Goal: Task Accomplishment & Management: Use online tool/utility

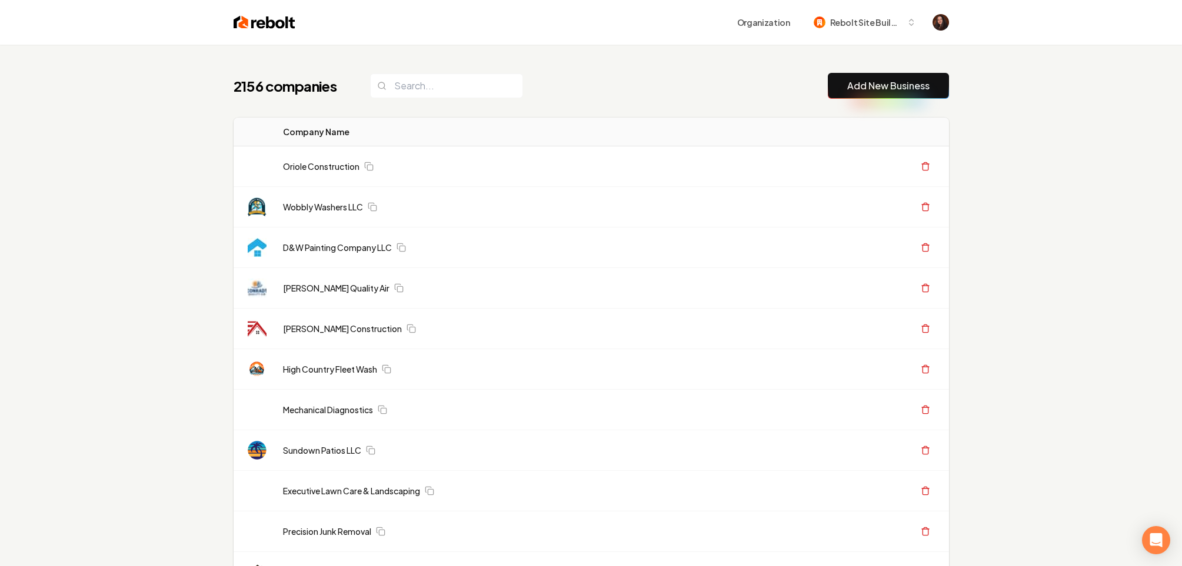
scroll to position [156, 0]
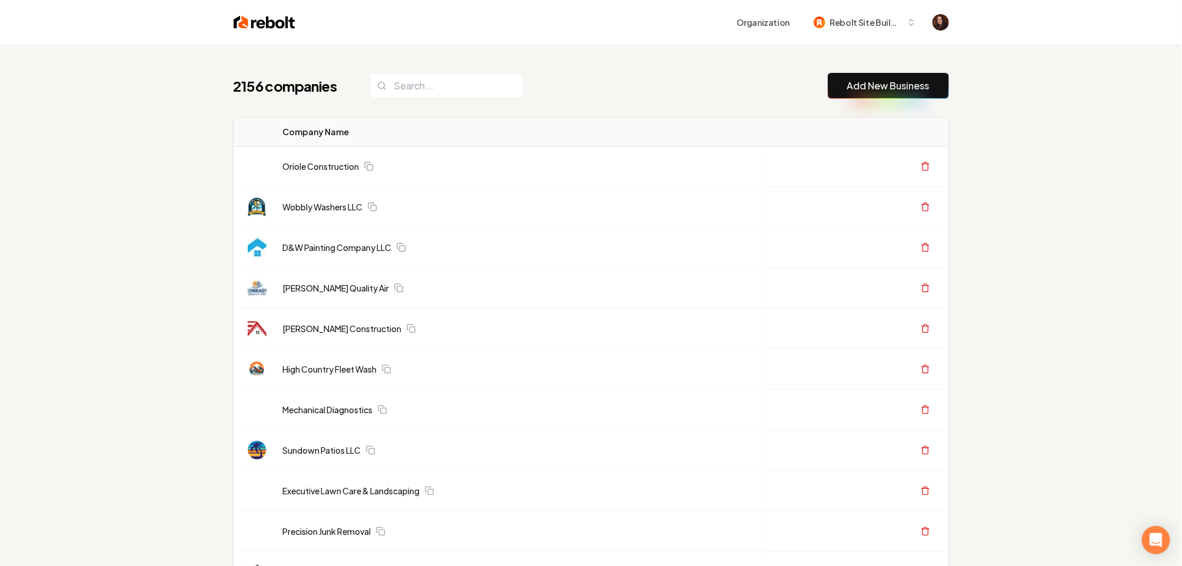
click at [880, 83] on link "Add New Business" at bounding box center [888, 86] width 82 height 14
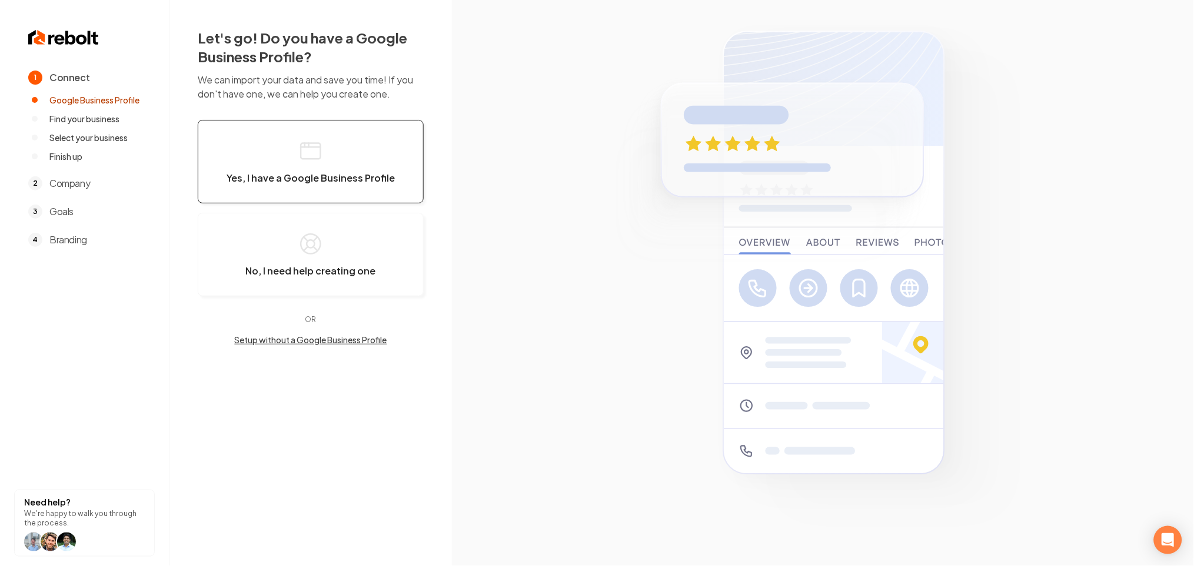
click at [291, 182] on span "Yes, I have a Google Business Profile" at bounding box center [310, 178] width 168 height 12
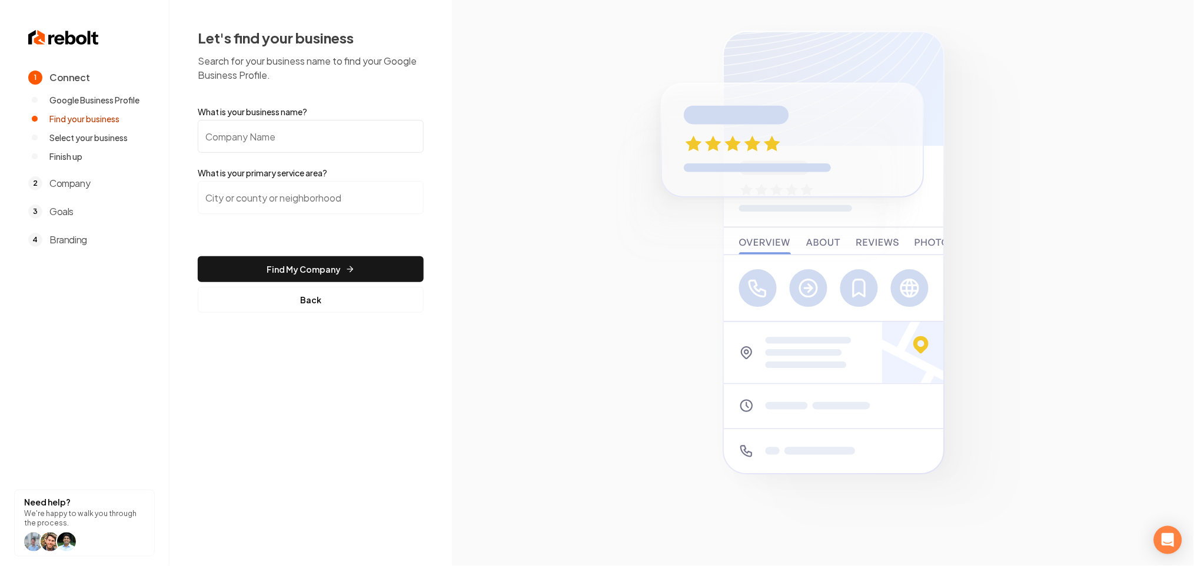
click at [287, 133] on input "What is your business name?" at bounding box center [311, 136] width 226 height 33
paste input "Noble Roofing, LLC"
type input "Noble Roofing, LLC"
click at [316, 194] on input "search" at bounding box center [311, 197] width 226 height 33
paste input "[GEOGRAPHIC_DATA], [US_STATE]"
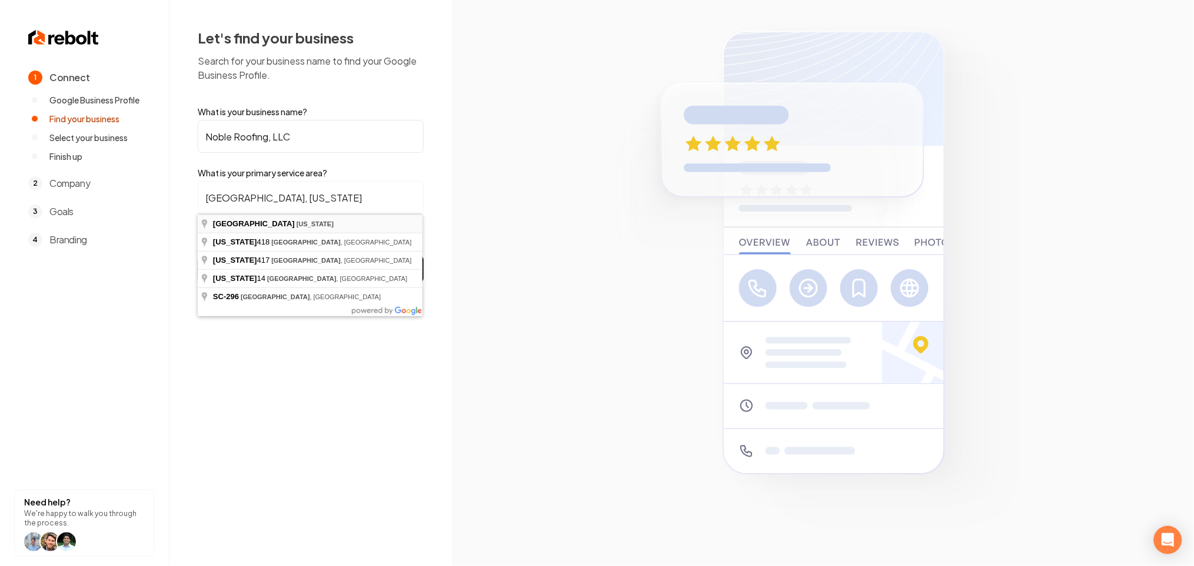
type input "[GEOGRAPHIC_DATA], [US_STATE]"
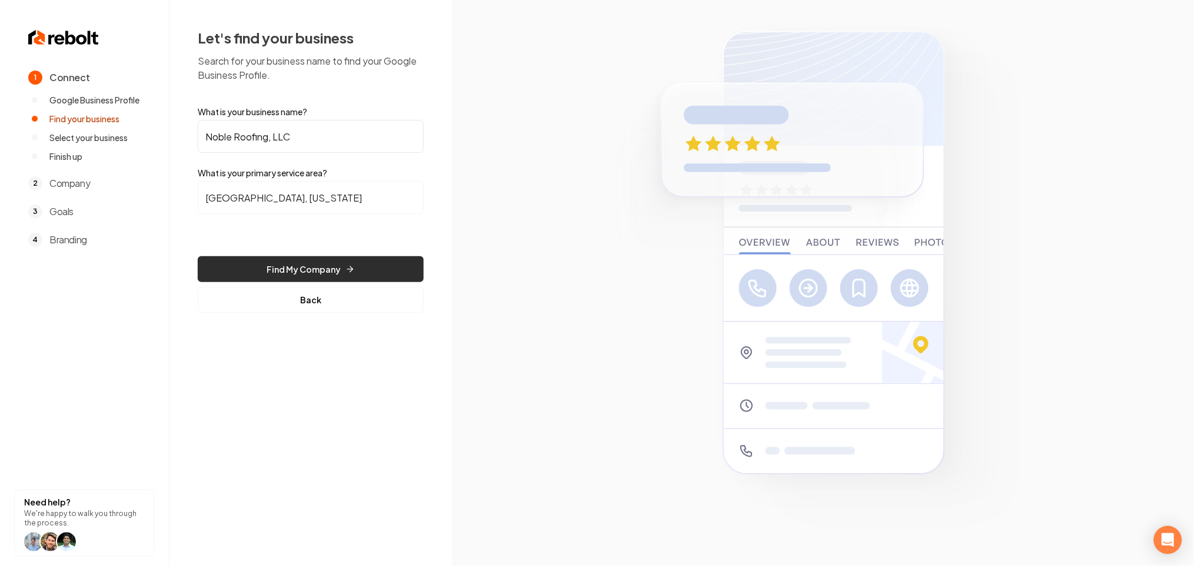
click at [304, 269] on button "Find My Company" at bounding box center [311, 269] width 226 height 26
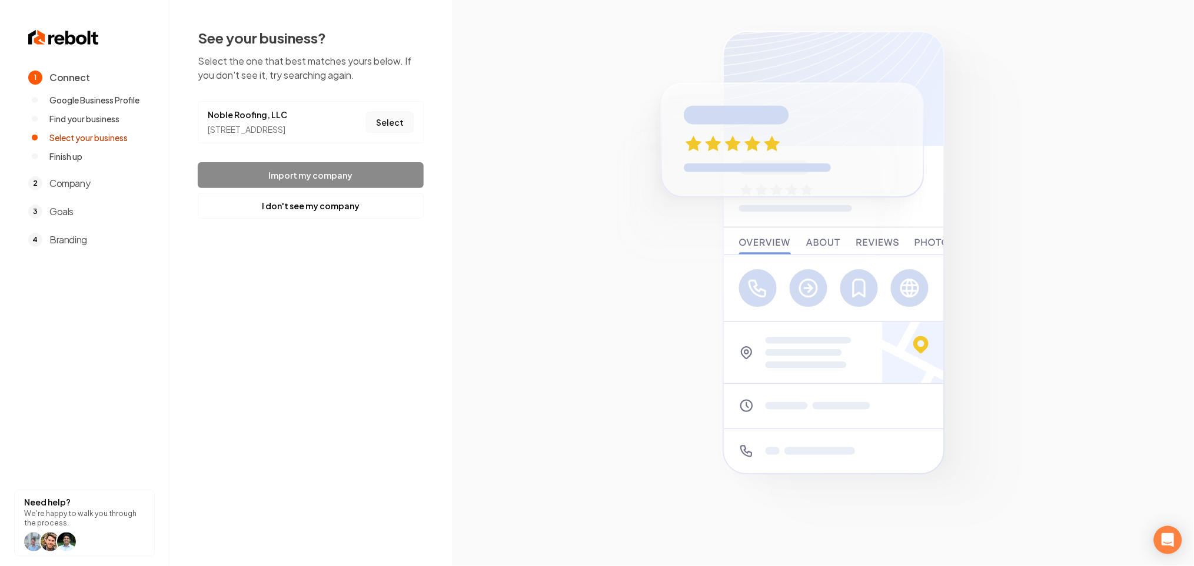
click at [406, 131] on button "Select" at bounding box center [390, 122] width 48 height 21
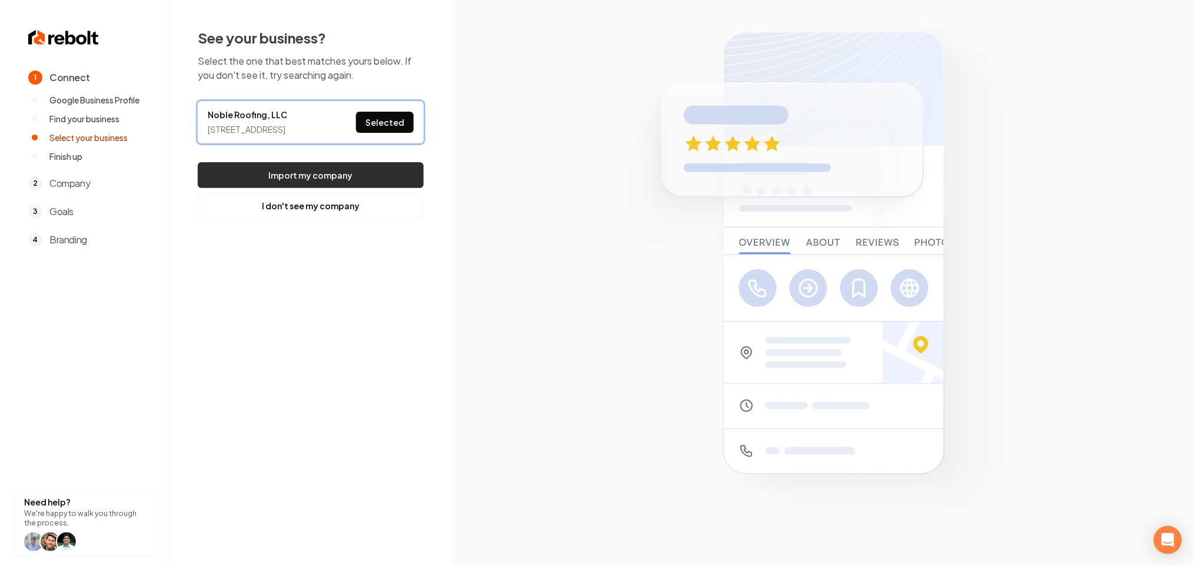
click at [402, 176] on button "Import my company" at bounding box center [311, 175] width 226 height 26
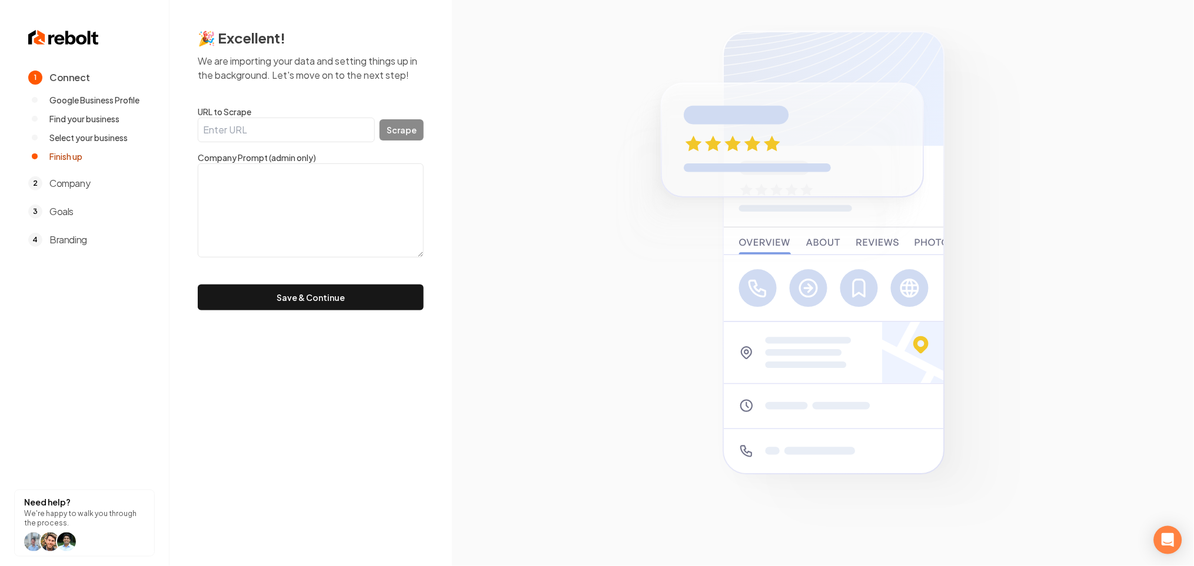
click at [302, 139] on input "URL to Scrape" at bounding box center [286, 130] width 177 height 25
paste input "[URL][DOMAIN_NAME]"
type input "[URL][DOMAIN_NAME]"
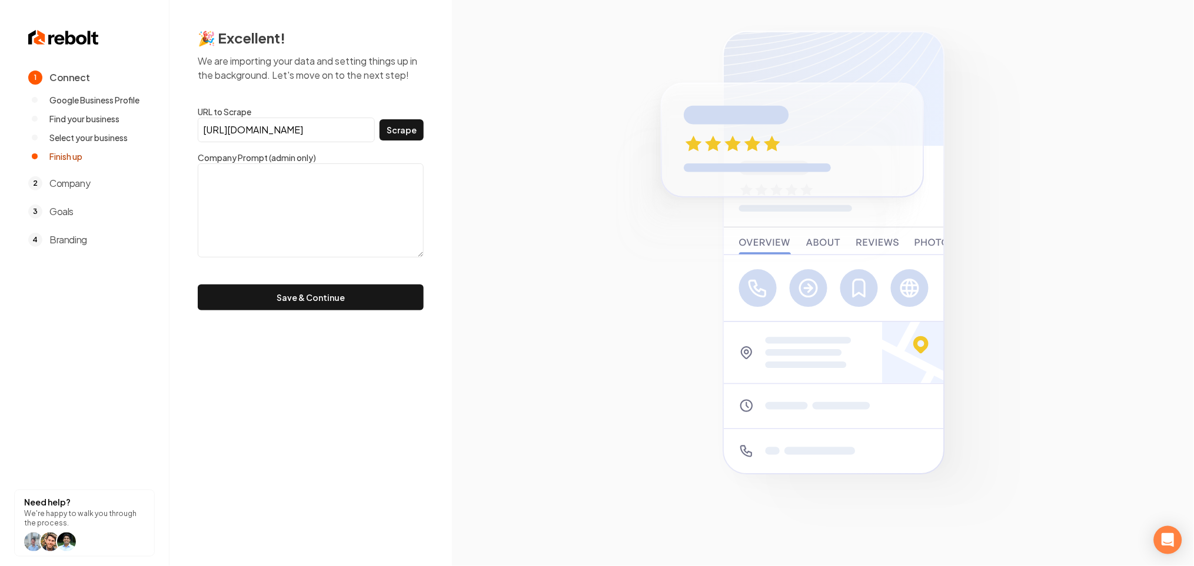
click at [382, 128] on button "Scrape" at bounding box center [401, 129] width 44 height 21
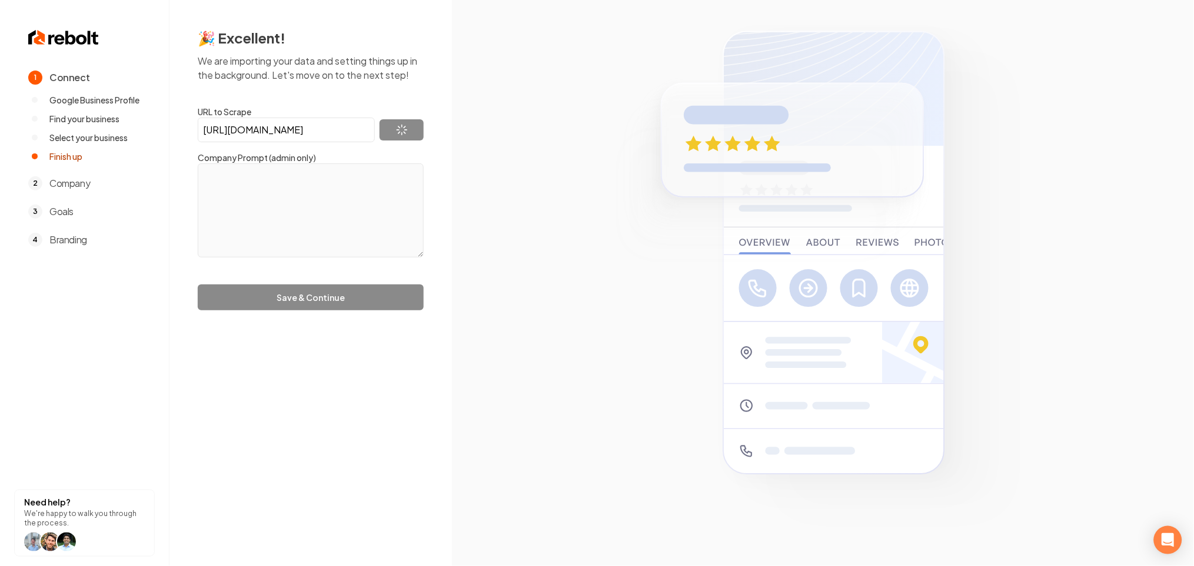
click at [386, 128] on div "[URL][DOMAIN_NAME] Scrape" at bounding box center [311, 130] width 226 height 25
type textarea "Noble Roofing, LLC is a roofing installation and repair company. They offer fre…"
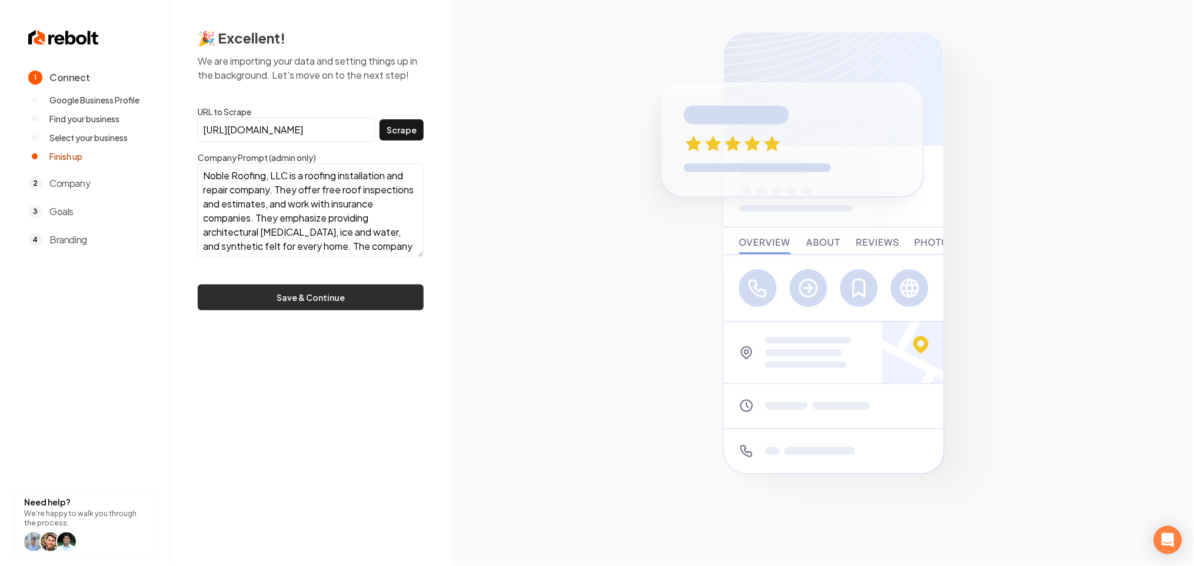
click at [337, 304] on button "Save & Continue" at bounding box center [311, 298] width 226 height 26
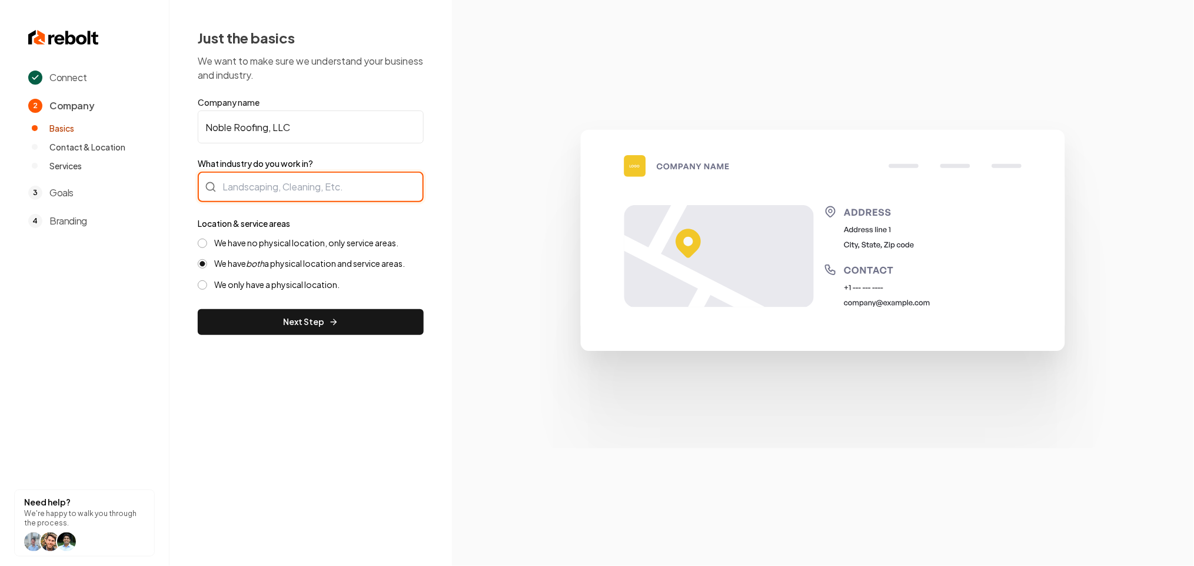
click at [360, 198] on div at bounding box center [311, 187] width 226 height 31
type input "Roofing"
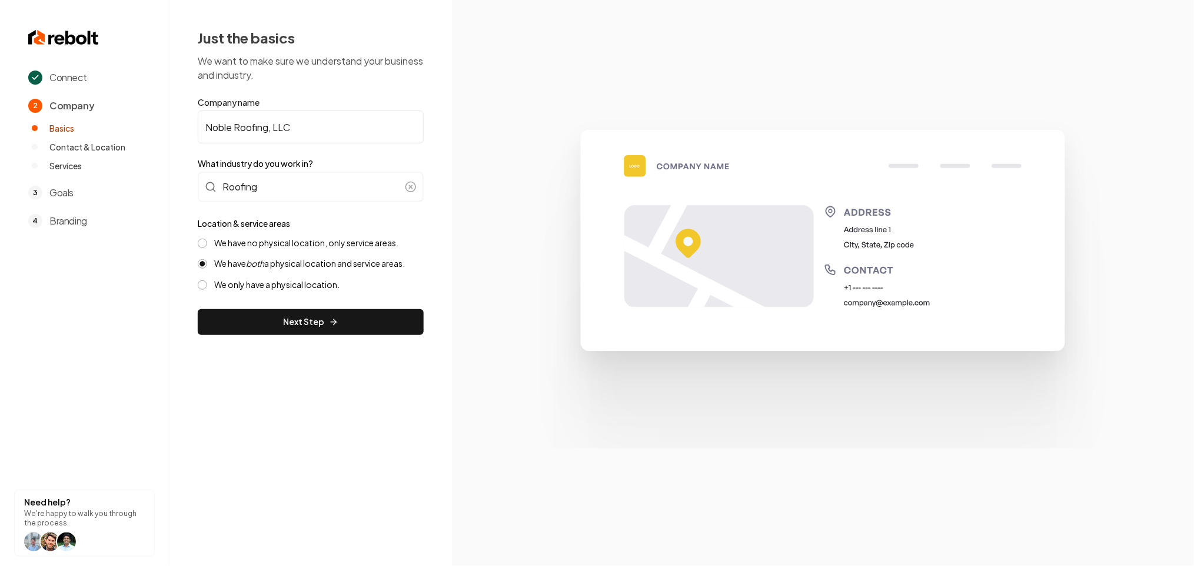
click at [289, 331] on button "Next Step" at bounding box center [311, 322] width 226 height 26
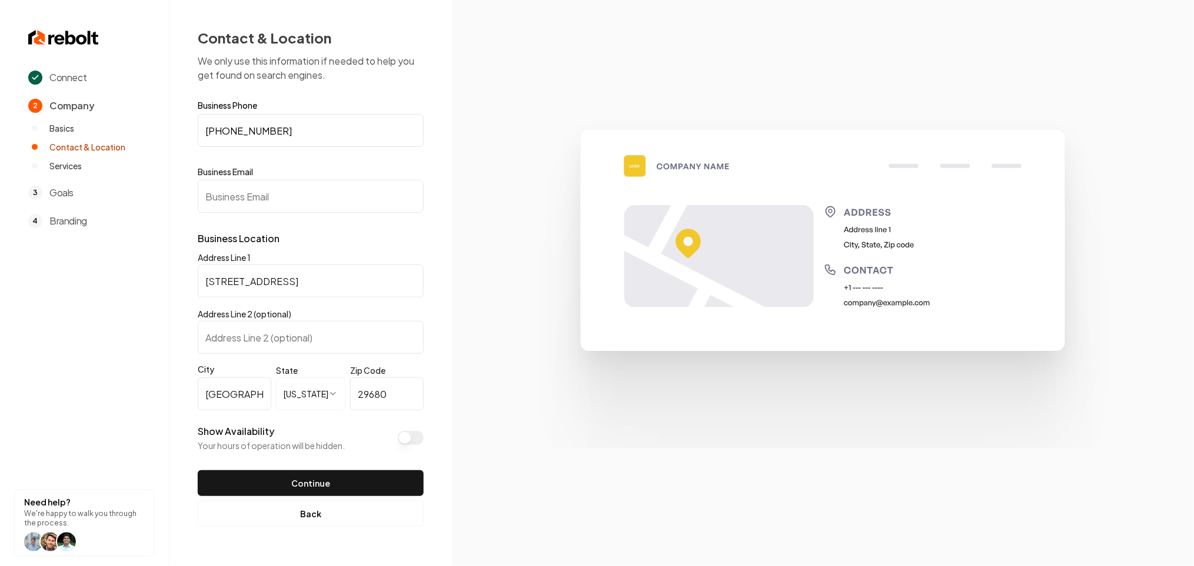
click at [304, 188] on input "Business Email" at bounding box center [311, 196] width 226 height 33
paste input "[EMAIL_ADDRESS][DOMAIN_NAME]"
type input "[EMAIL_ADDRESS][DOMAIN_NAME]"
click at [411, 445] on button "Show Availability" at bounding box center [411, 438] width 26 height 14
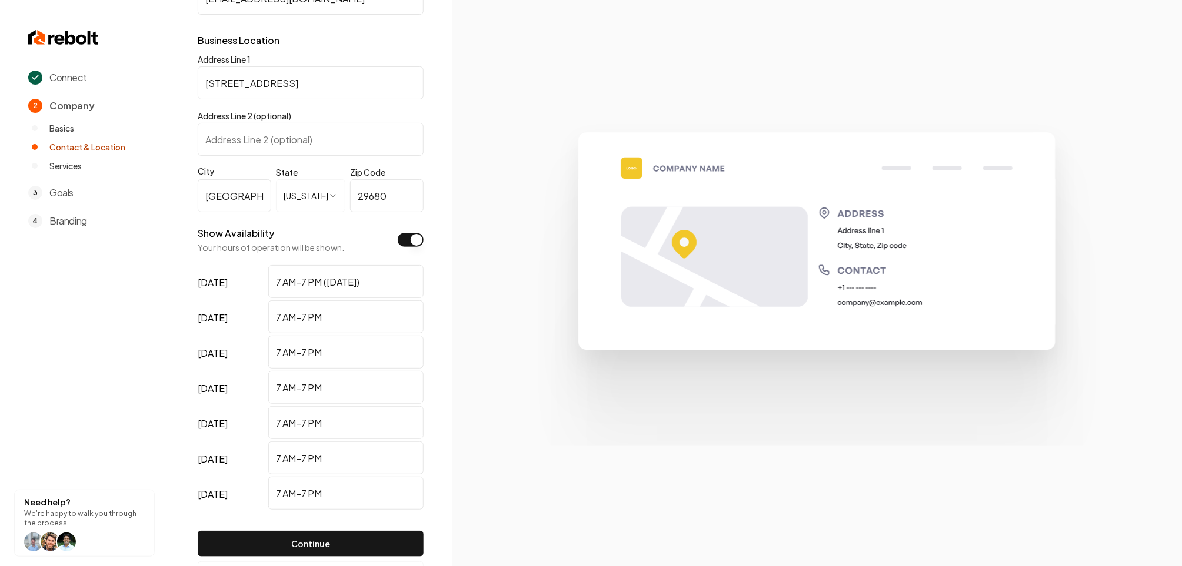
scroll to position [248, 0]
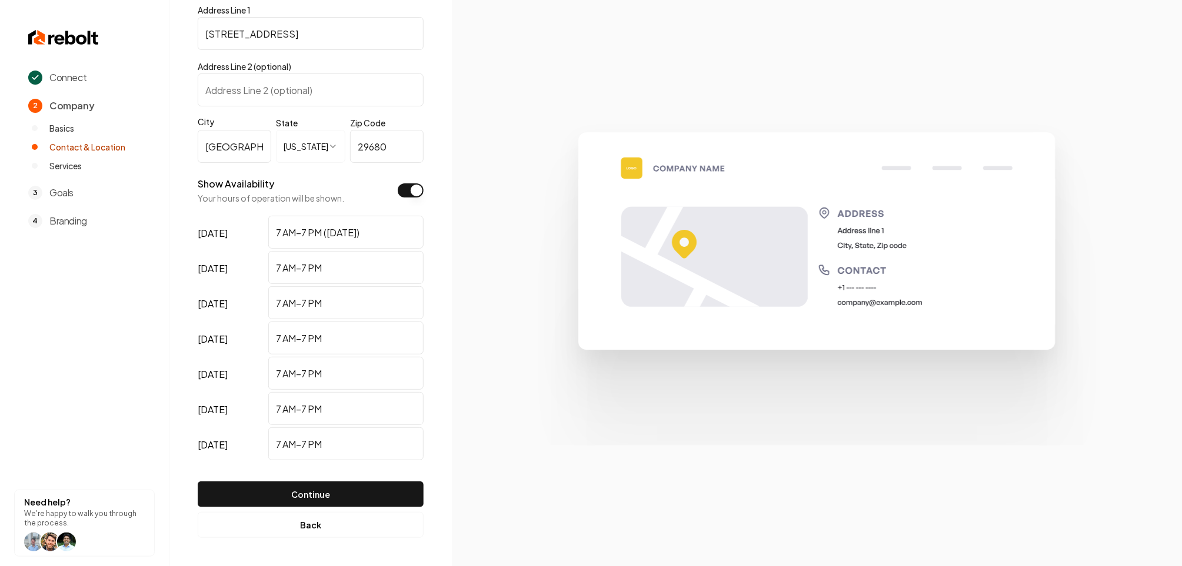
click at [349, 486] on button "Continue" at bounding box center [311, 495] width 226 height 26
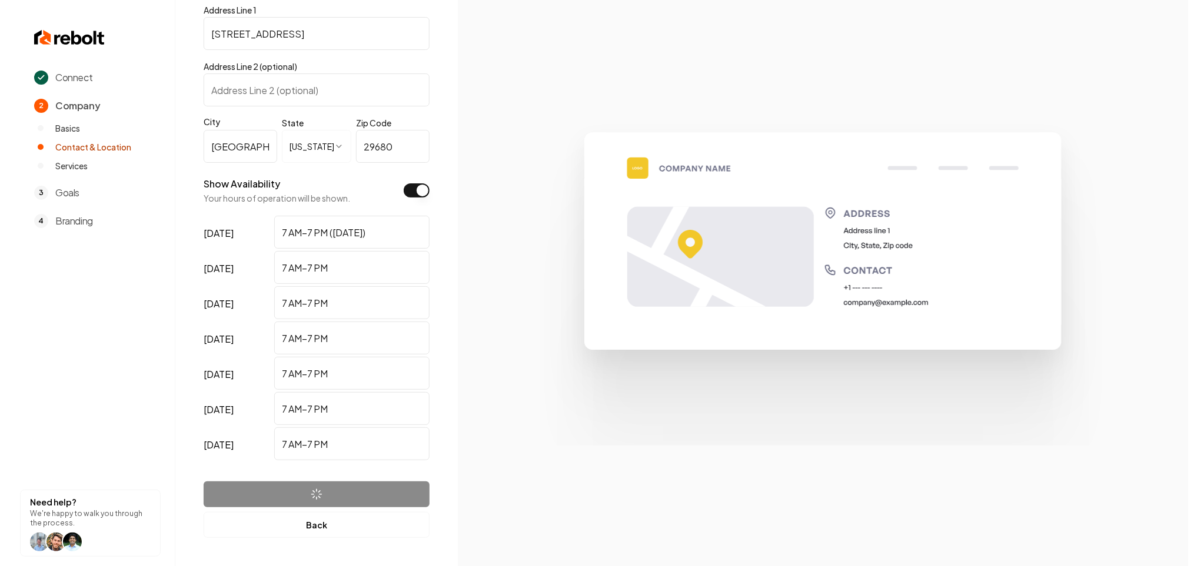
scroll to position [0, 0]
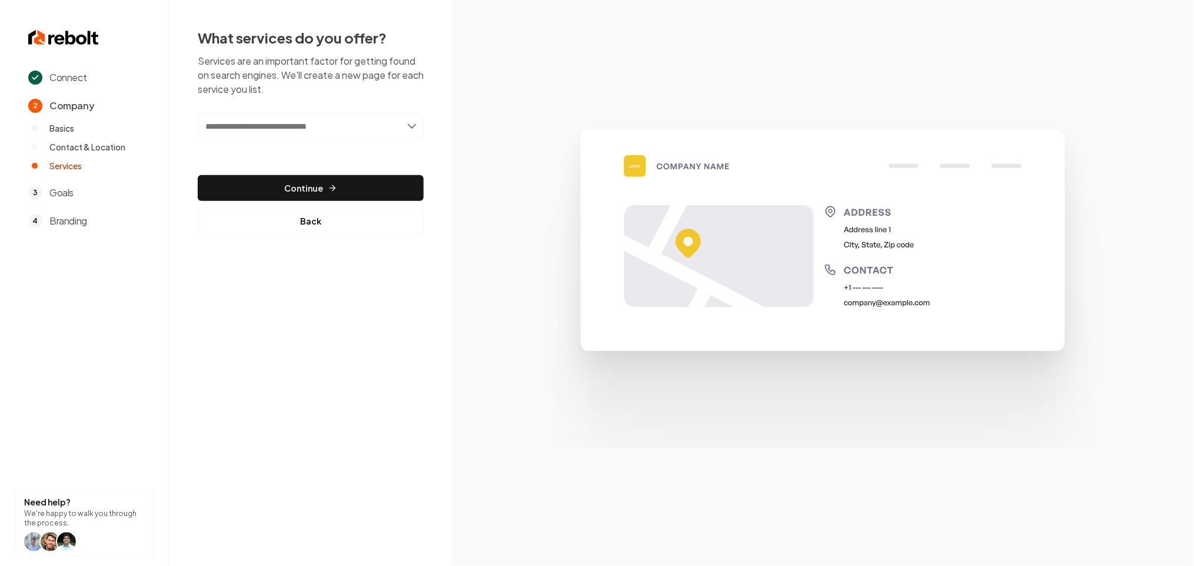
click at [371, 122] on input "text" at bounding box center [311, 126] width 226 height 27
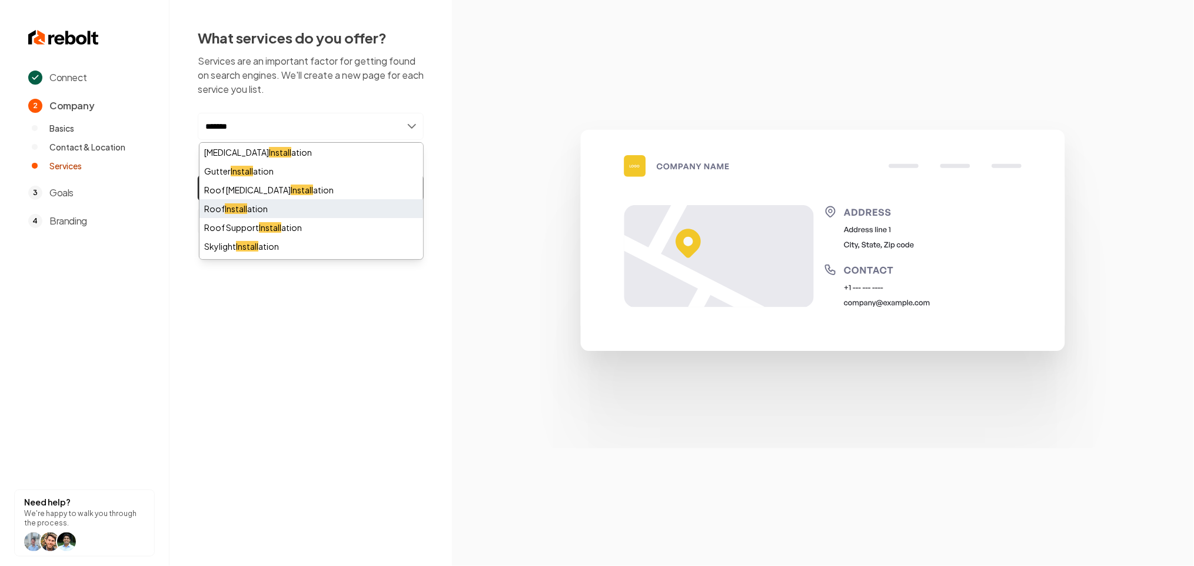
type input "*******"
click at [256, 211] on div "Roof Install ation" at bounding box center [311, 208] width 224 height 19
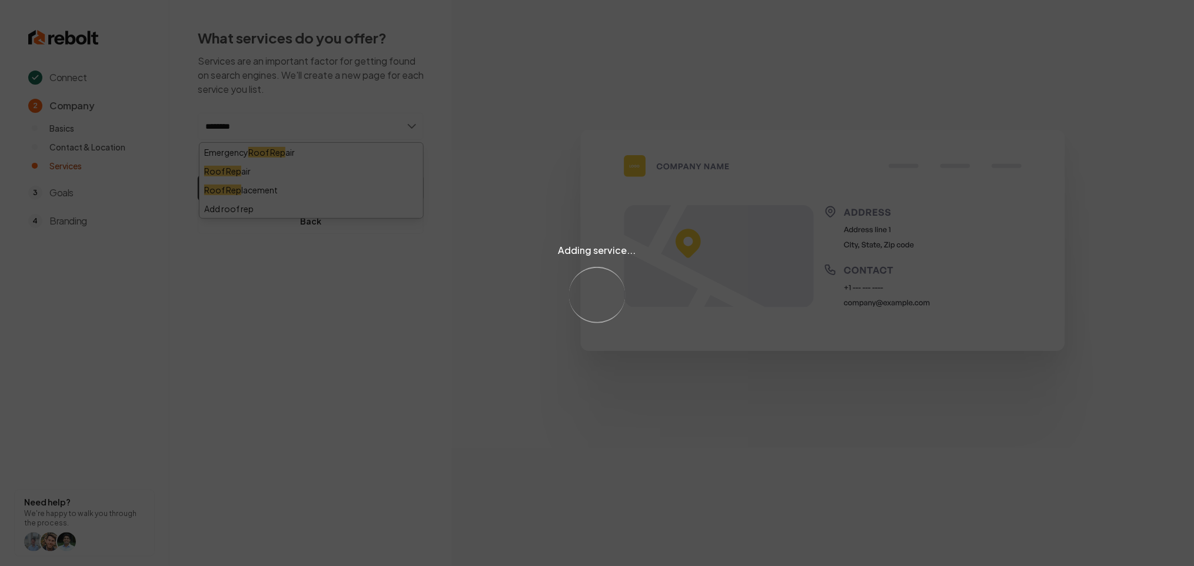
type input "*********"
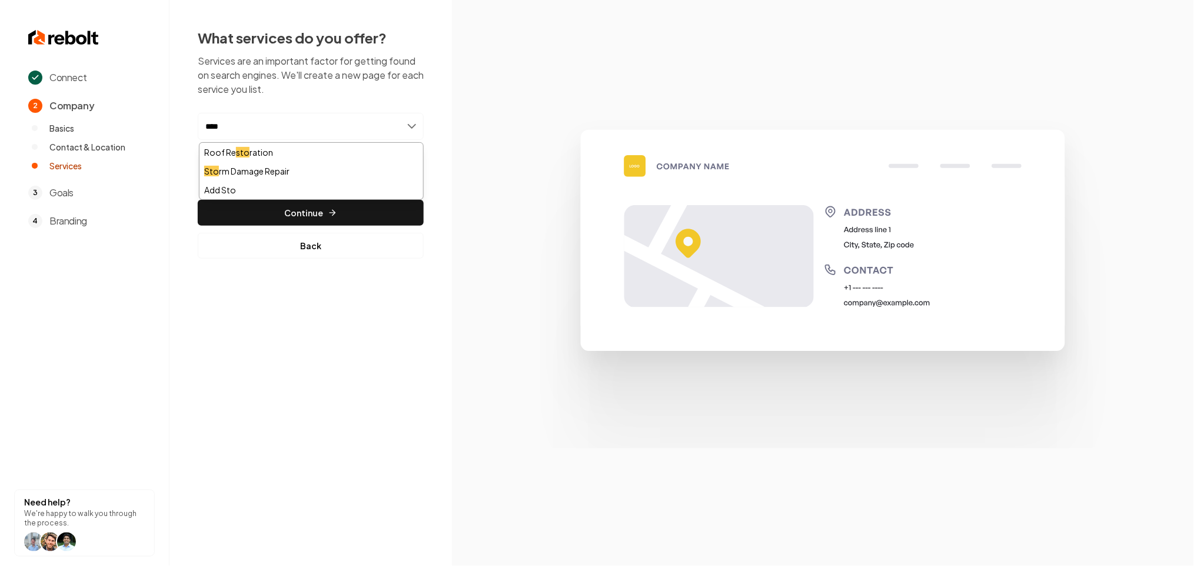
type input "*****"
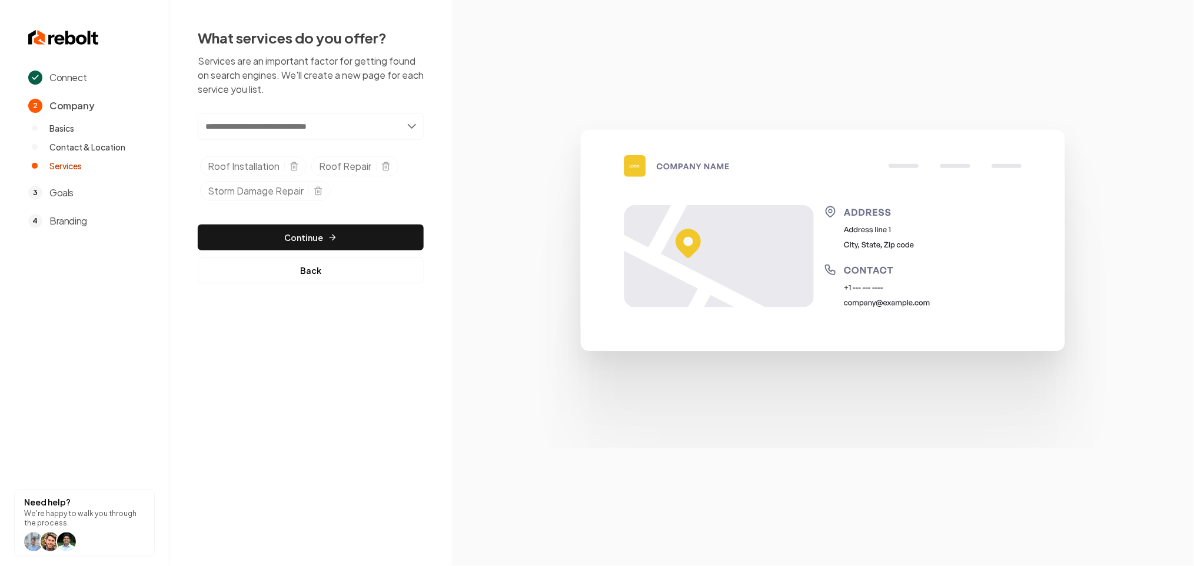
click at [257, 285] on div "What services do you offer? Services are an important factor for getting found …" at bounding box center [310, 156] width 282 height 312
click at [249, 241] on button "Continue" at bounding box center [311, 238] width 226 height 26
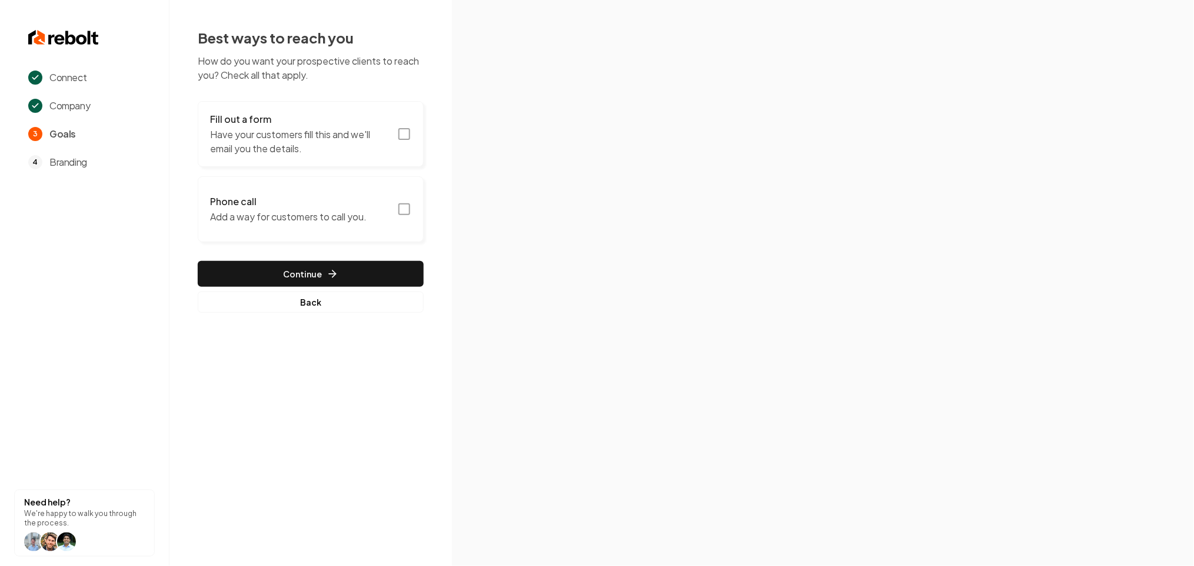
click at [279, 141] on p "Have your customers fill this and we'll email you the details." at bounding box center [300, 142] width 180 height 28
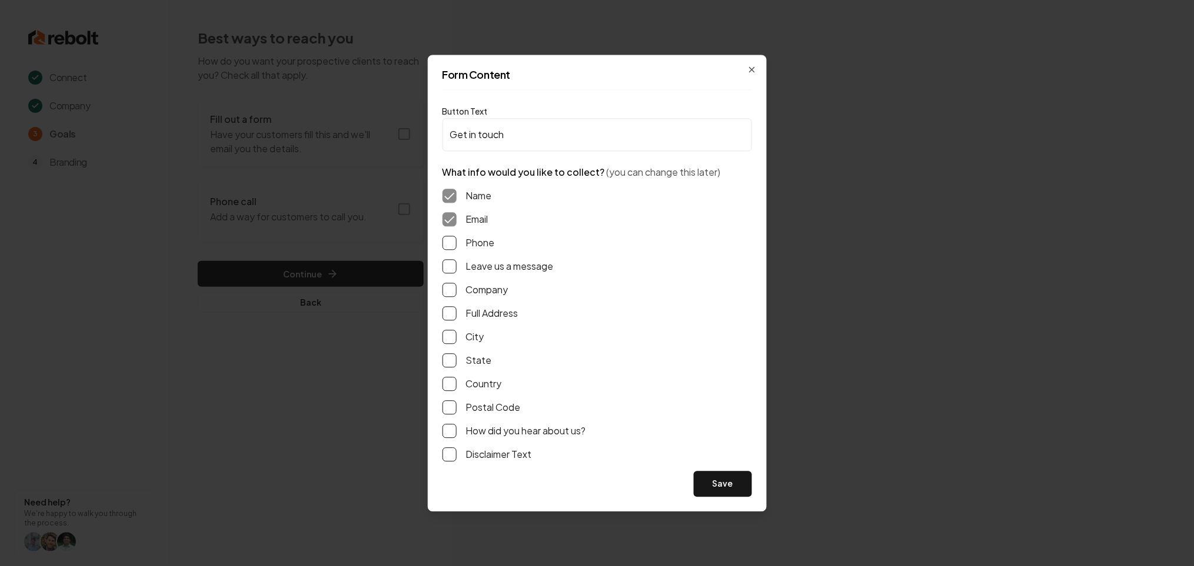
click at [450, 244] on button "Phone" at bounding box center [449, 243] width 14 height 14
drag, startPoint x: 450, startPoint y: 268, endPoint x: 569, endPoint y: 341, distance: 139.6
click at [450, 268] on button "Leave us a message" at bounding box center [449, 266] width 14 height 14
click at [718, 482] on button "Save" at bounding box center [723, 484] width 58 height 26
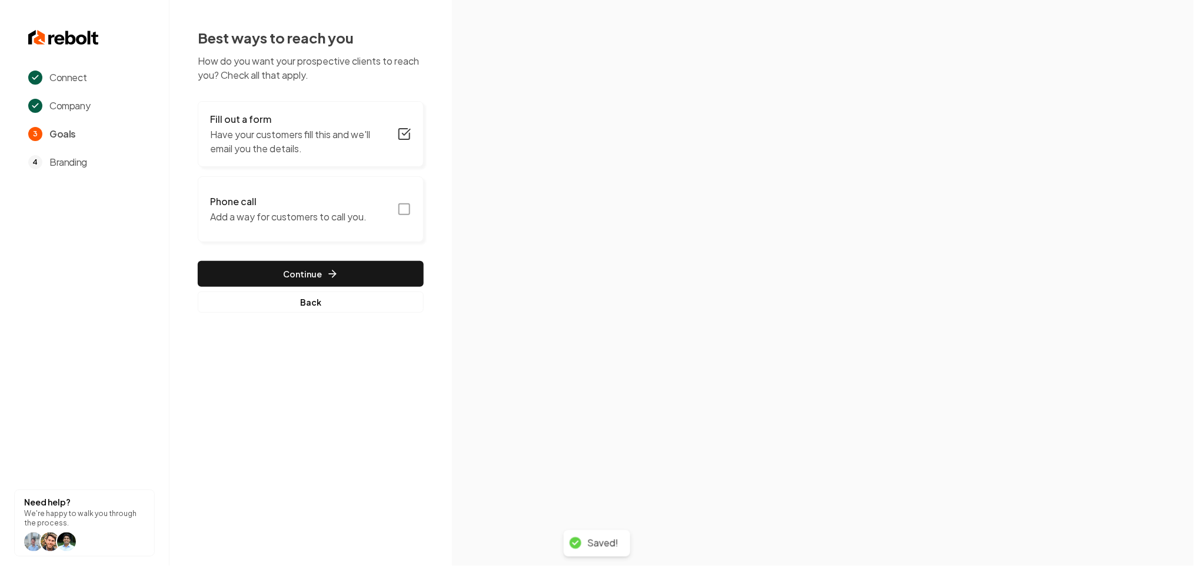
click at [400, 205] on rect "button" at bounding box center [404, 209] width 11 height 11
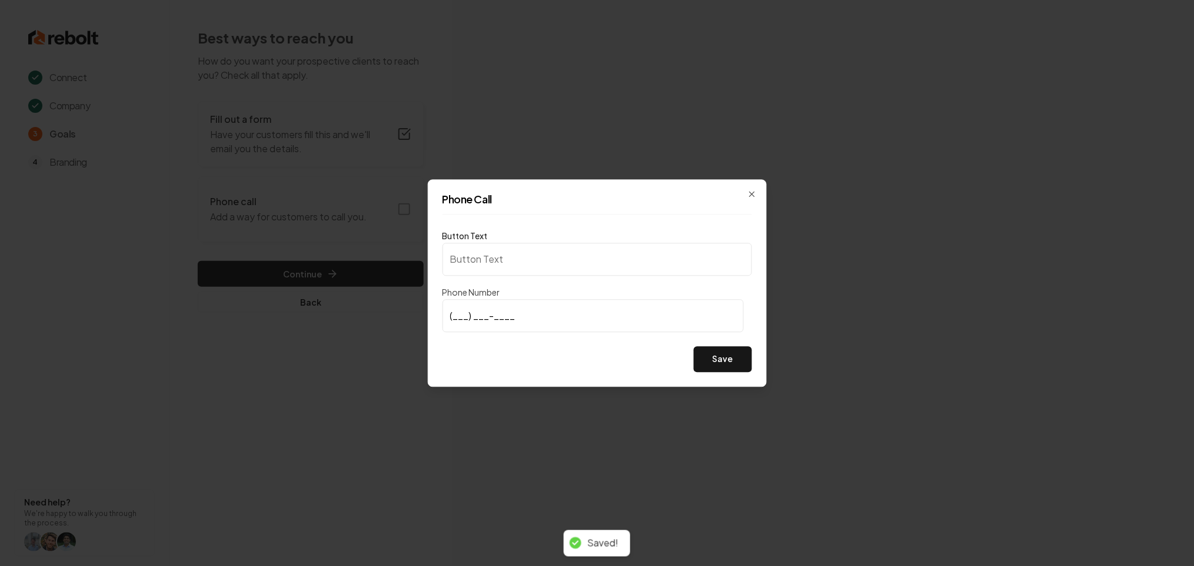
type input "Call us"
type input "(864) 346-1011"
click at [745, 368] on button "Save" at bounding box center [723, 359] width 58 height 26
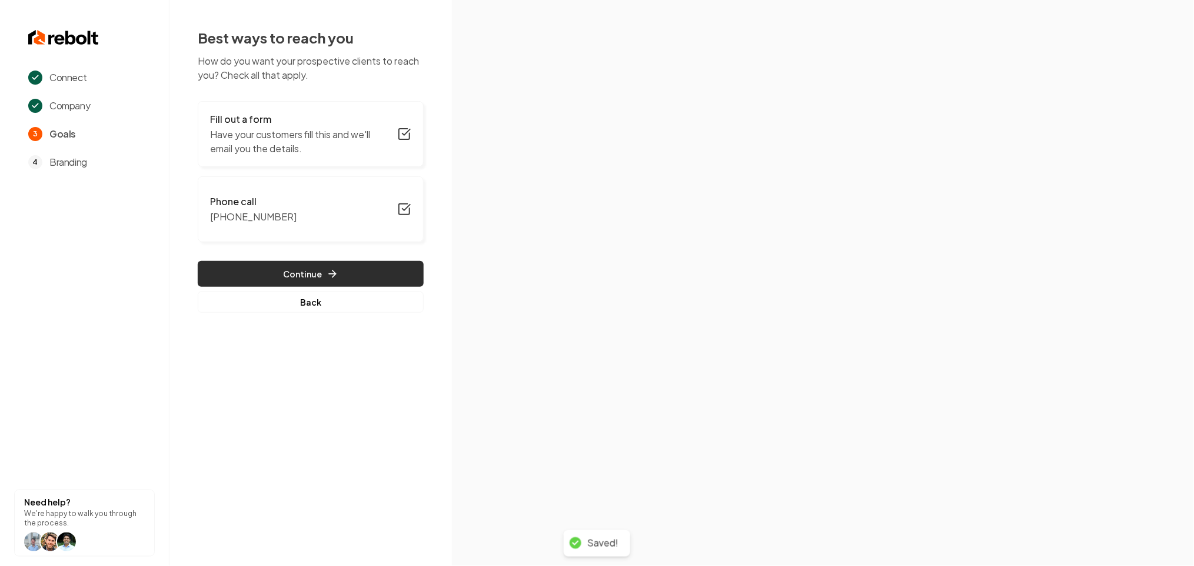
click at [359, 272] on button "Continue" at bounding box center [311, 274] width 226 height 26
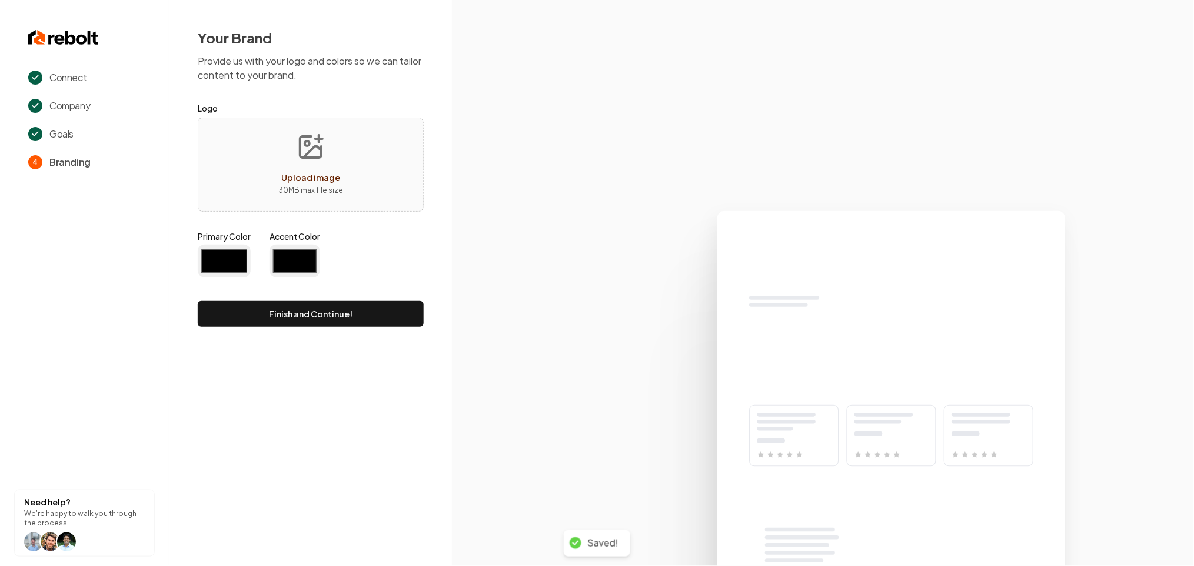
type input "#194d33"
type input "#70be00"
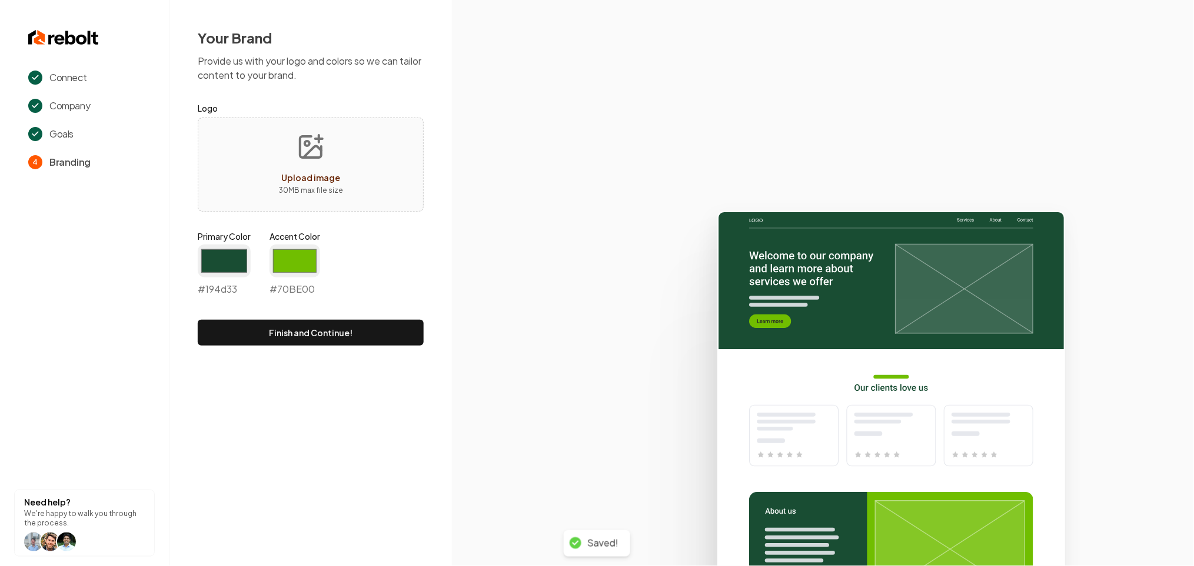
click at [336, 181] on span "Upload image" at bounding box center [310, 177] width 59 height 11
type input "**********"
click at [209, 263] on input "#194d33" at bounding box center [224, 261] width 53 height 33
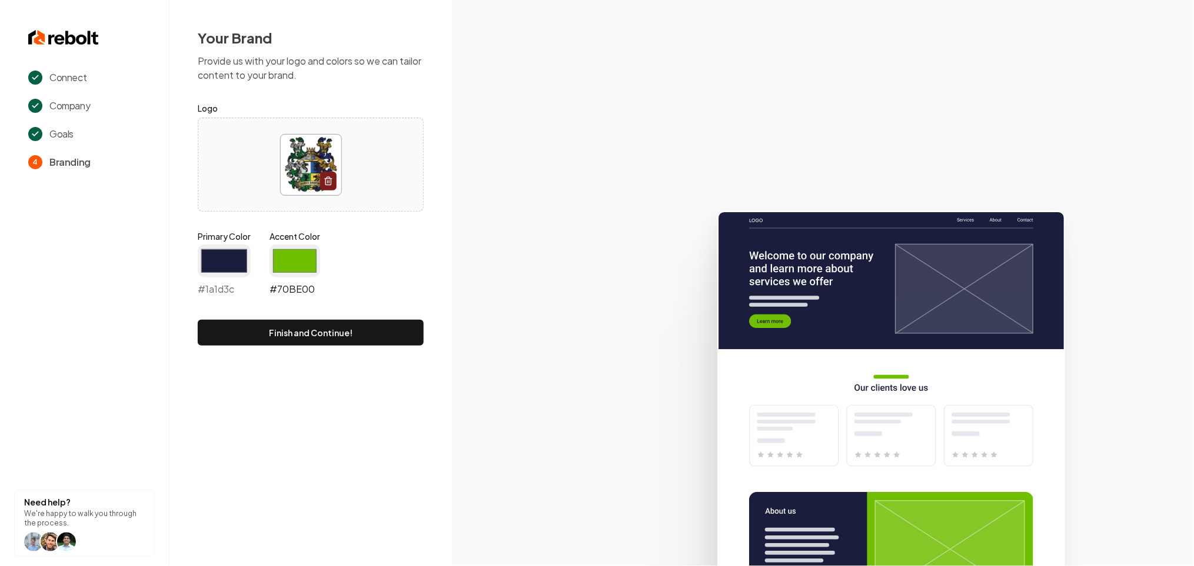
type input "#1a1d3c"
click at [279, 267] on input "#70be00" at bounding box center [294, 261] width 51 height 33
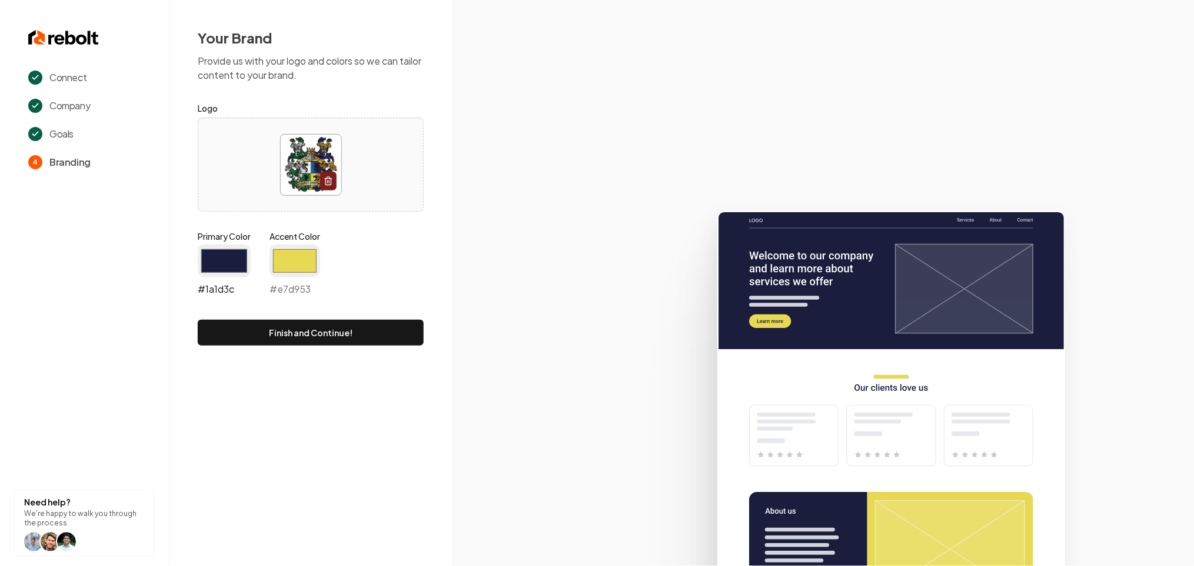
type input "#e7d953"
click at [213, 264] on input "#1a1d3c" at bounding box center [224, 261] width 53 height 33
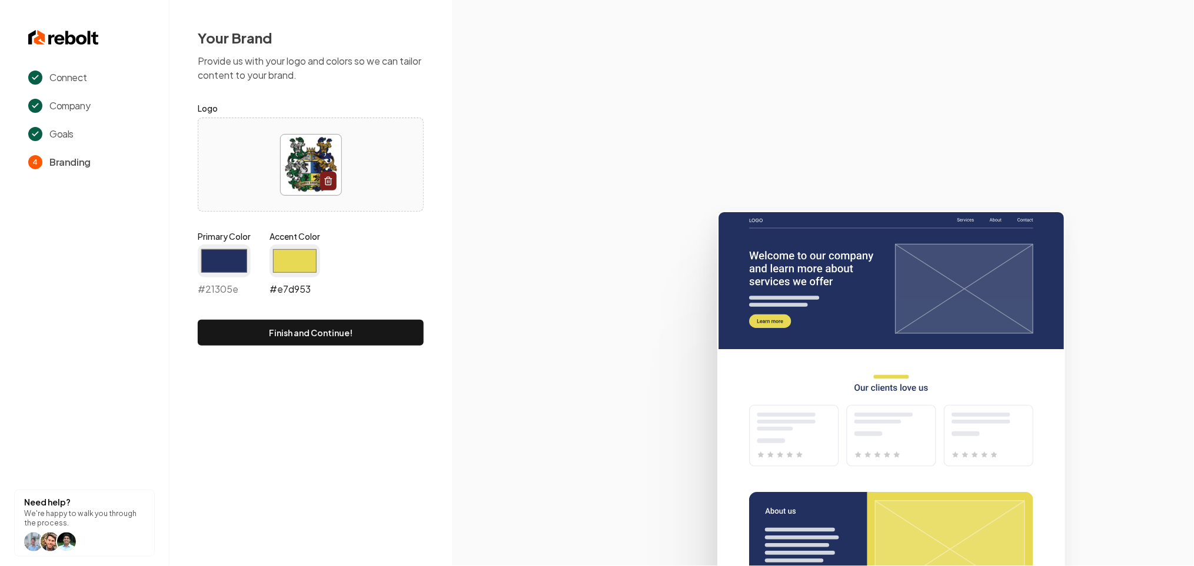
type input "#21305e"
click at [308, 255] on input "#e7d953" at bounding box center [294, 261] width 51 height 33
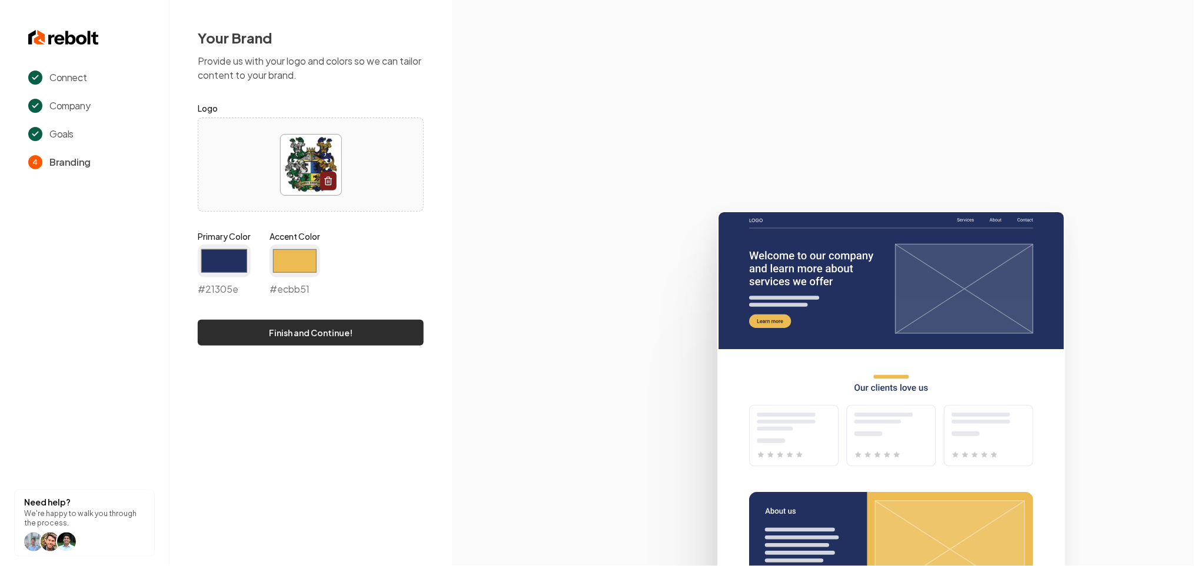
type input "#ecbb51"
click at [232, 333] on button "Finish and Continue!" at bounding box center [311, 333] width 226 height 26
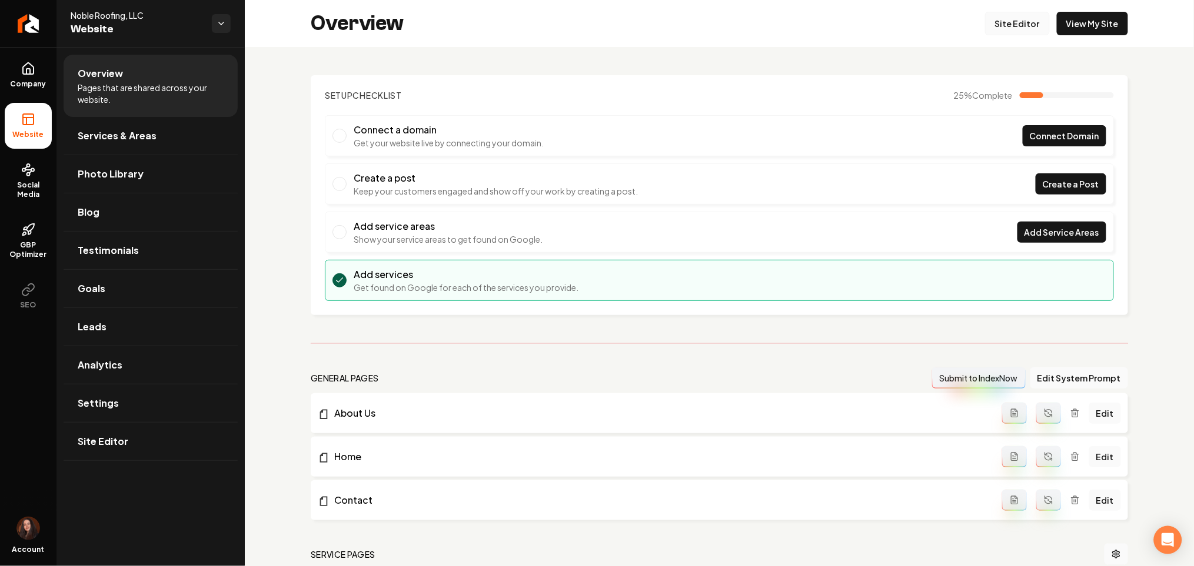
click at [1014, 28] on link "Site Editor" at bounding box center [1017, 24] width 65 height 24
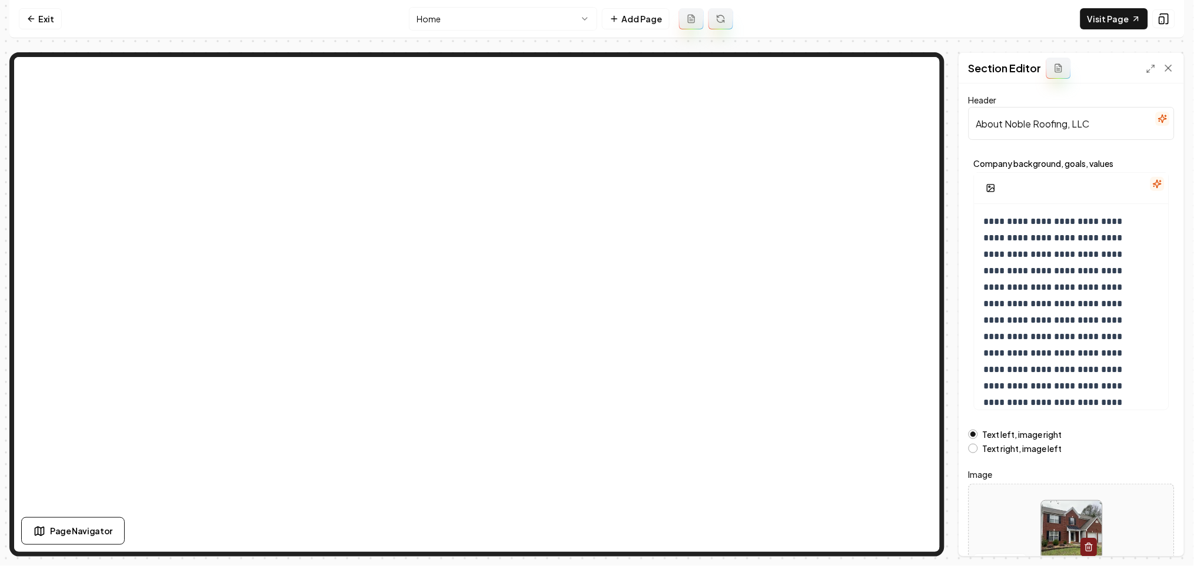
click at [998, 519] on div at bounding box center [1071, 531] width 205 height 81
type input "**********"
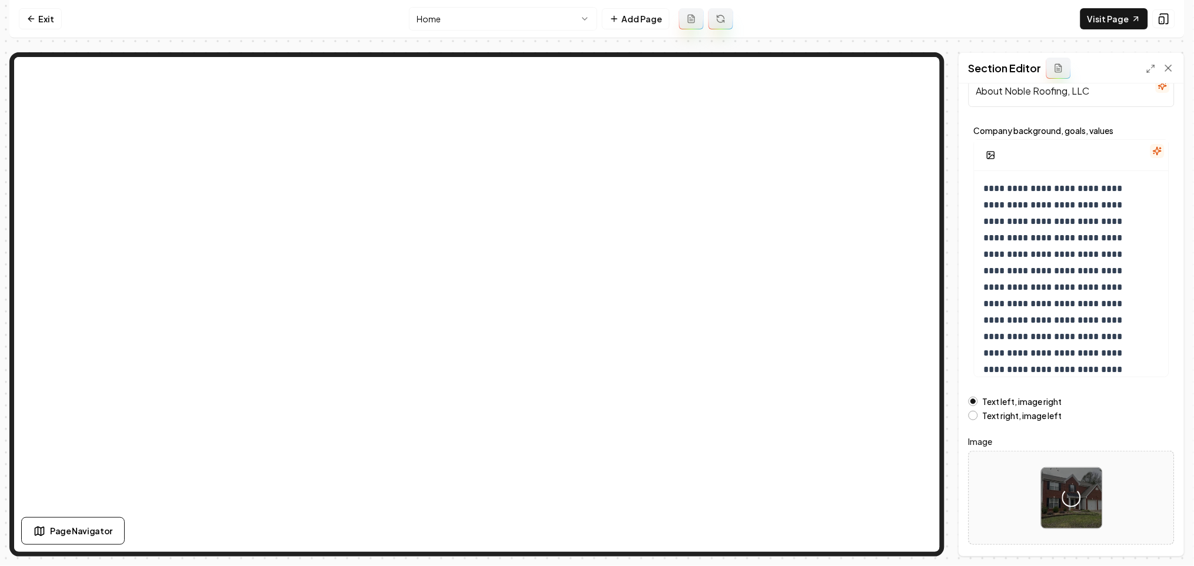
scroll to position [69, 0]
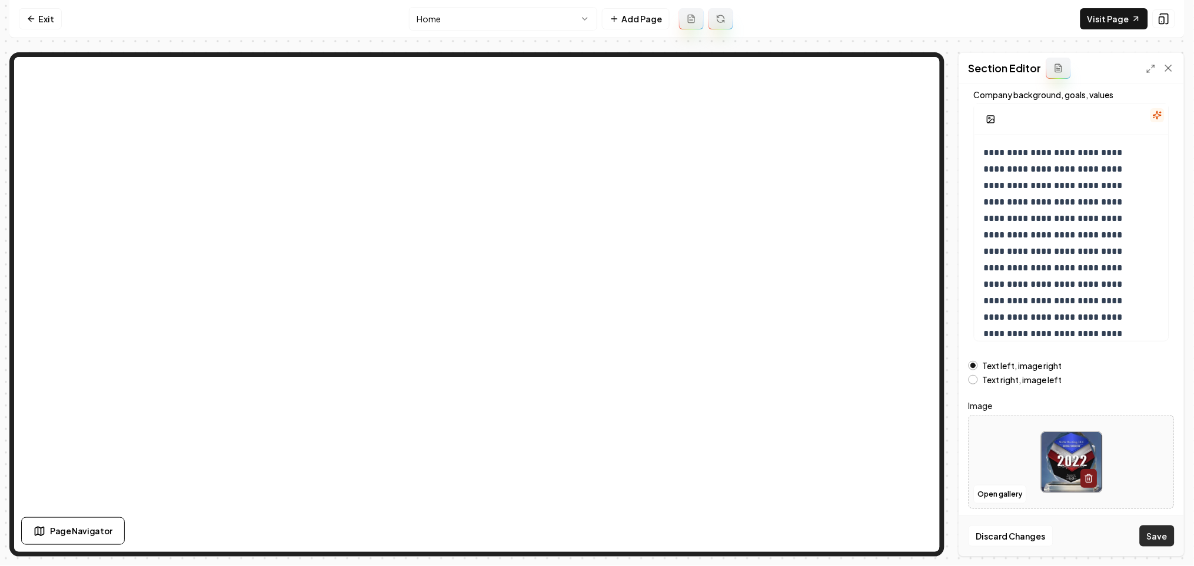
click at [1152, 536] on button "Save" at bounding box center [1156, 536] width 35 height 21
click at [42, 11] on link "Exit" at bounding box center [40, 18] width 43 height 21
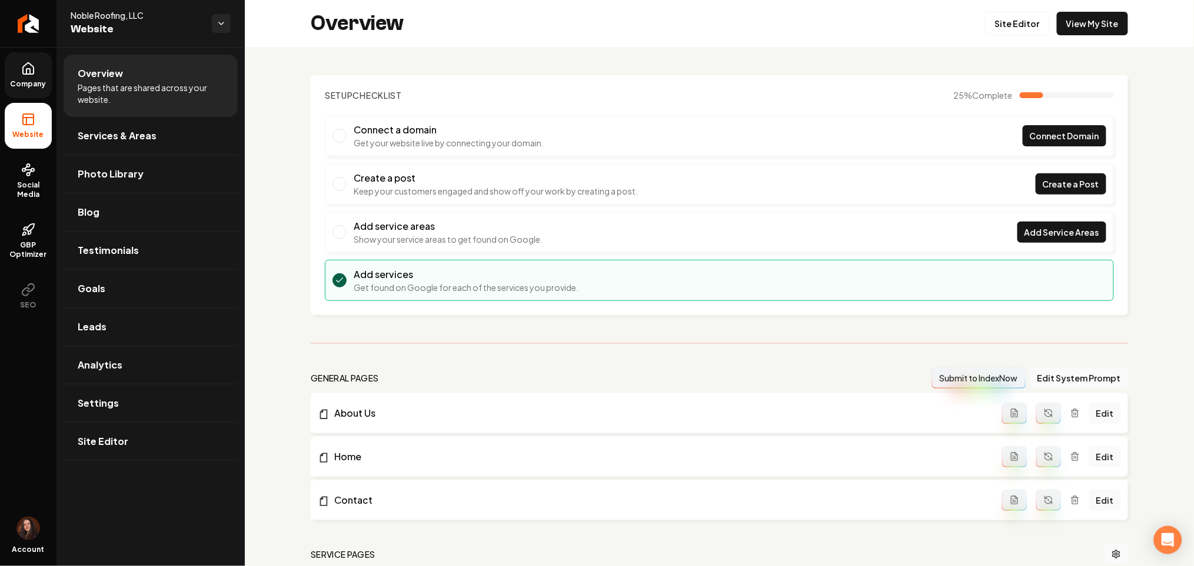
click at [15, 59] on ul "Company Website Social Media GBP Optimizer SEO" at bounding box center [28, 185] width 56 height 277
click at [20, 65] on link "Company" at bounding box center [28, 75] width 47 height 46
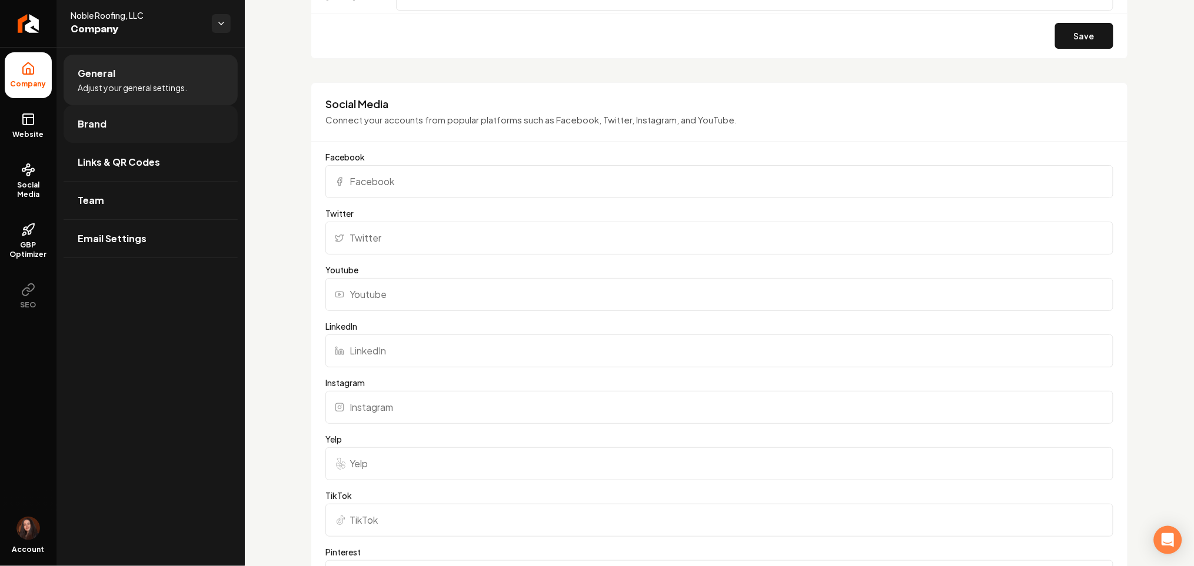
click at [124, 133] on link "Brand" at bounding box center [151, 124] width 174 height 38
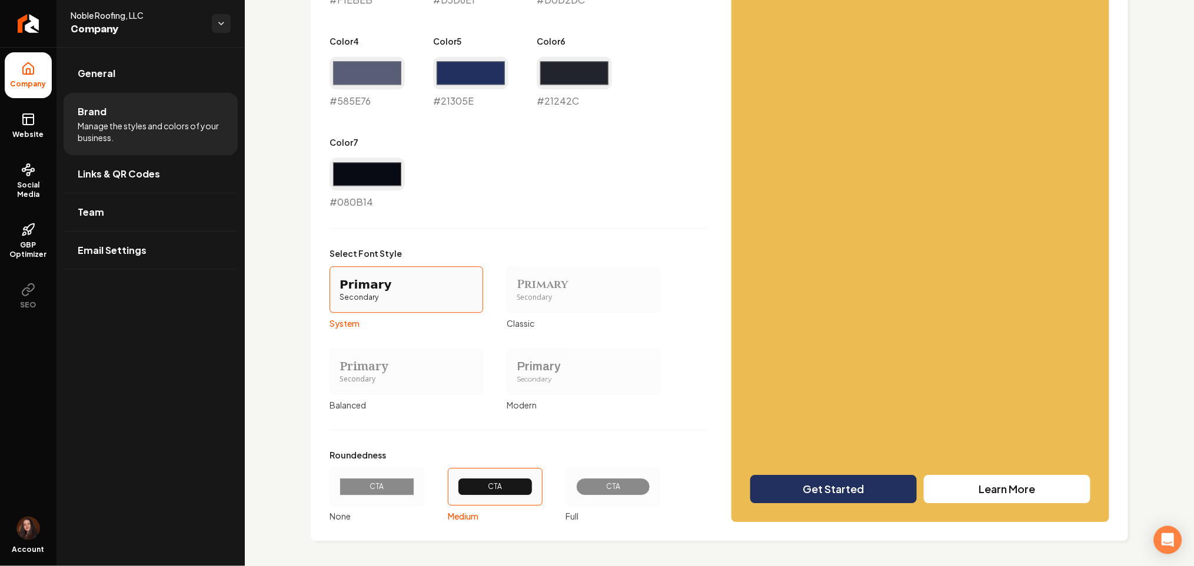
scroll to position [794, 0]
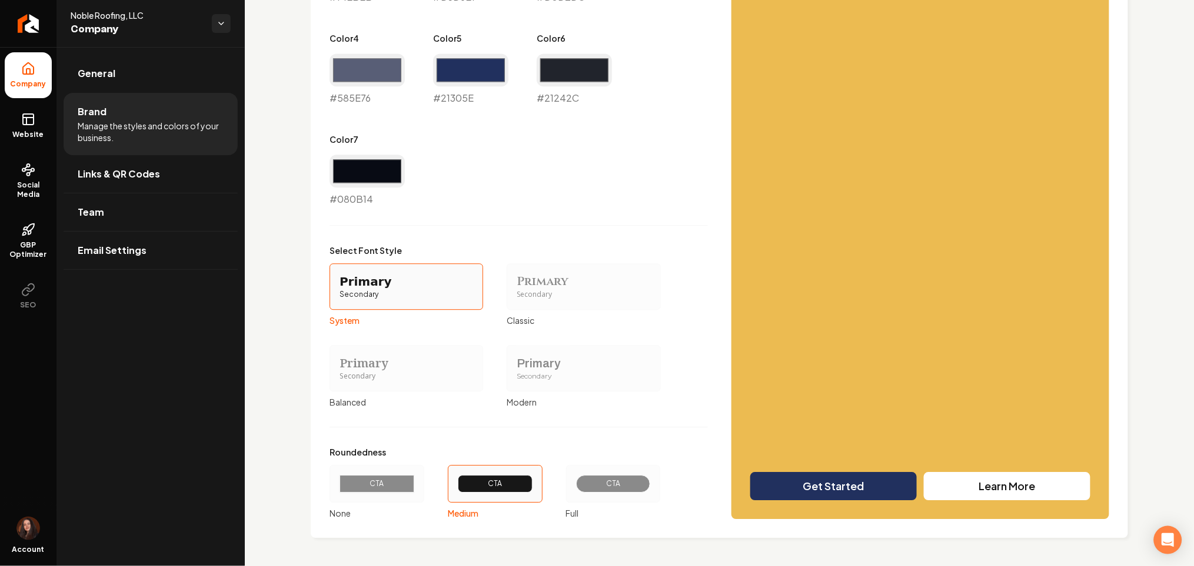
click at [391, 489] on div "CTA" at bounding box center [376, 484] width 75 height 18
click at [338, 489] on button "CTA None" at bounding box center [333, 483] width 9 height 9
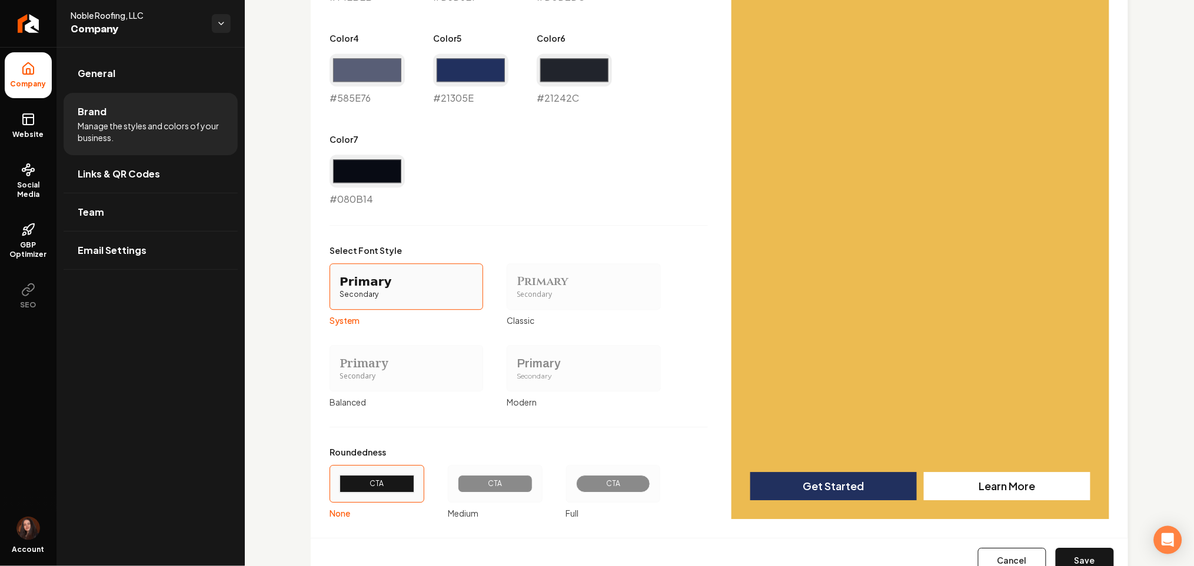
click at [371, 372] on div "Secondary" at bounding box center [406, 377] width 134 height 10
click at [338, 372] on button "Primary Secondary Balanced" at bounding box center [333, 368] width 9 height 9
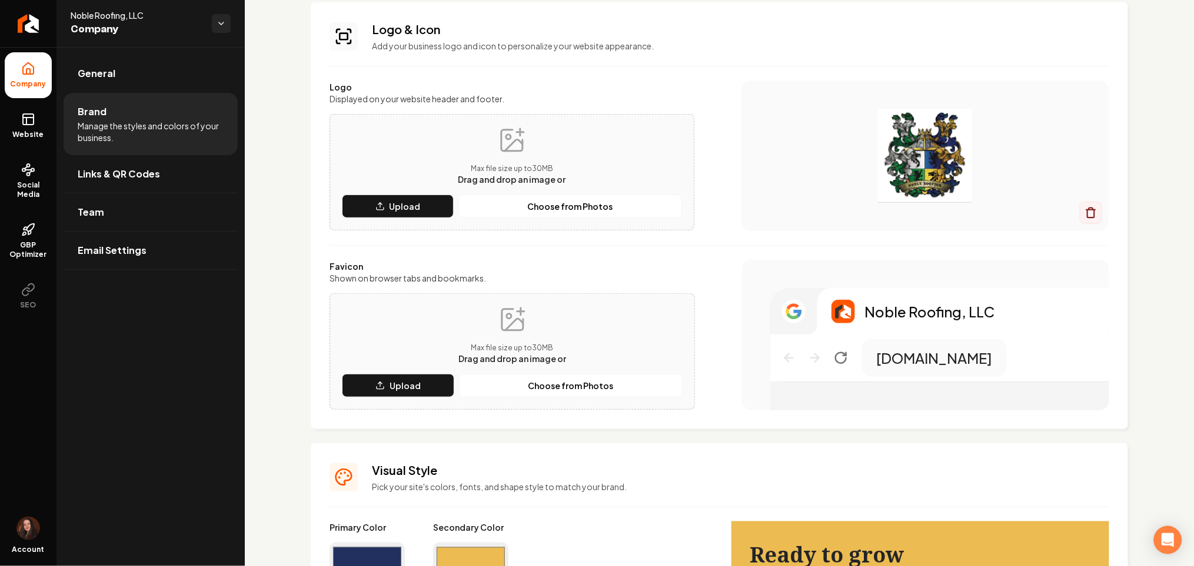
scroll to position [78, 0]
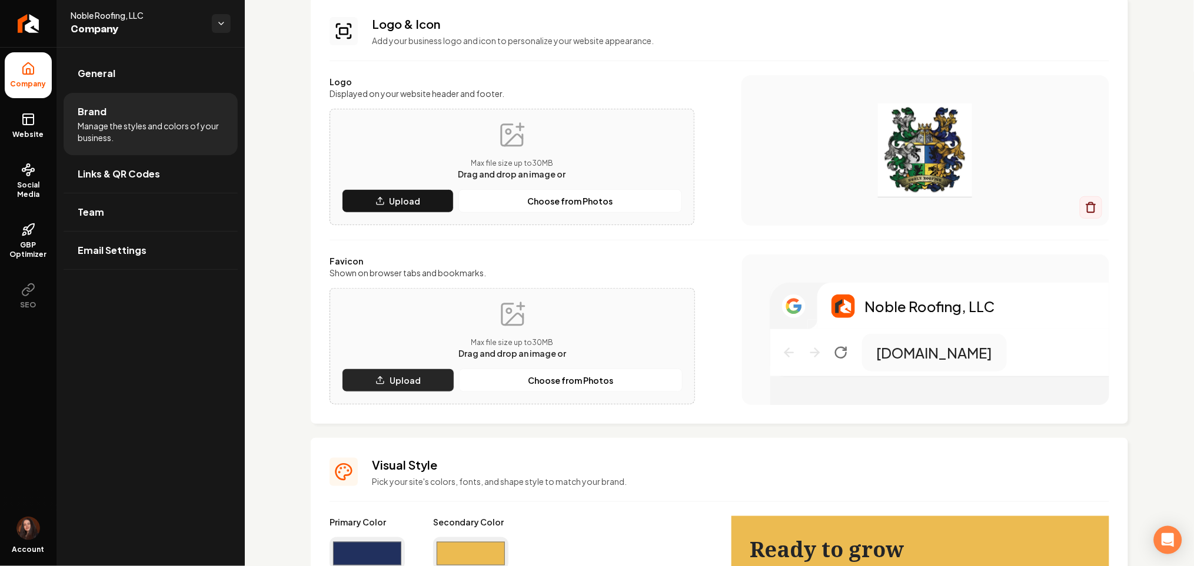
click at [415, 378] on p "Upload" at bounding box center [404, 381] width 31 height 12
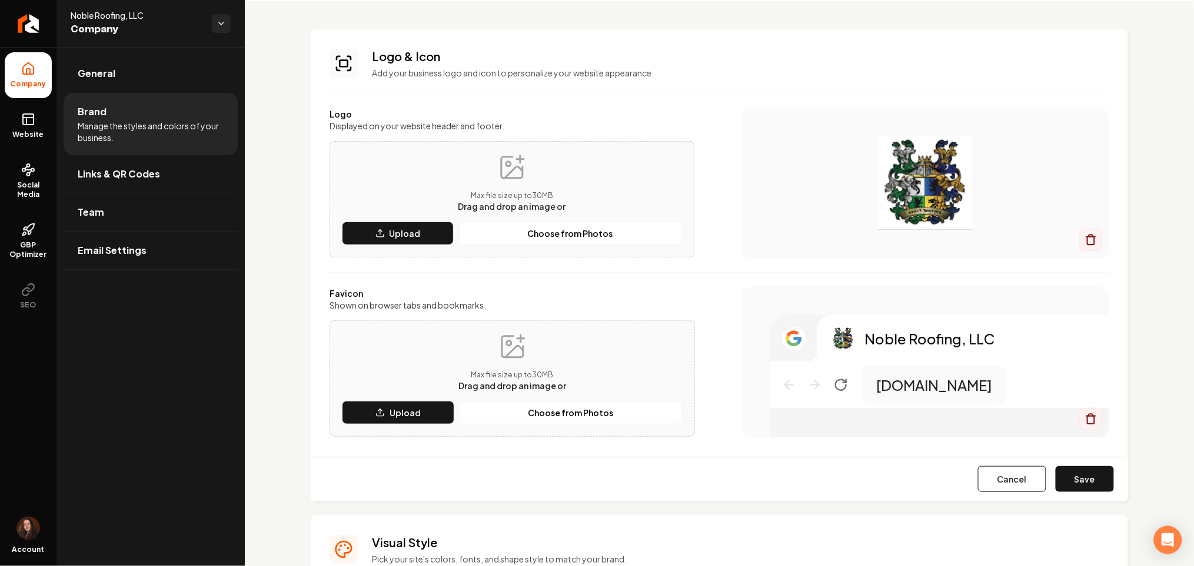
scroll to position [0, 0]
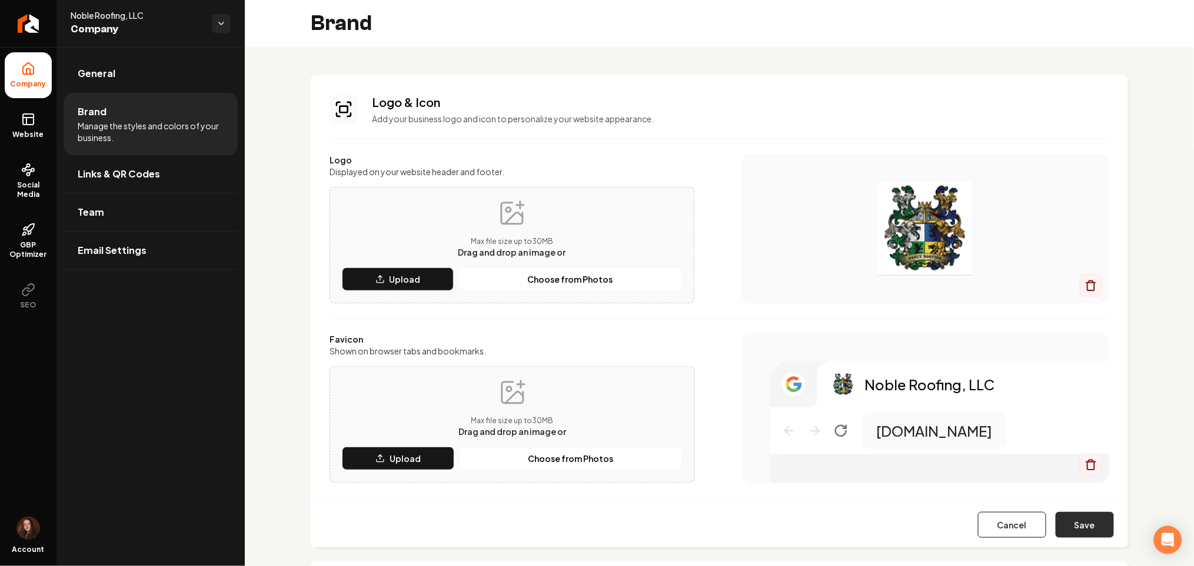
click at [1064, 521] on button "Save" at bounding box center [1084, 525] width 58 height 26
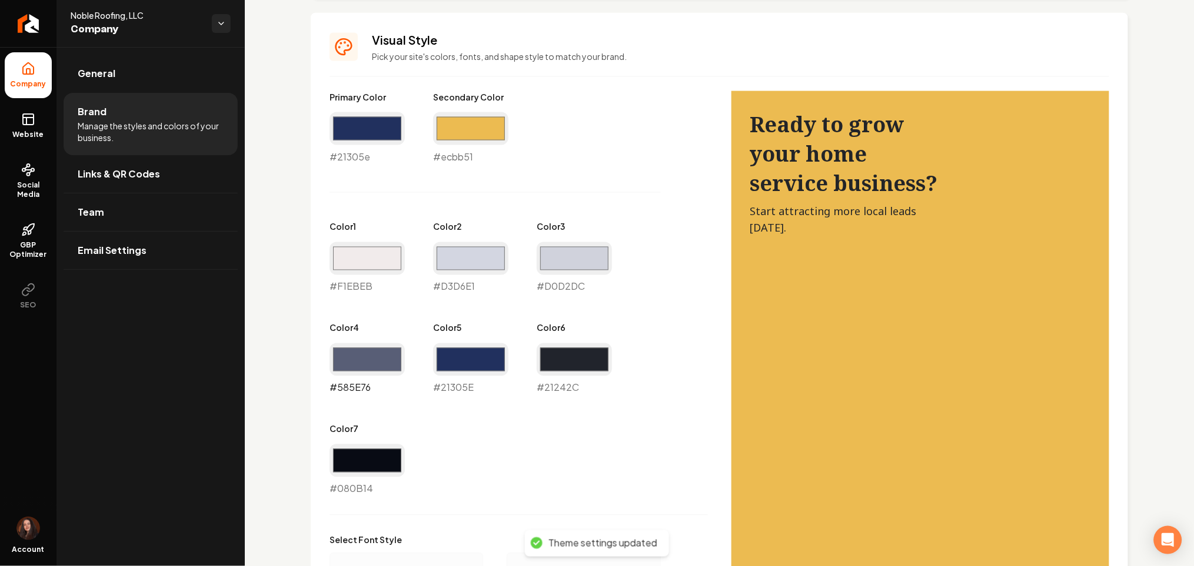
click at [382, 371] on input "#585e76" at bounding box center [366, 360] width 75 height 33
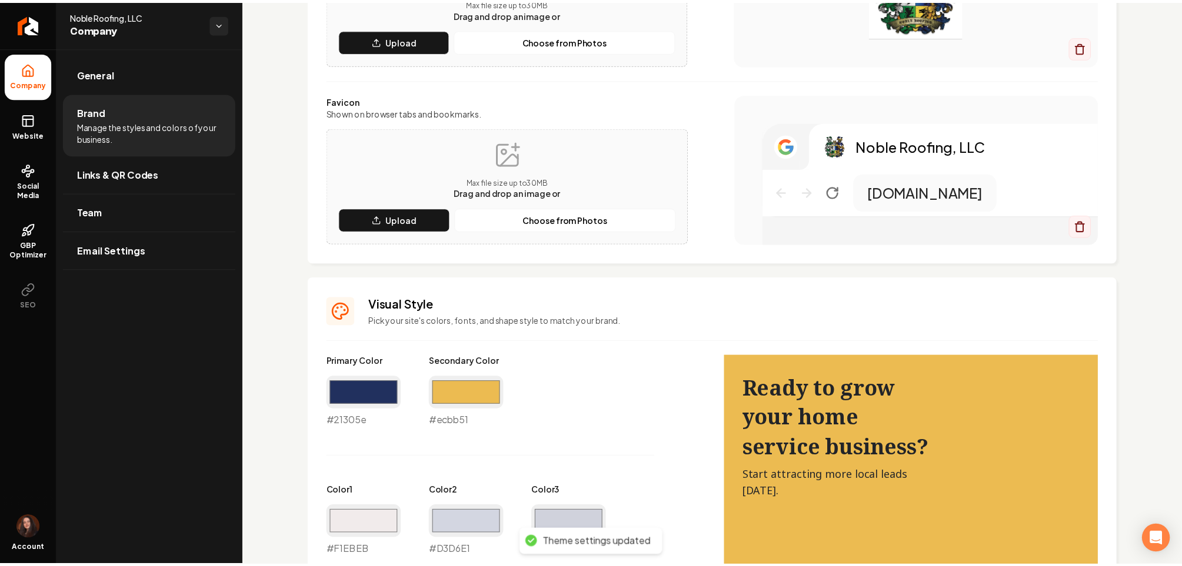
scroll to position [33, 0]
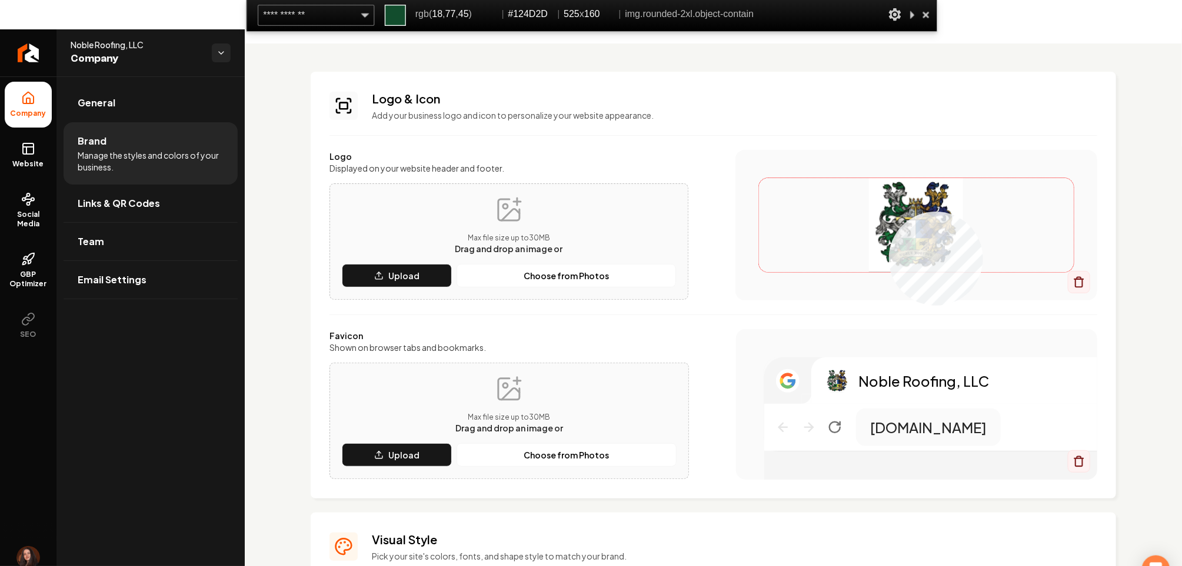
click at [889, 212] on img "Main content area" at bounding box center [916, 225] width 315 height 94
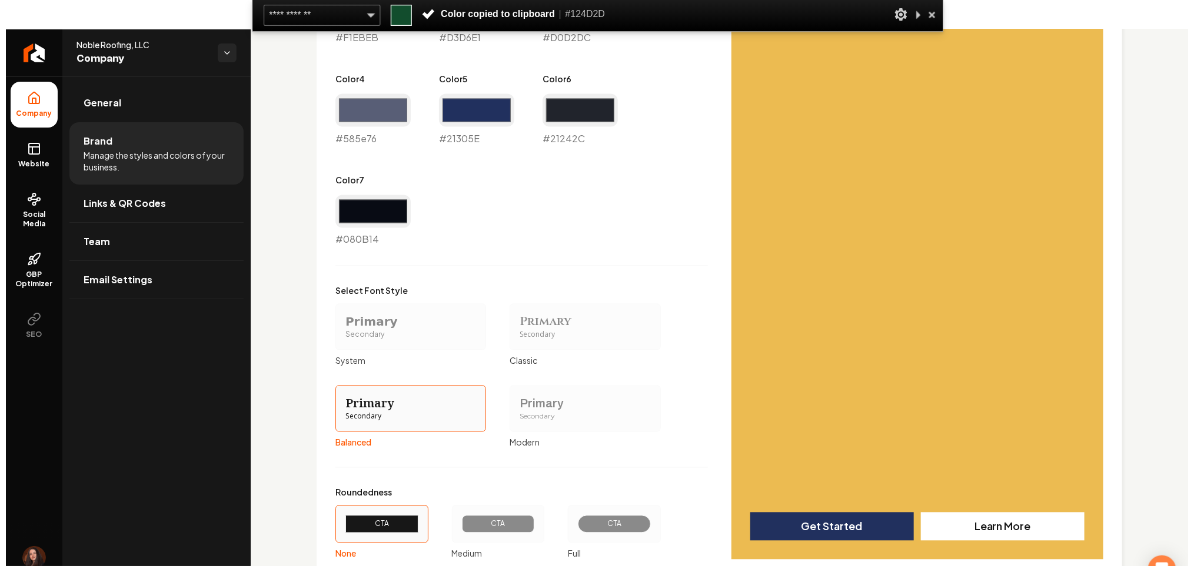
scroll to position [582, 0]
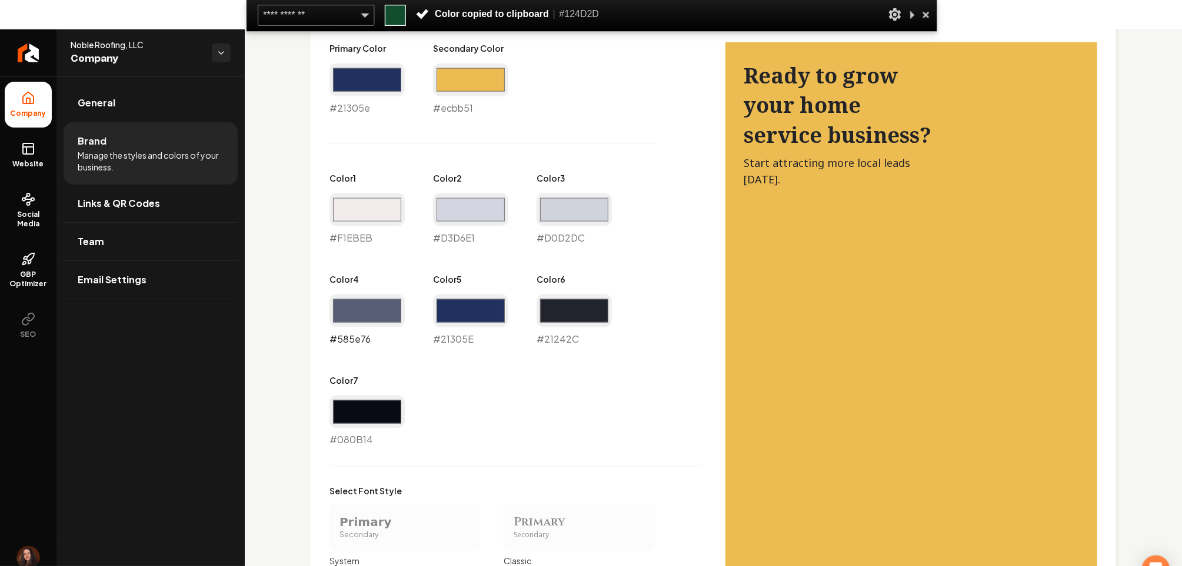
click at [370, 311] on input "#585e76" at bounding box center [366, 311] width 75 height 33
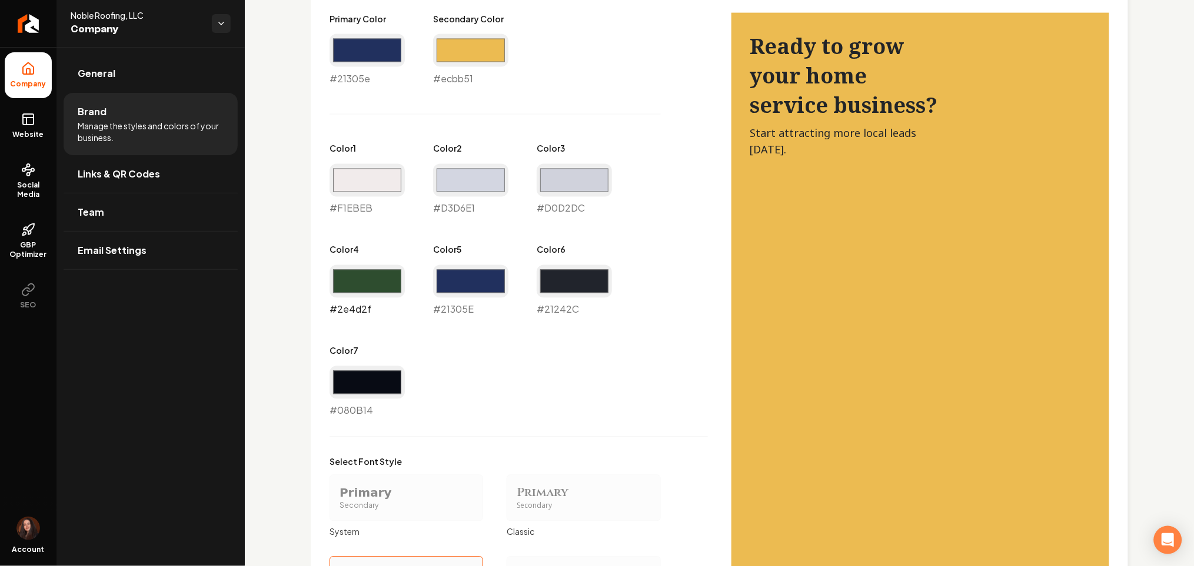
type input "#2e4d2f"
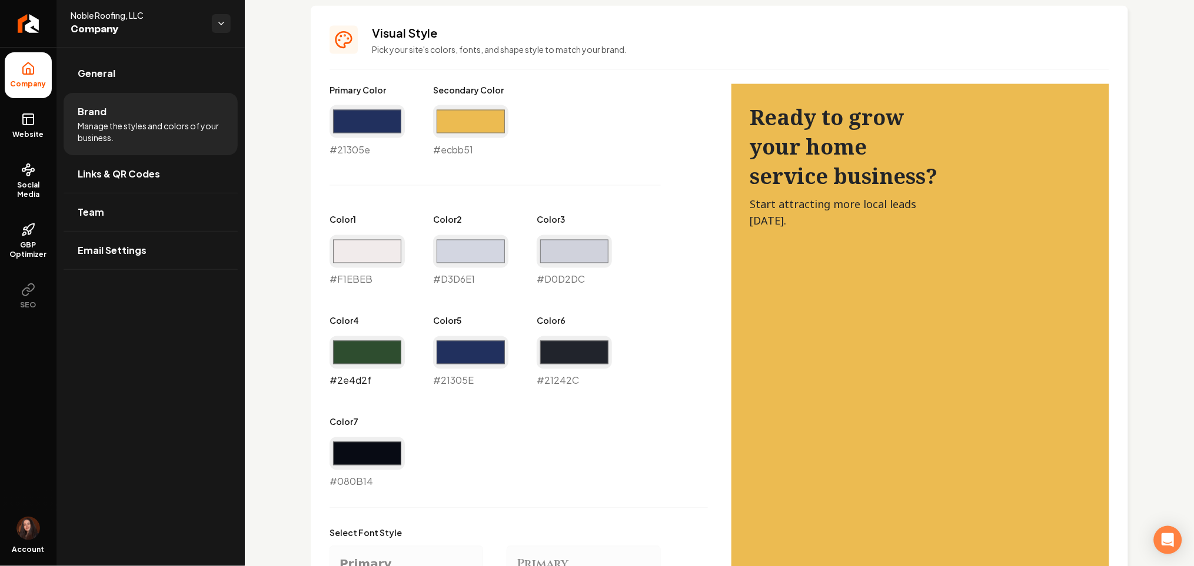
scroll to position [504, 0]
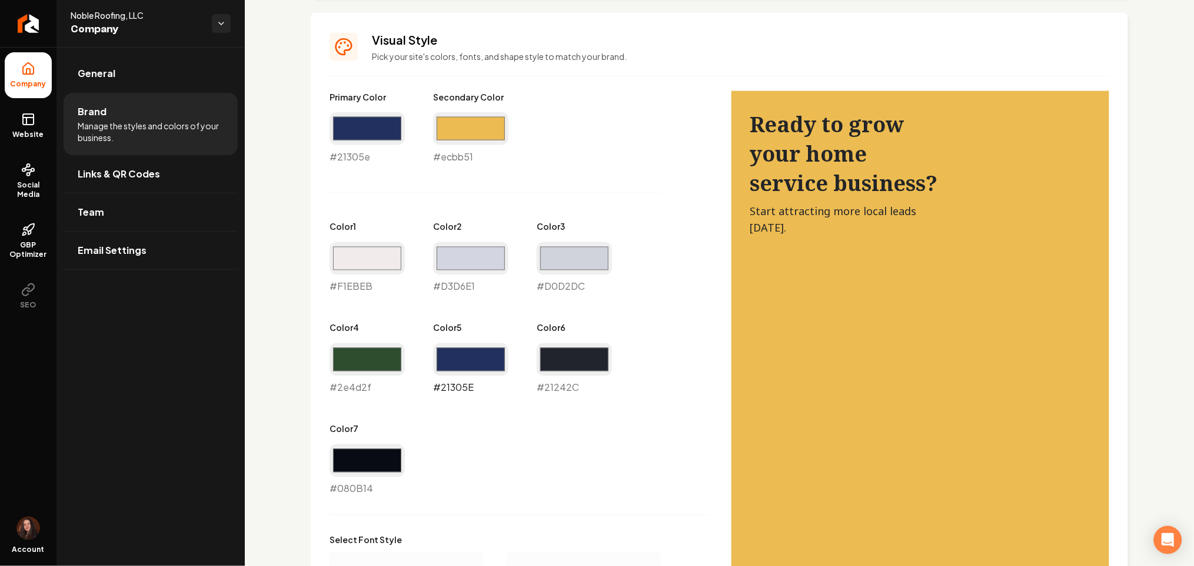
click at [486, 361] on input "#21305e" at bounding box center [470, 360] width 75 height 33
type input "#3a4d31"
drag, startPoint x: 572, startPoint y: 358, endPoint x: 563, endPoint y: 371, distance: 16.0
click at [574, 358] on input "#21242c" at bounding box center [573, 360] width 75 height 33
type input "#30362b"
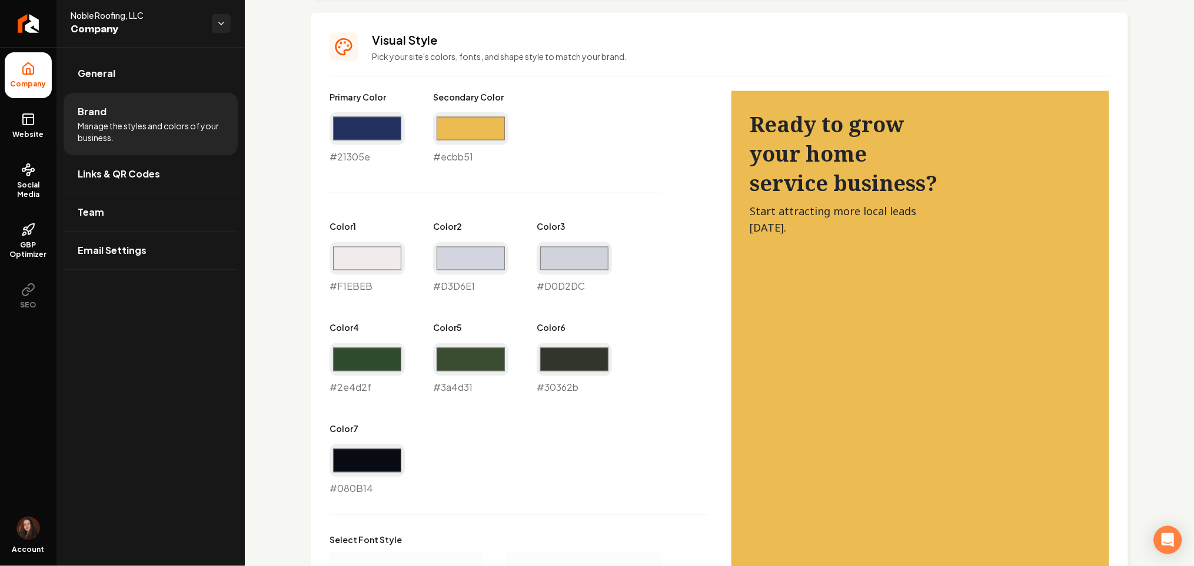
click at [394, 275] on div "#f1ebeb #F1EBEB" at bounding box center [366, 268] width 75 height 52
click at [394, 272] on input "#f1ebeb" at bounding box center [366, 258] width 75 height 33
type input "#ecd698"
click at [461, 254] on input "#d3d6e1" at bounding box center [470, 258] width 75 height 33
click at [629, 481] on div "Primary Color #21305e #21305e Secondary Color #ecbb51 #ecbb51 Color 1 #ecd698 #…" at bounding box center [518, 293] width 378 height 405
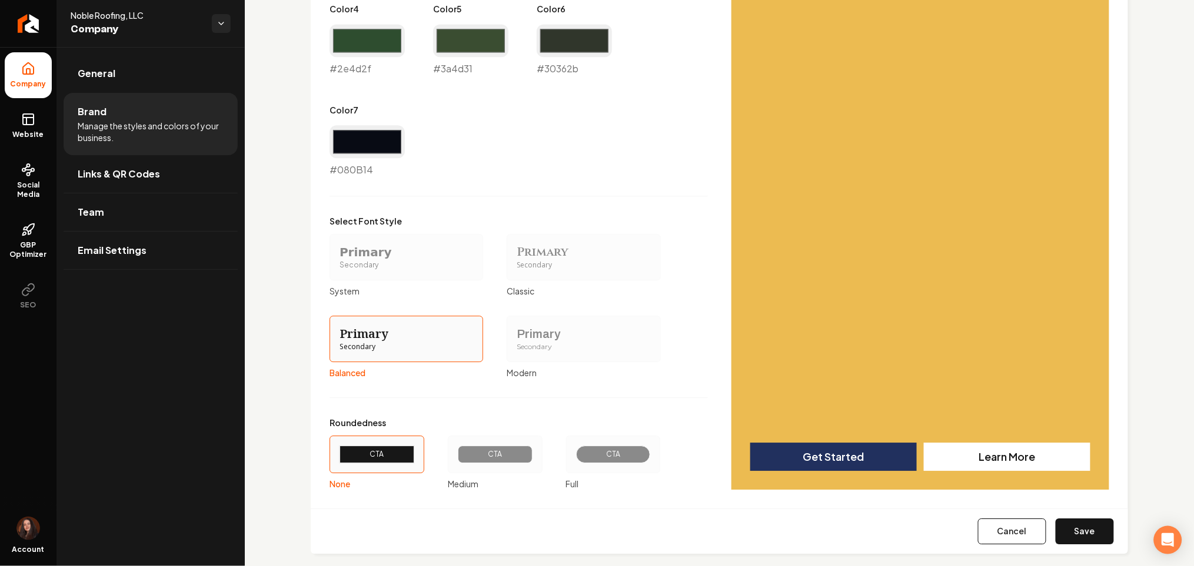
scroll to position [839, 0]
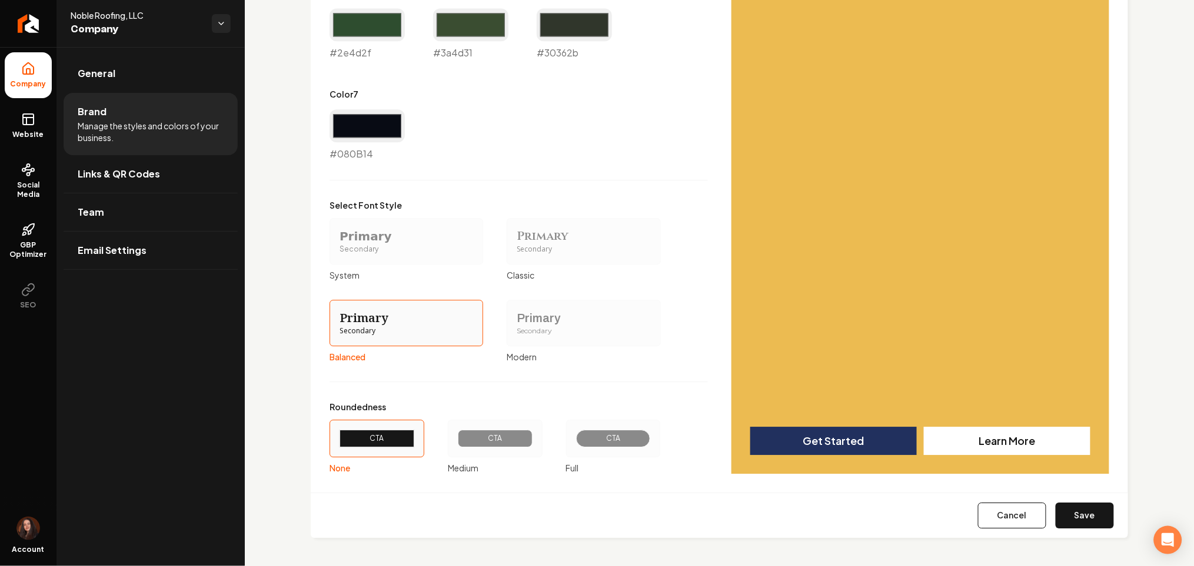
click at [1076, 518] on button "Save" at bounding box center [1084, 516] width 58 height 26
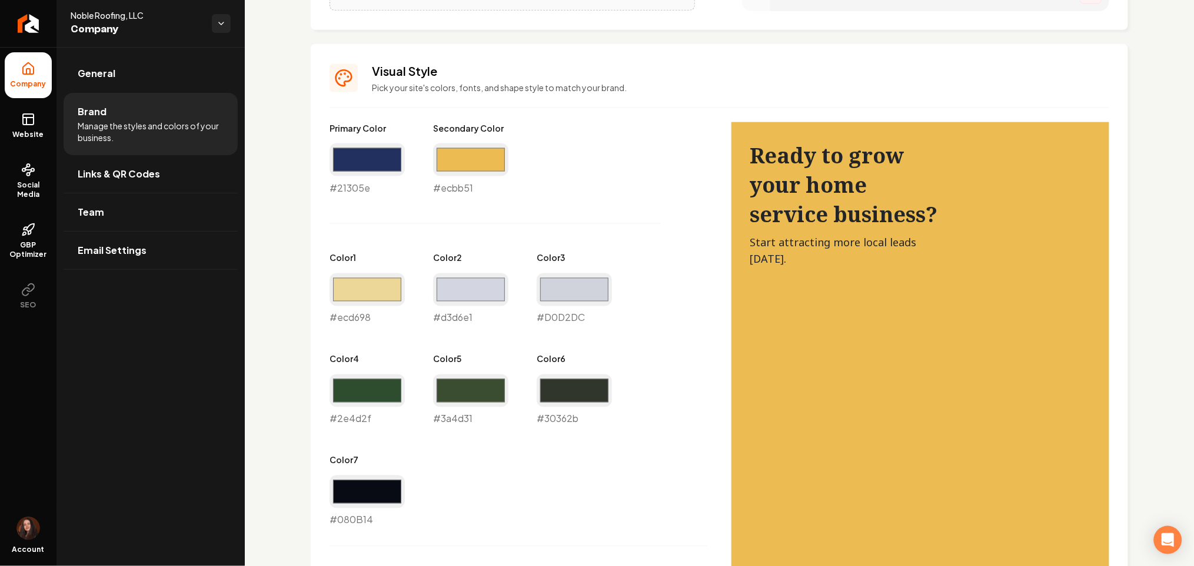
scroll to position [446, 0]
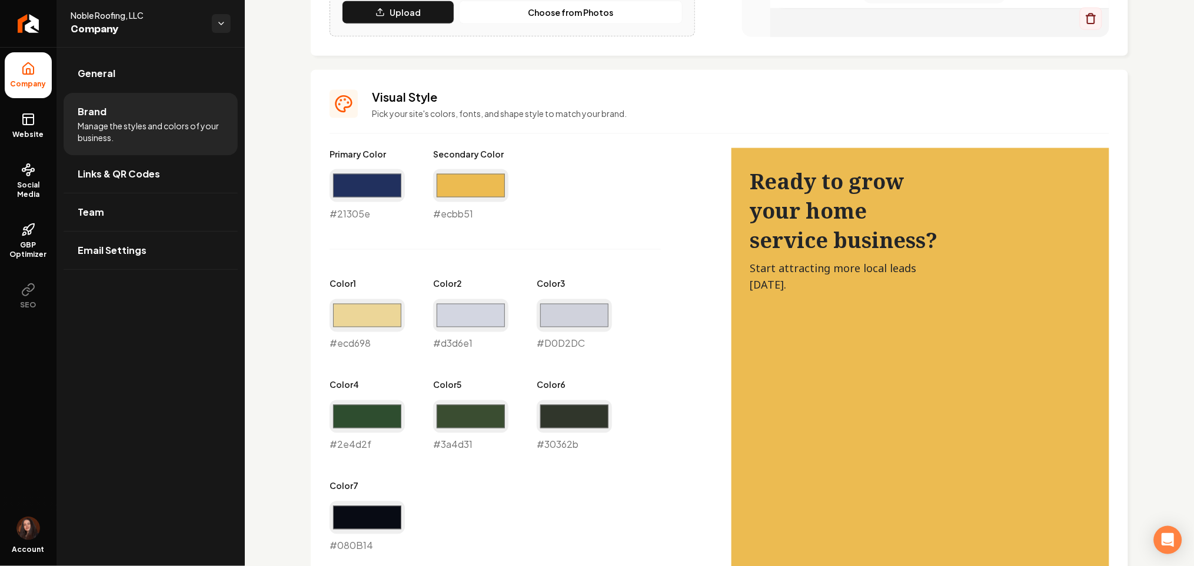
type input "#d0d2dc"
type input "#080b14"
click at [360, 520] on input "#080b14" at bounding box center [366, 518] width 75 height 33
click at [11, 139] on link "Website" at bounding box center [28, 126] width 47 height 46
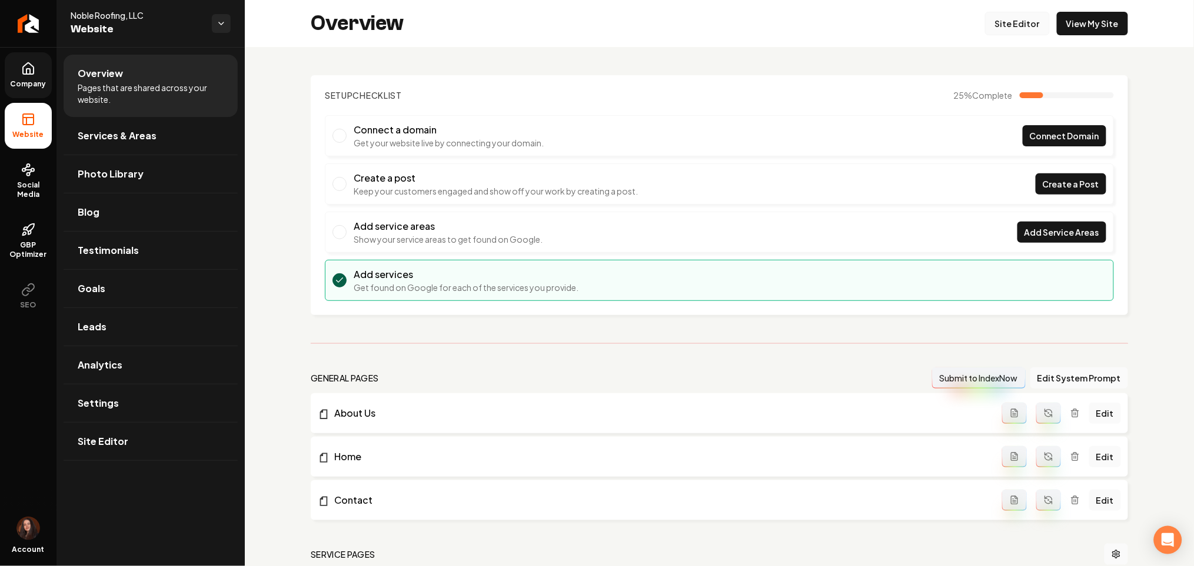
click at [1021, 22] on link "Site Editor" at bounding box center [1017, 24] width 65 height 24
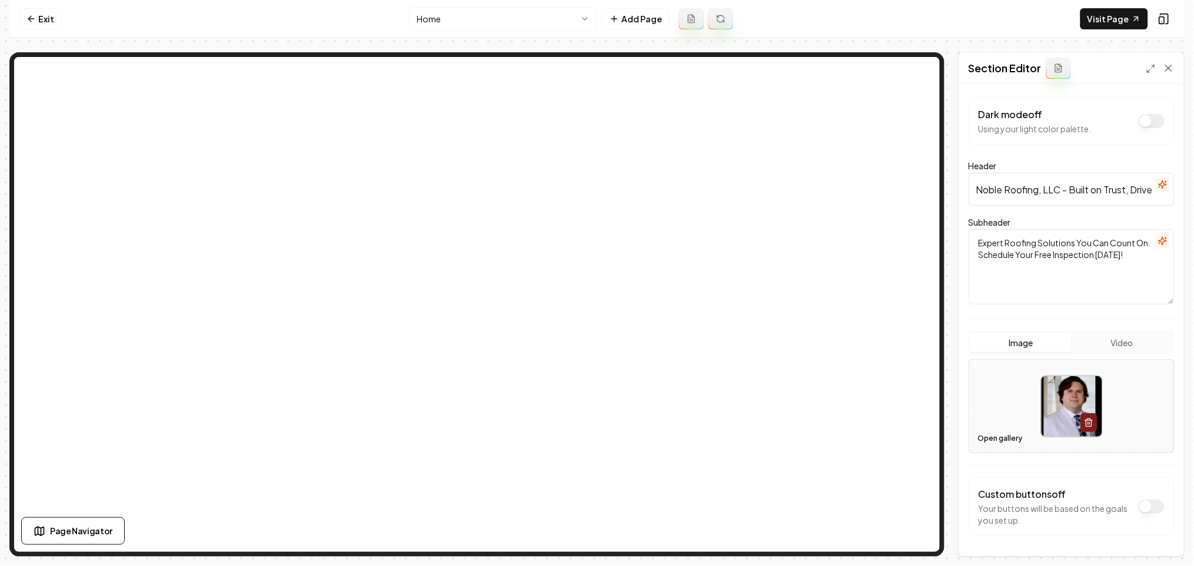
click at [1002, 437] on button "Open gallery" at bounding box center [1000, 438] width 53 height 19
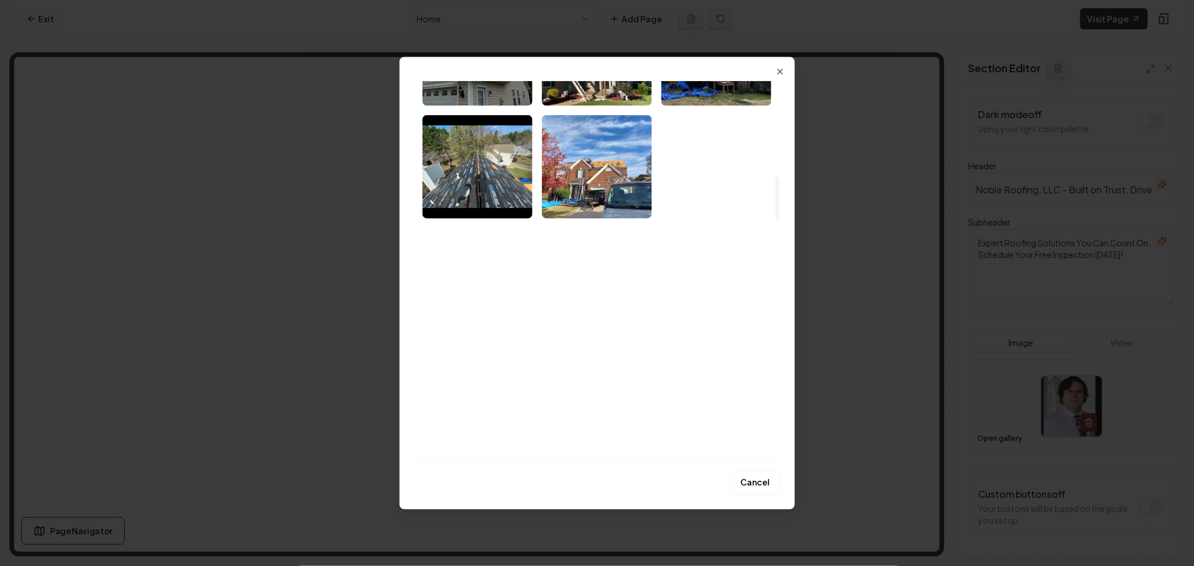
scroll to position [784, 0]
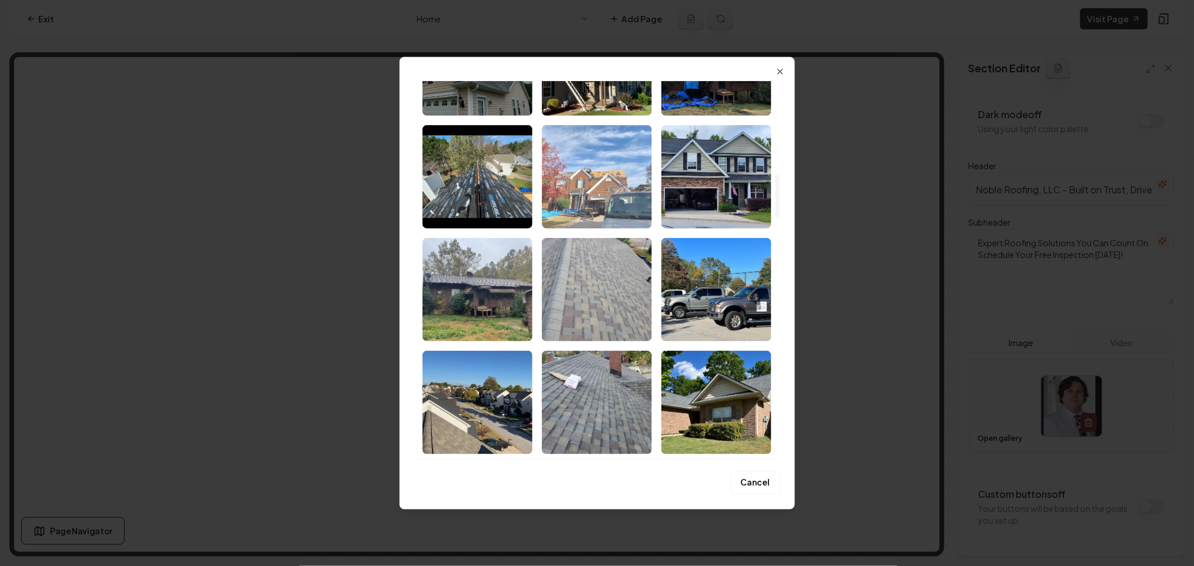
click at [594, 203] on img "Select image image_68b04bd85c7cd75eb87edd44.jpeg" at bounding box center [597, 177] width 110 height 104
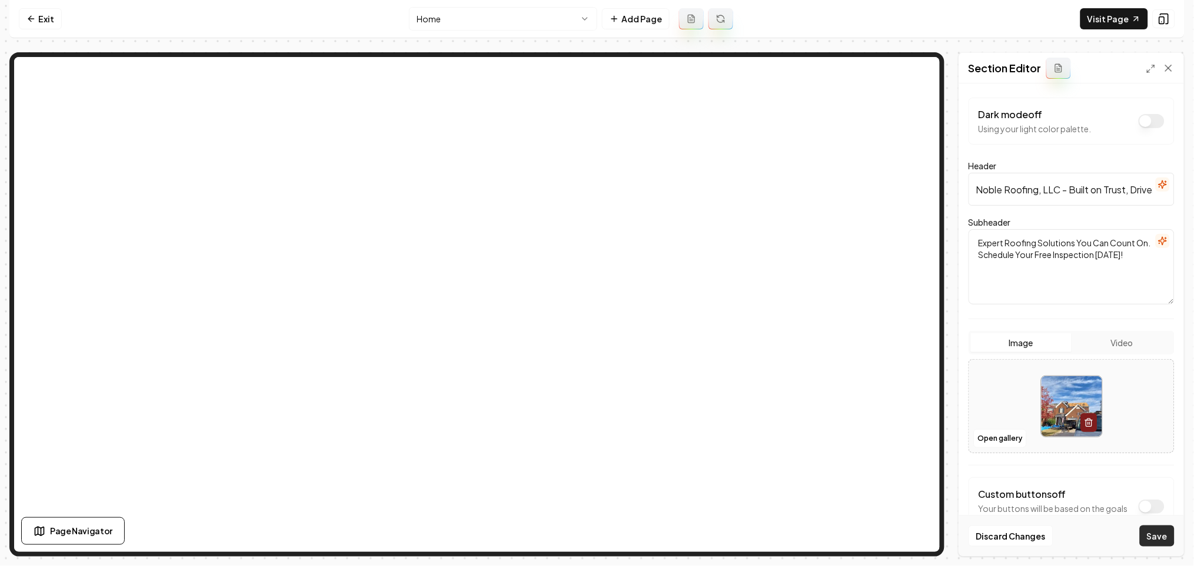
click at [1152, 536] on button "Save" at bounding box center [1156, 536] width 35 height 21
click at [1155, 191] on button "button" at bounding box center [1162, 185] width 14 height 14
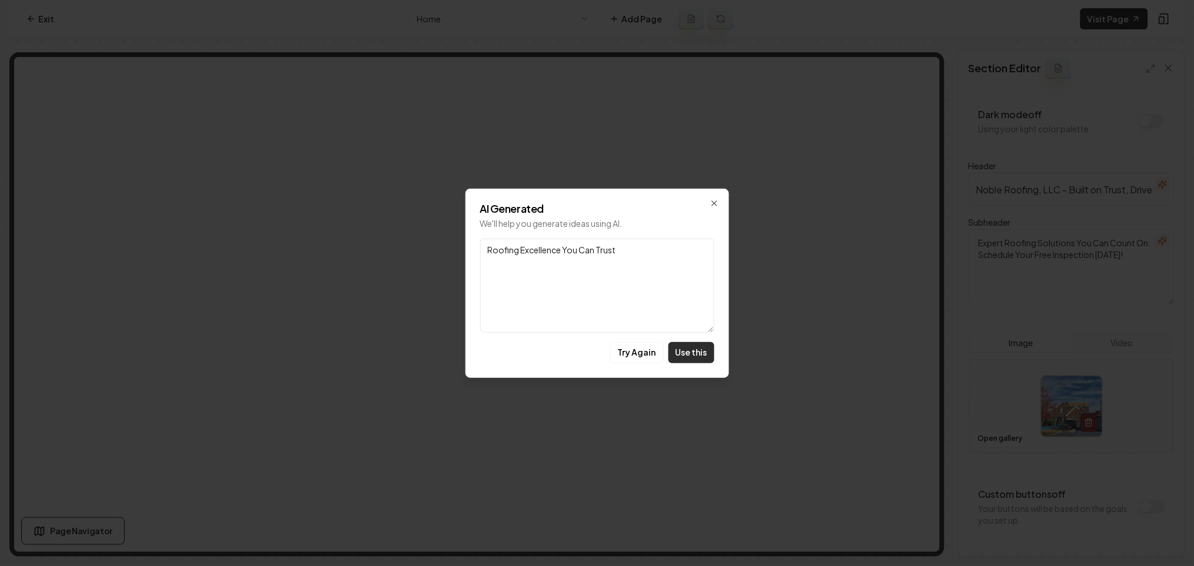
click at [692, 351] on button "Use this" at bounding box center [691, 352] width 46 height 21
type input "Roofing Excellence You Can Trust"
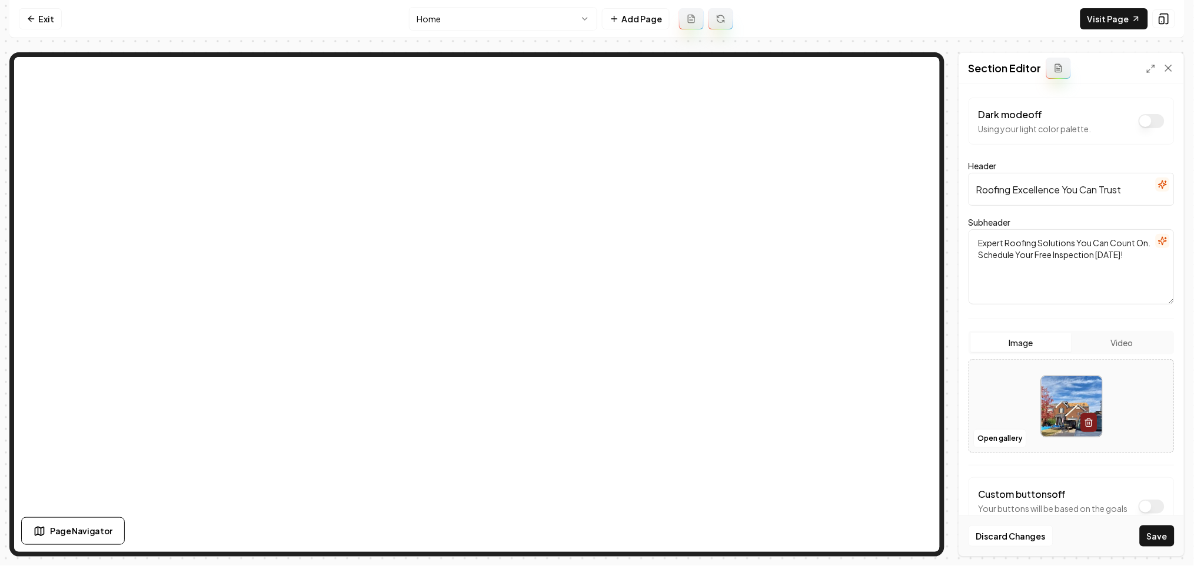
click at [1158, 534] on button "Save" at bounding box center [1156, 536] width 35 height 21
click at [996, 441] on button "Open gallery" at bounding box center [1000, 438] width 53 height 19
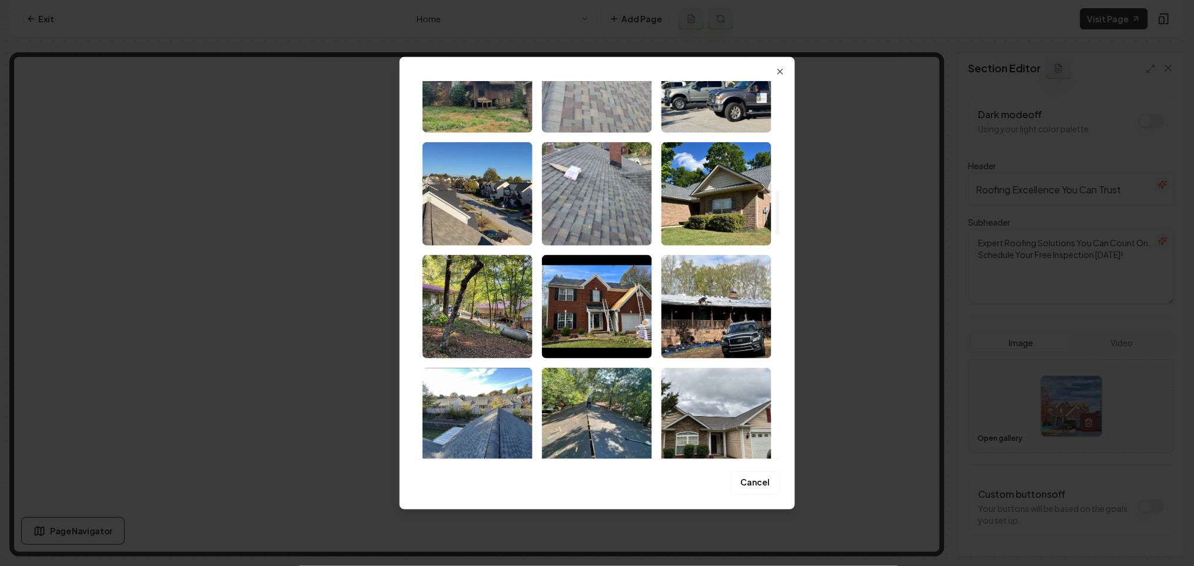
scroll to position [1019, 0]
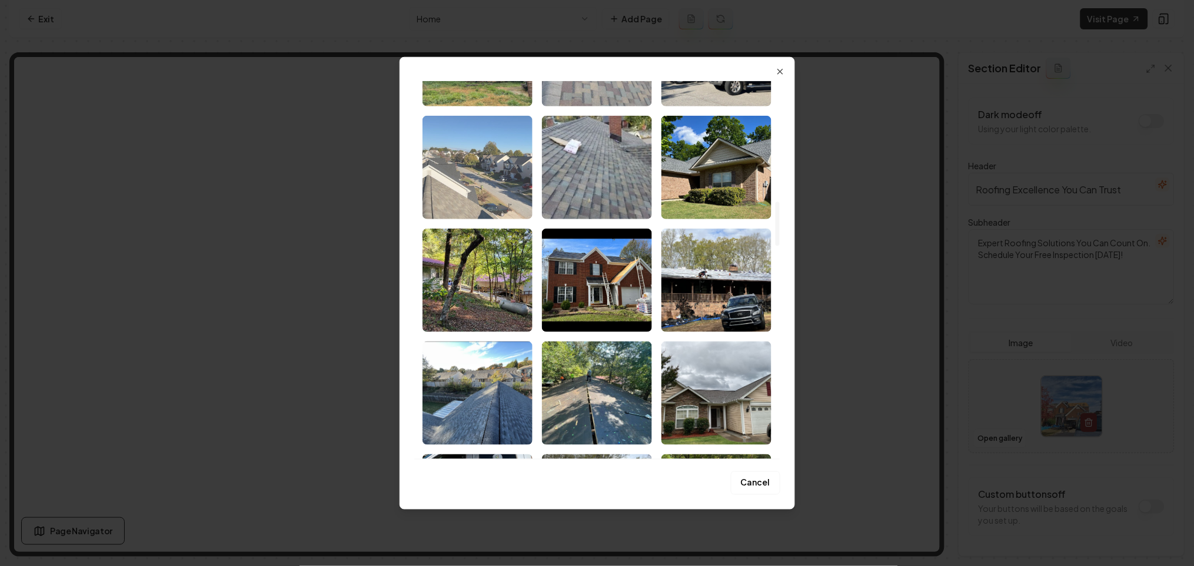
click at [475, 179] on img "Select image image_68b04bd85c7cd75eb87ed9f8.jpeg" at bounding box center [477, 167] width 110 height 104
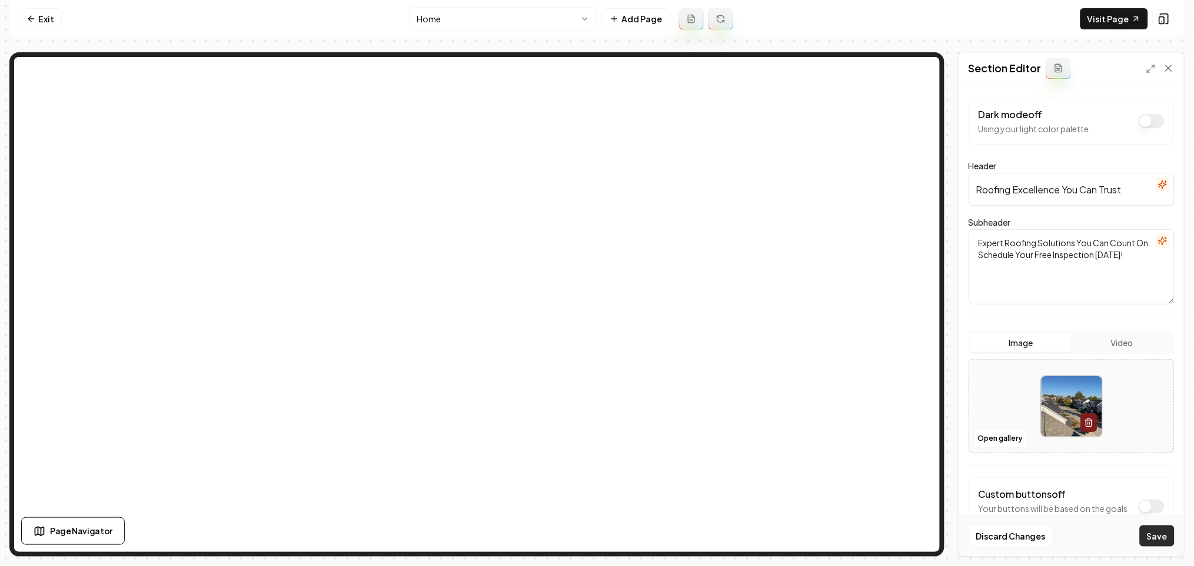
click at [1165, 532] on button "Save" at bounding box center [1156, 536] width 35 height 21
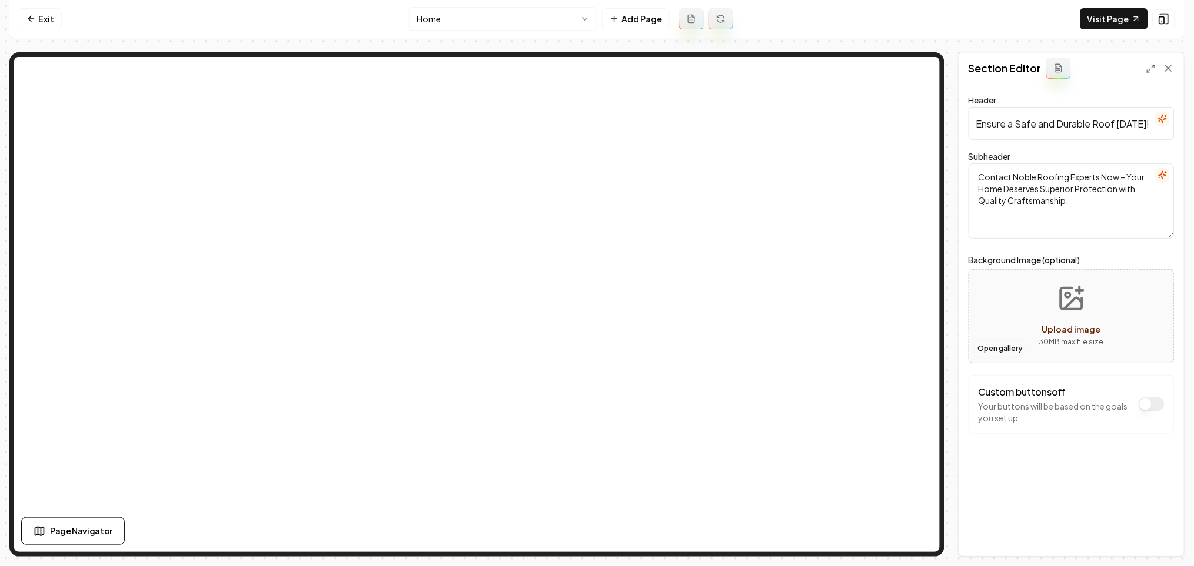
click at [985, 344] on button "Open gallery" at bounding box center [1000, 348] width 53 height 19
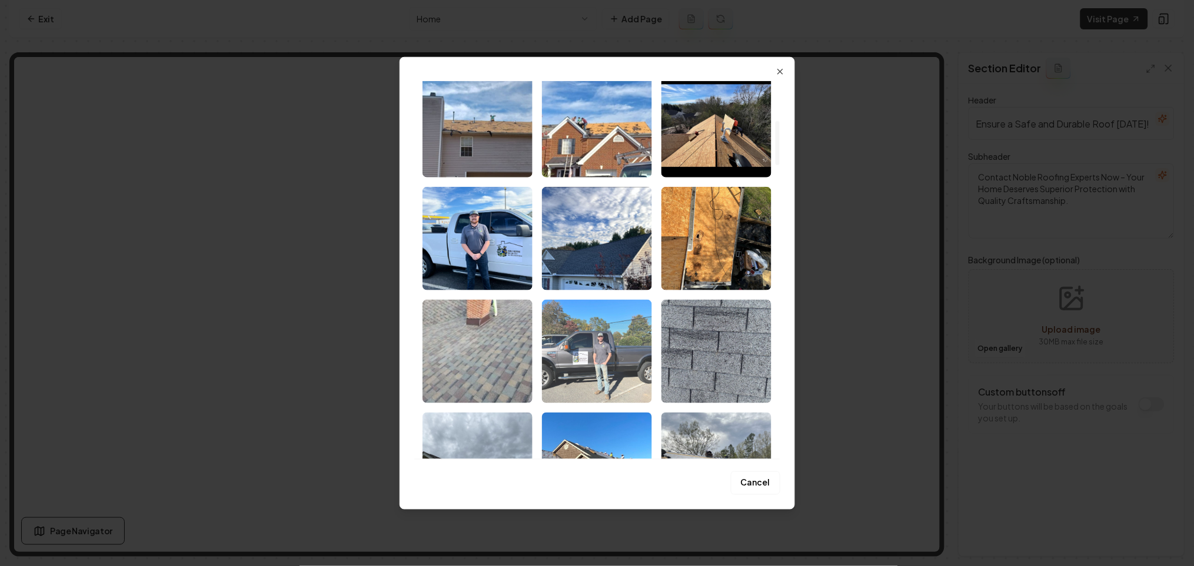
scroll to position [392, 0]
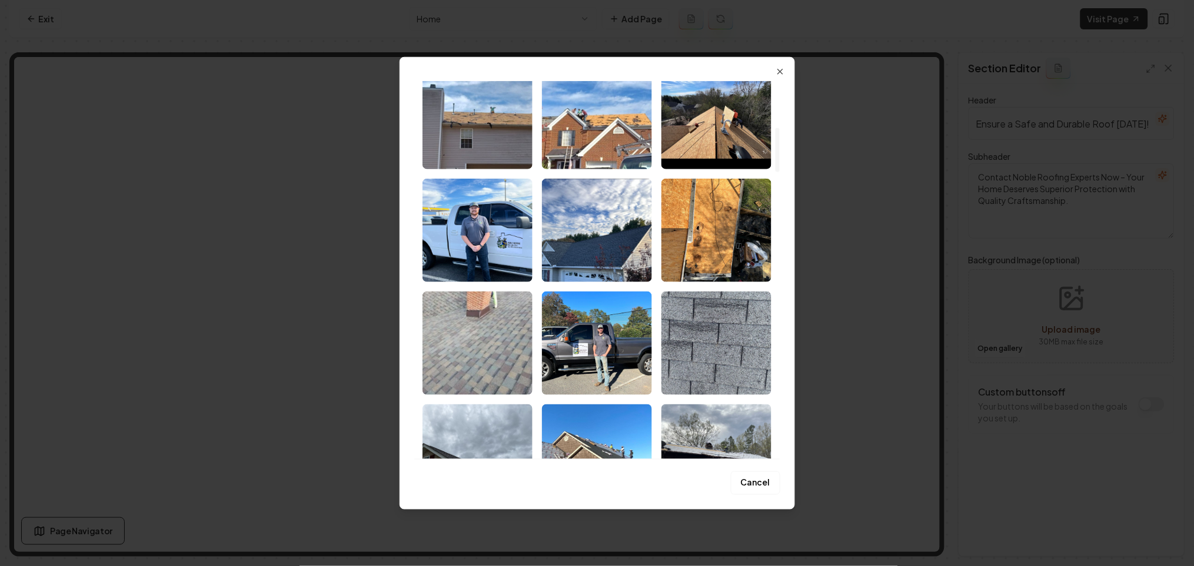
click at [600, 234] on img "Select image image_68b04bd95c7cd75eb87ee558.jpeg" at bounding box center [597, 230] width 110 height 104
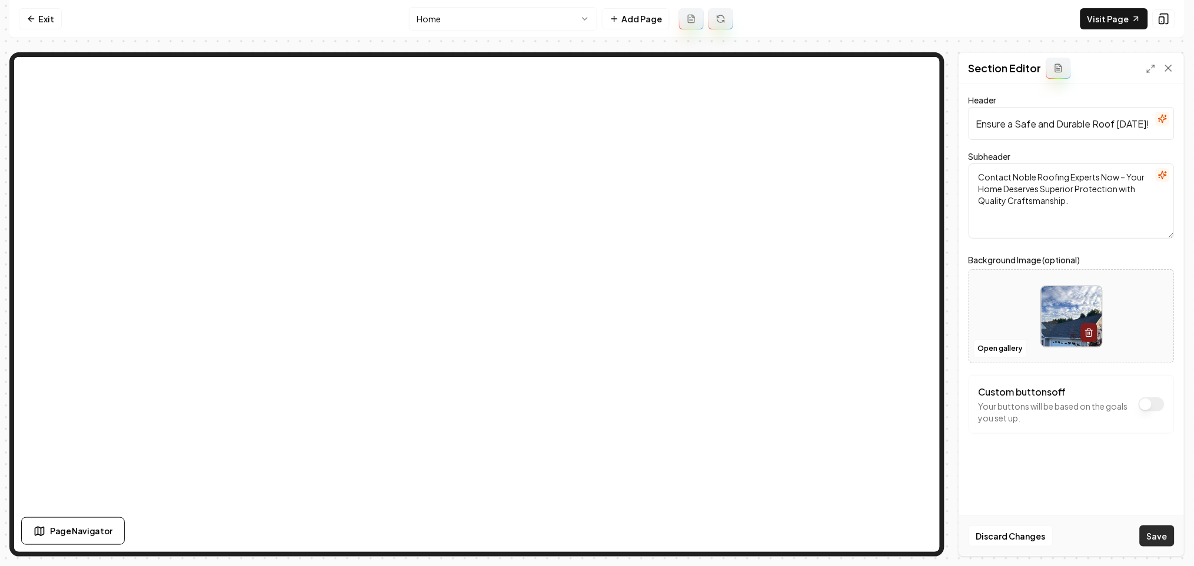
click at [1152, 545] on button "Save" at bounding box center [1156, 536] width 35 height 21
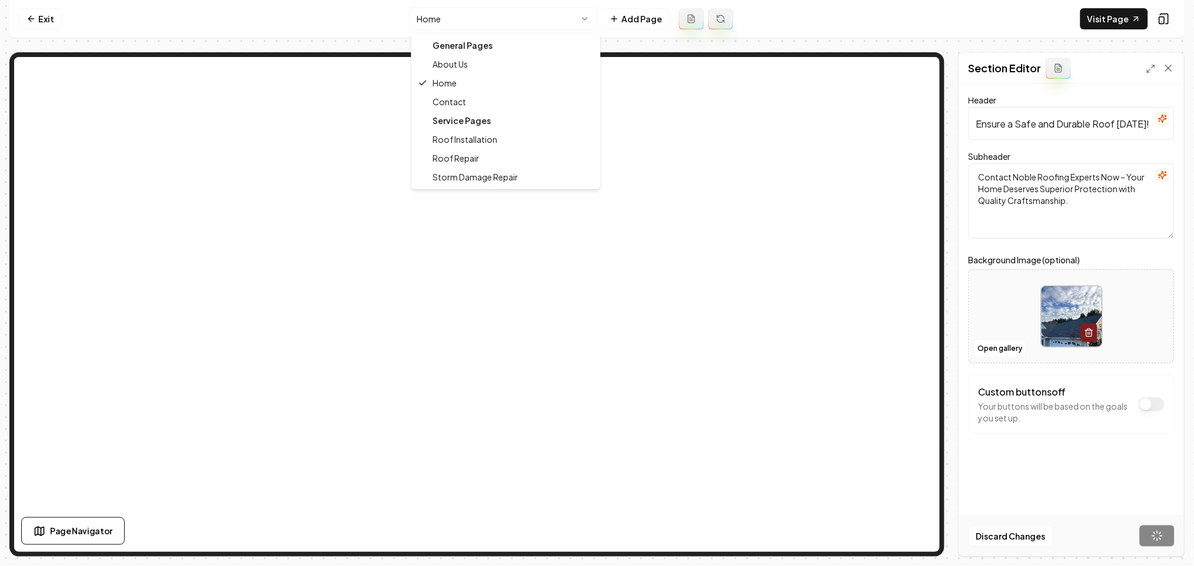
click at [453, 26] on html "Computer Required This feature is only available on a computer. Please switch t…" at bounding box center [597, 283] width 1194 height 566
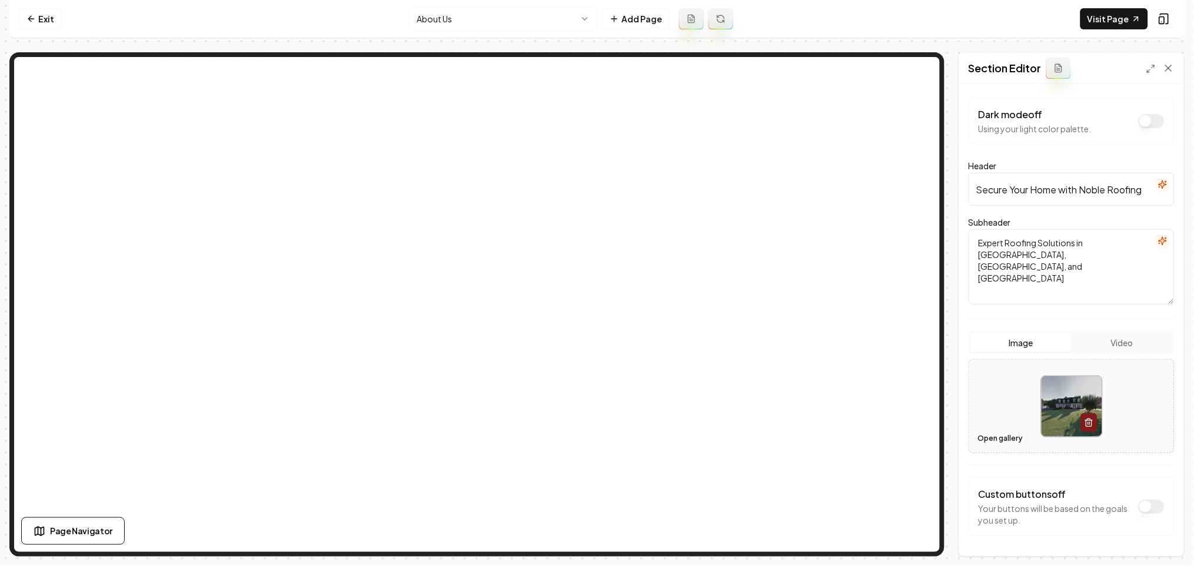
click at [988, 442] on button "Open gallery" at bounding box center [1000, 438] width 53 height 19
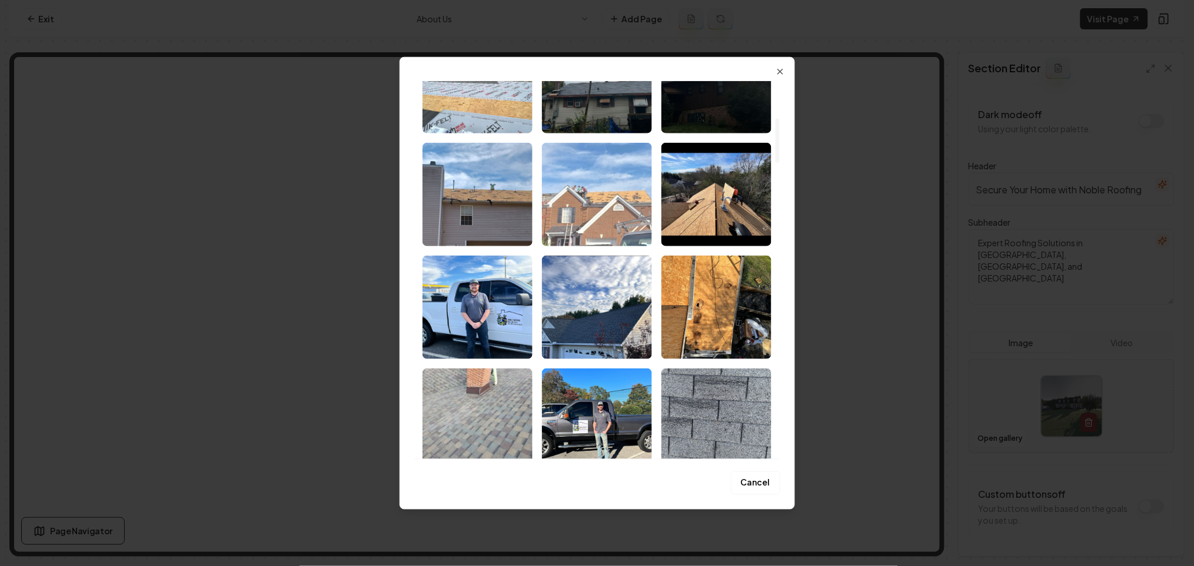
scroll to position [314, 0]
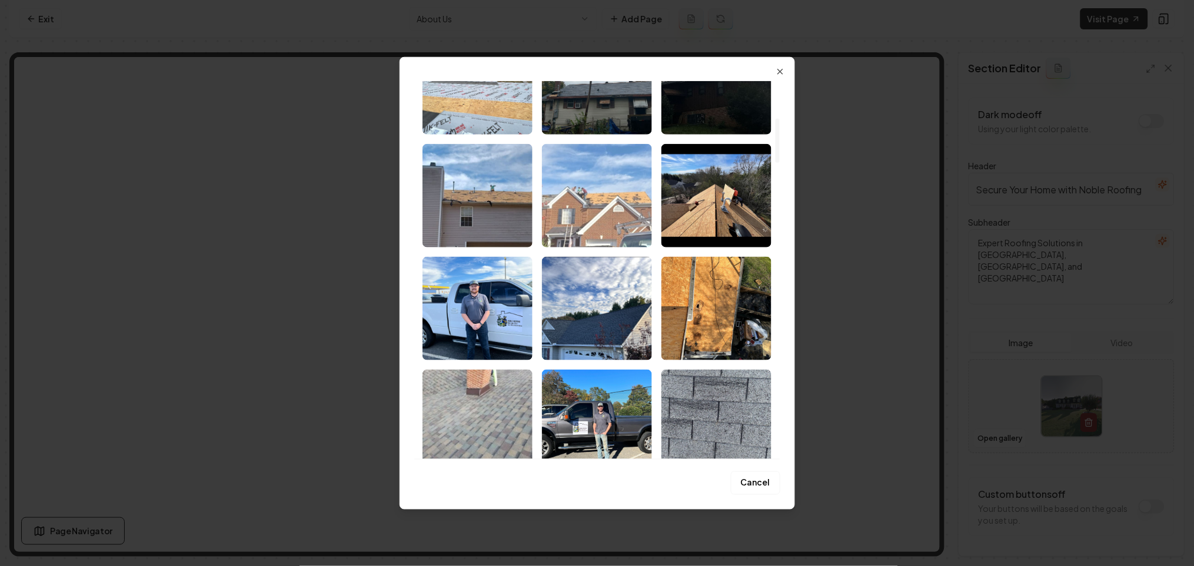
click at [591, 198] on img "Select image image_68b04bd95c7cd75eb87edf6d.jpeg" at bounding box center [597, 196] width 110 height 104
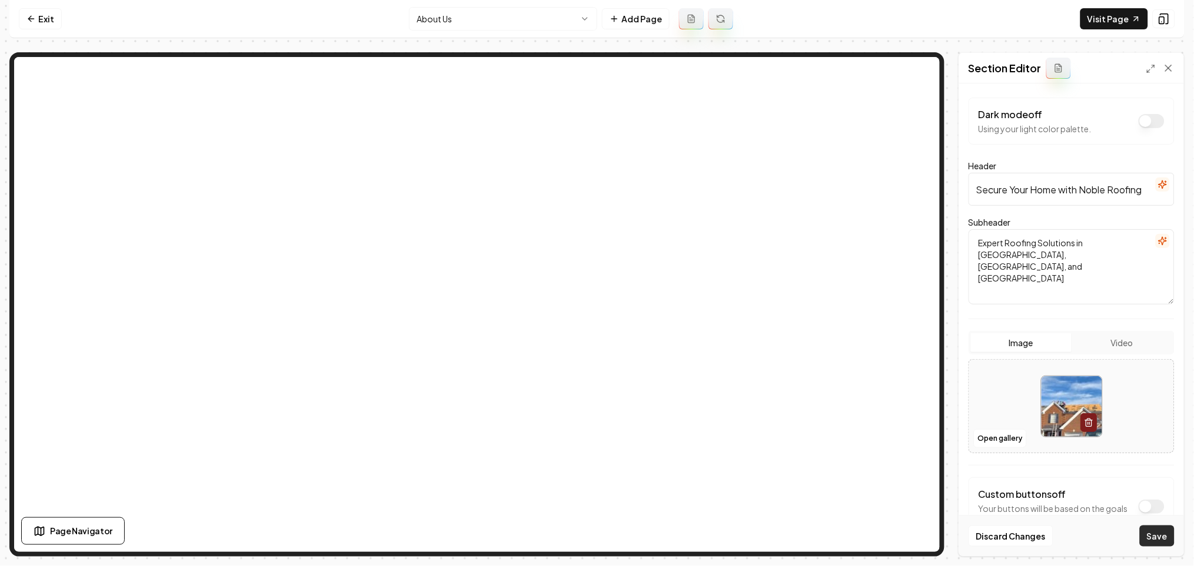
drag, startPoint x: 1171, startPoint y: 539, endPoint x: 1154, endPoint y: 536, distance: 16.7
click at [1170, 539] on button "Save" at bounding box center [1156, 536] width 35 height 21
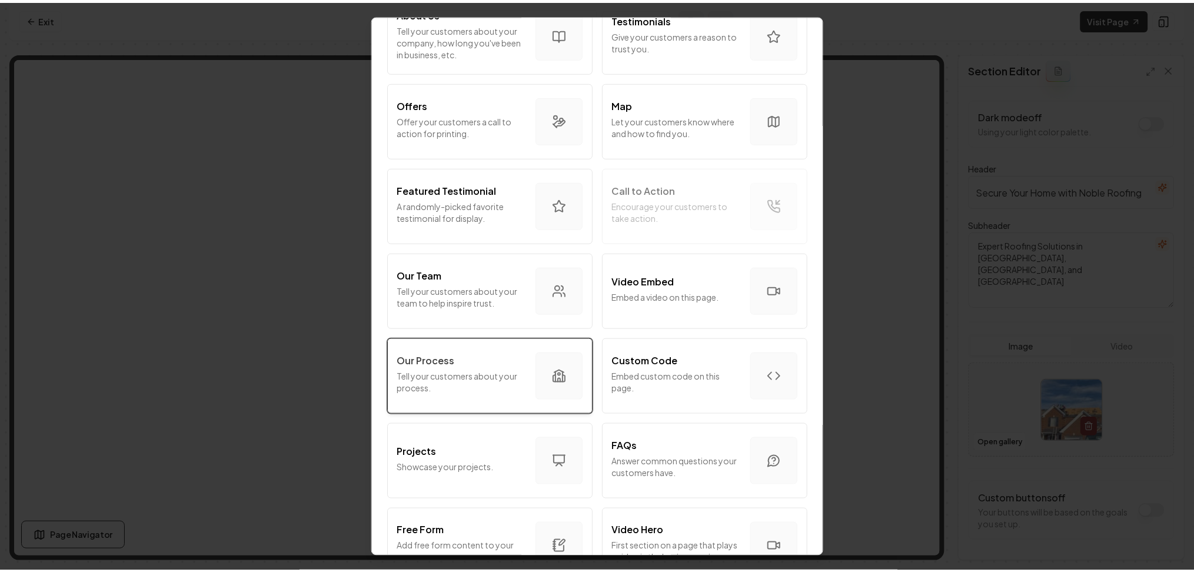
scroll to position [235, 0]
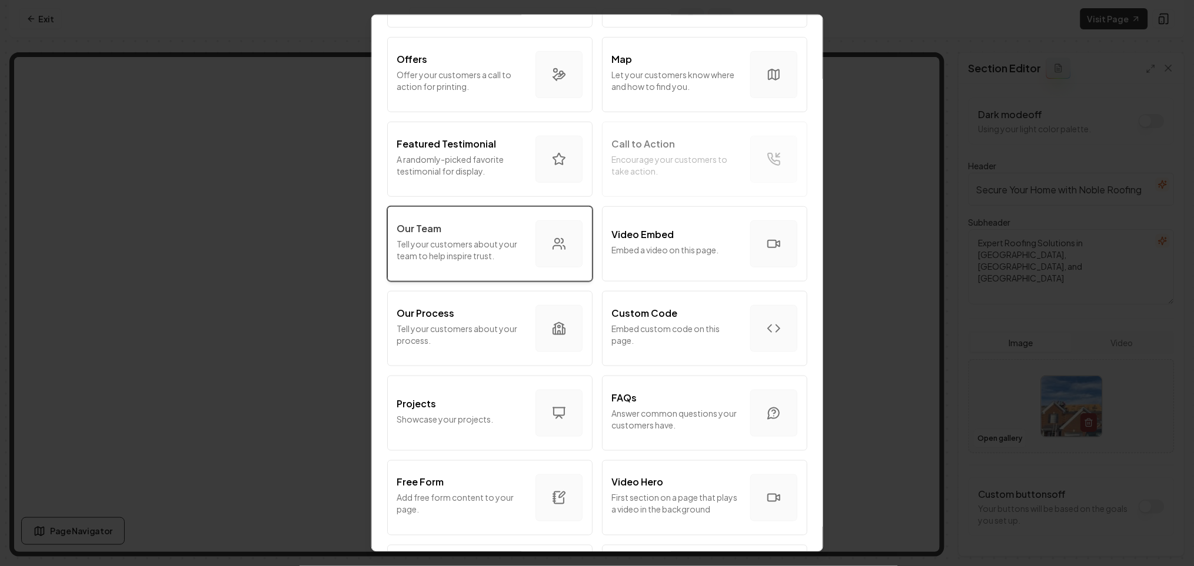
click at [506, 268] on button "Our Team Tell your customers about your team to help inspire trust." at bounding box center [489, 243] width 205 height 75
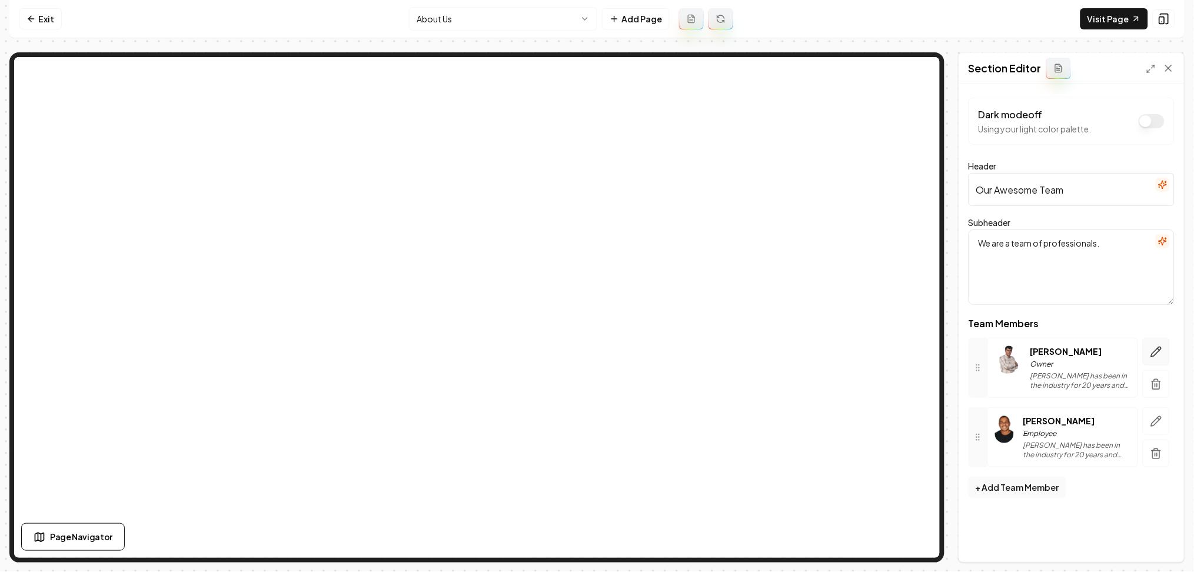
click at [1162, 356] on icon "button" at bounding box center [1156, 352] width 12 height 12
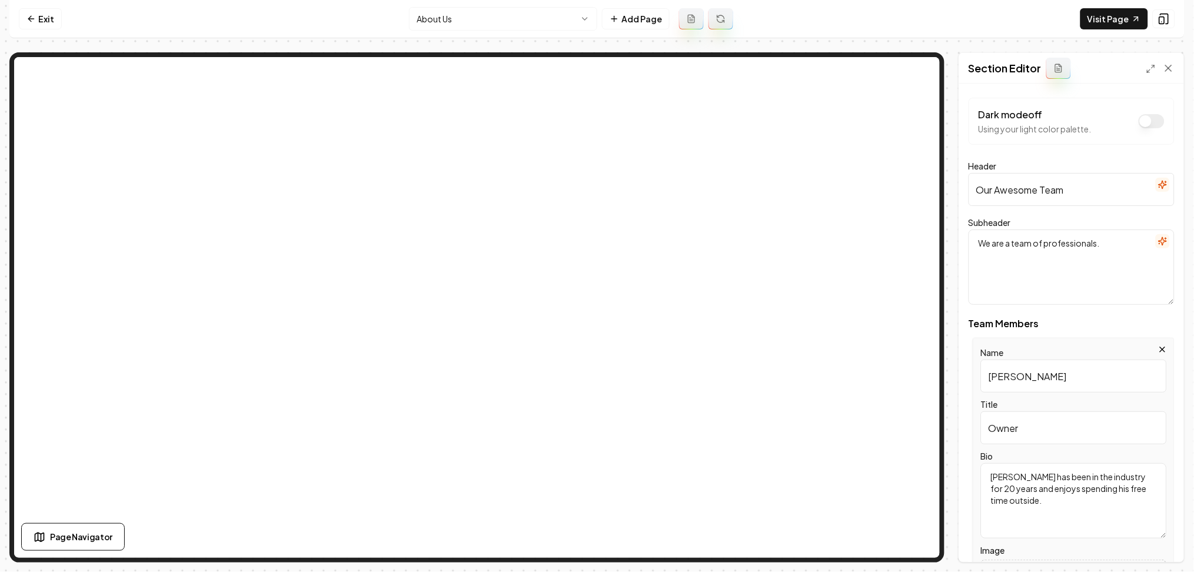
drag, startPoint x: 1082, startPoint y: 377, endPoint x: 936, endPoint y: 381, distance: 145.9
click at [861, 327] on div "Page Settings Section Editor Dark mode off Using your light color palette. Head…" at bounding box center [596, 307] width 1175 height 510
paste input "Damian Rios"
type input "Damian Rios"
drag, startPoint x: 1036, startPoint y: 431, endPoint x: 939, endPoint y: 441, distance: 96.9
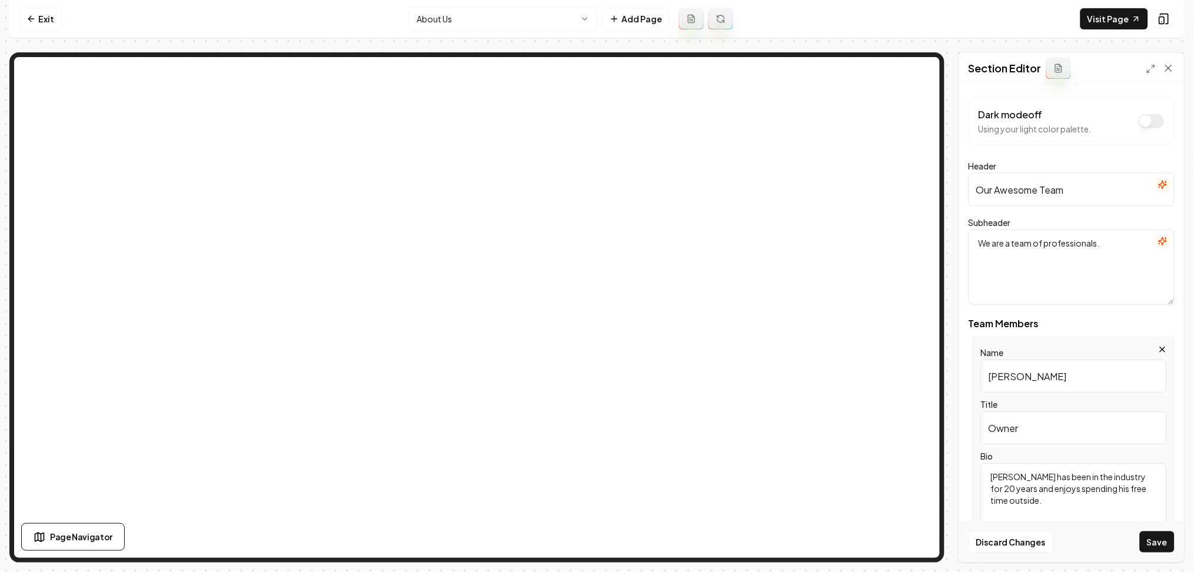
click at [920, 385] on div "Page Settings Section Editor Dark mode off Using your light color palette. Head…" at bounding box center [596, 307] width 1175 height 510
type input "CEO"
drag, startPoint x: 1042, startPoint y: 503, endPoint x: 960, endPoint y: 445, distance: 100.9
click at [960, 445] on div "Dark mode off Using your light color palette. Header Our Awesome Team Subheader…" at bounding box center [1071, 323] width 225 height 478
paste textarea "Damian started Noble Roofing, LLC in July of 2022. Damian has been in the roofi…"
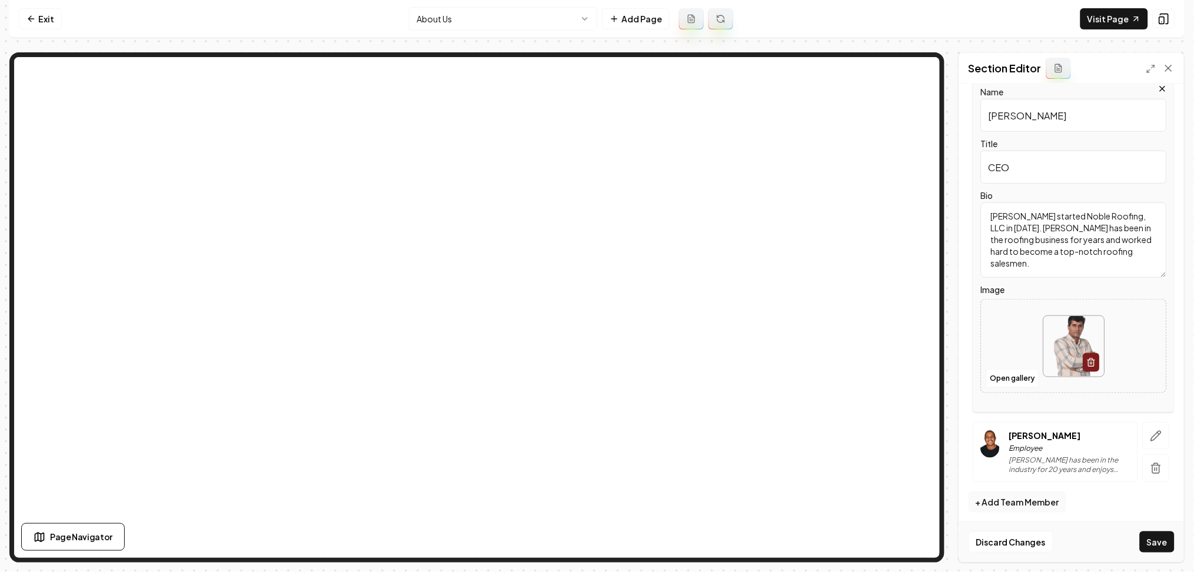
scroll to position [266, 0]
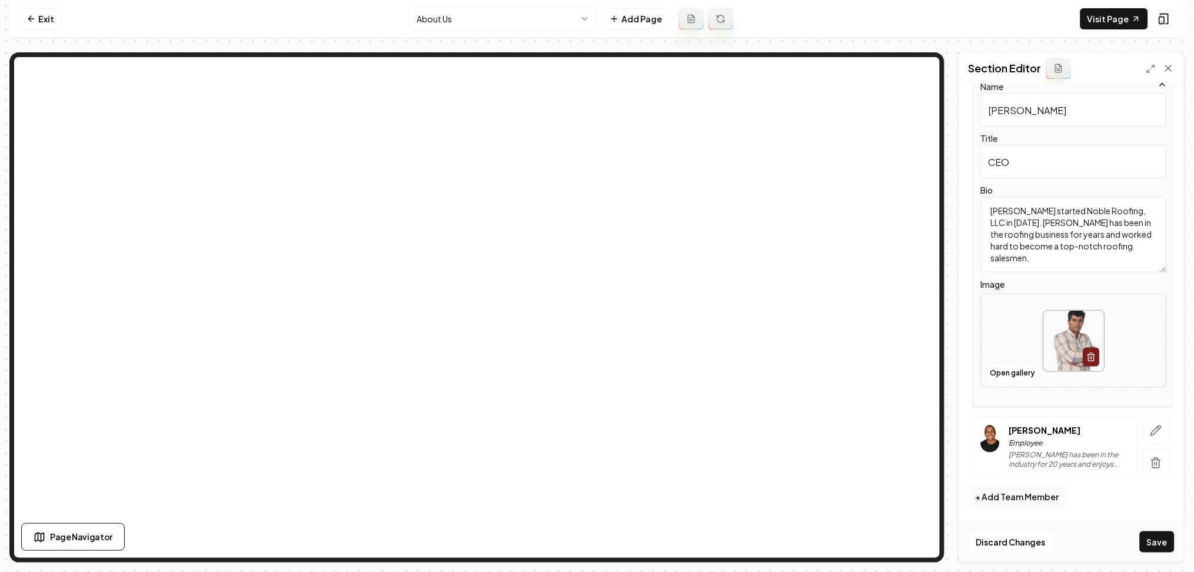
type textarea "Damian started Noble Roofing, LLC in July of 2022. Damian has been in the roofi…"
click at [1009, 340] on div at bounding box center [1073, 341] width 185 height 81
type input "**********"
click at [1142, 428] on button "button" at bounding box center [1155, 430] width 27 height 28
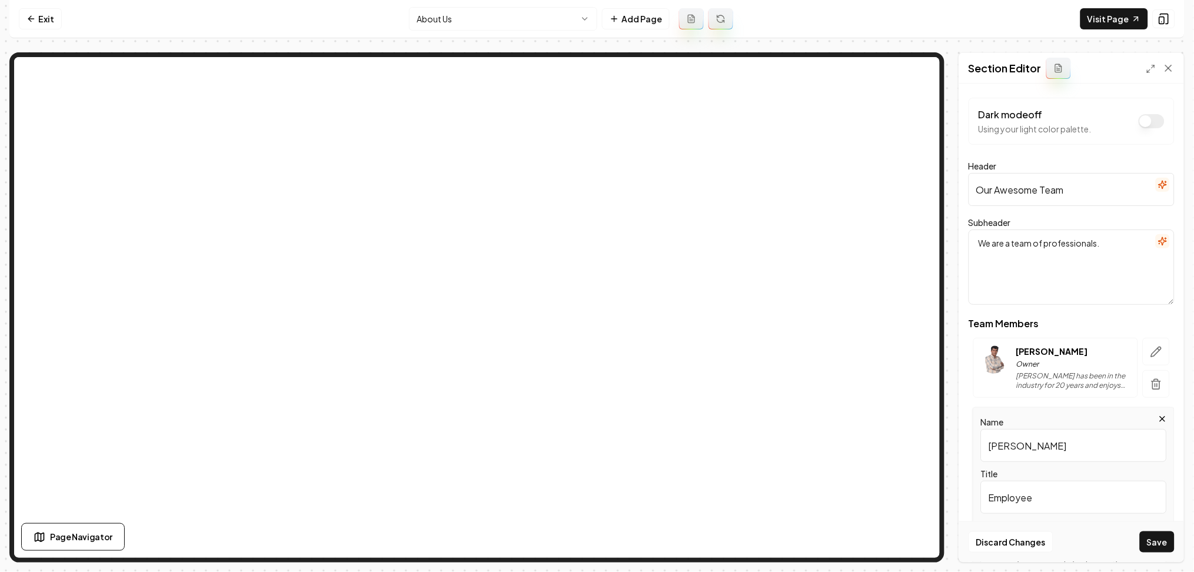
click at [905, 391] on div "Page Settings Section Editor Dark mode off Using your light color palette. Head…" at bounding box center [596, 307] width 1175 height 510
paste input "Daniel Davidson"
type input "Daniel Davidson"
drag, startPoint x: 1049, startPoint y: 492, endPoint x: 975, endPoint y: 463, distance: 79.5
click at [961, 511] on div "Dark mode off Using your light color palette. Header Our Awesome Team Subheader…" at bounding box center [1071, 323] width 225 height 478
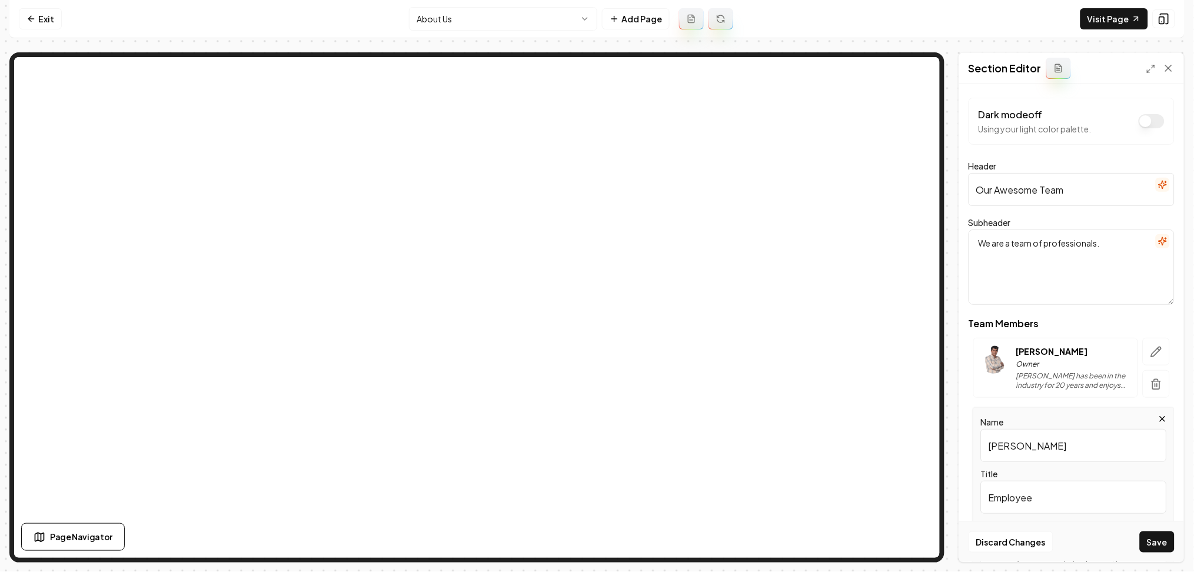
paste input "Manager of Sales"
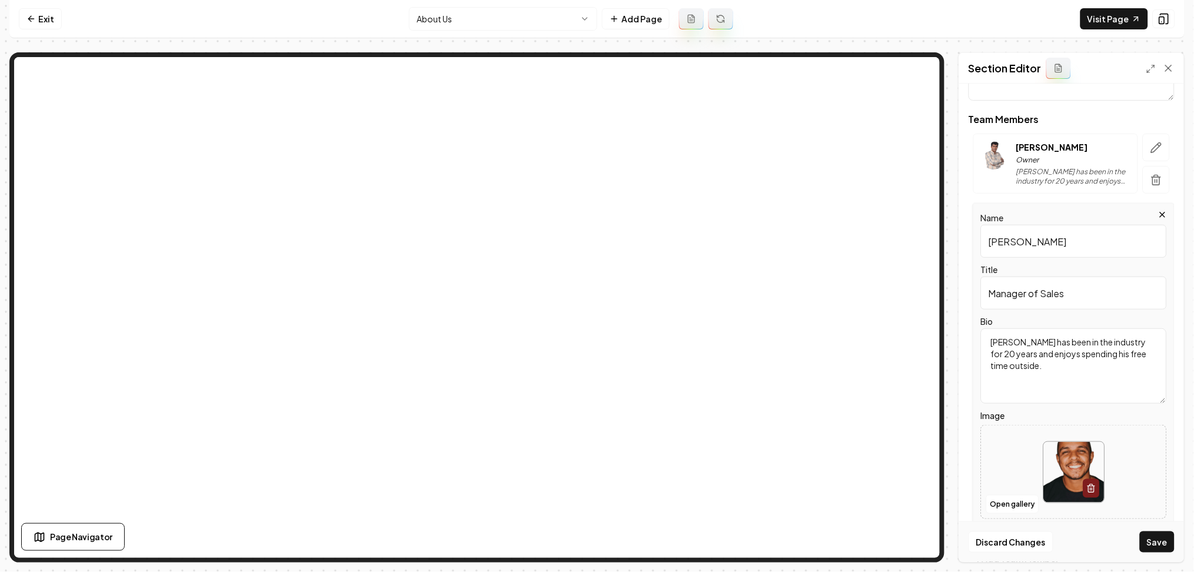
scroll to position [266, 0]
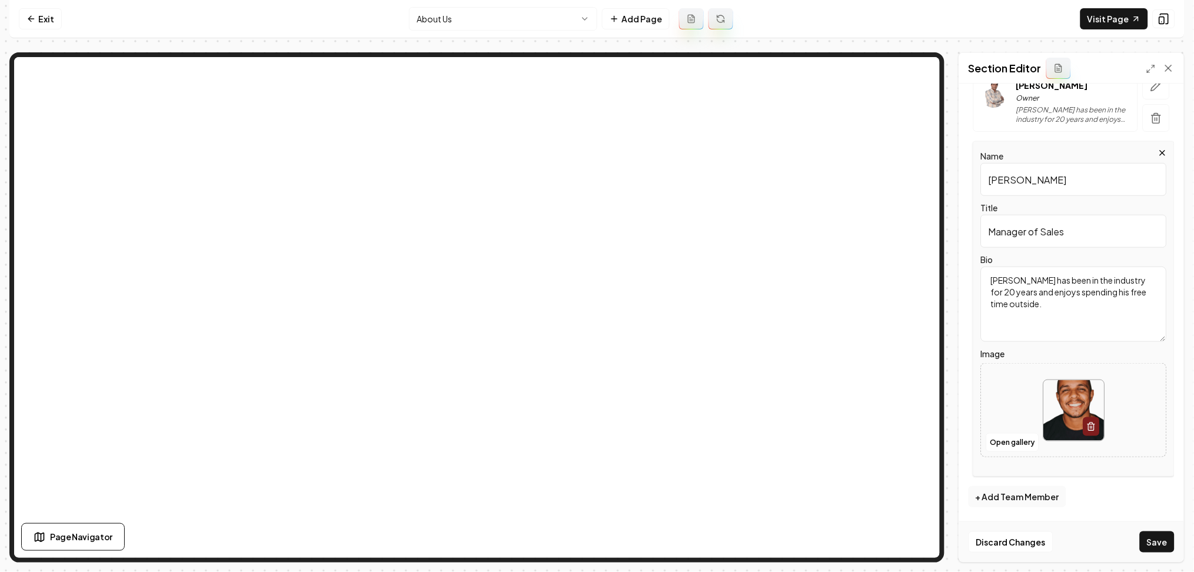
type input "Manager of Sales"
click at [1032, 401] on div at bounding box center [1073, 410] width 185 height 81
type input "**********"
drag, startPoint x: 1023, startPoint y: 304, endPoint x: 980, endPoint y: 256, distance: 63.7
click at [980, 256] on div "Name Daniel Davidson Title Manager of Sales Bio Jack has been in the industry f…" at bounding box center [1073, 308] width 201 height 335
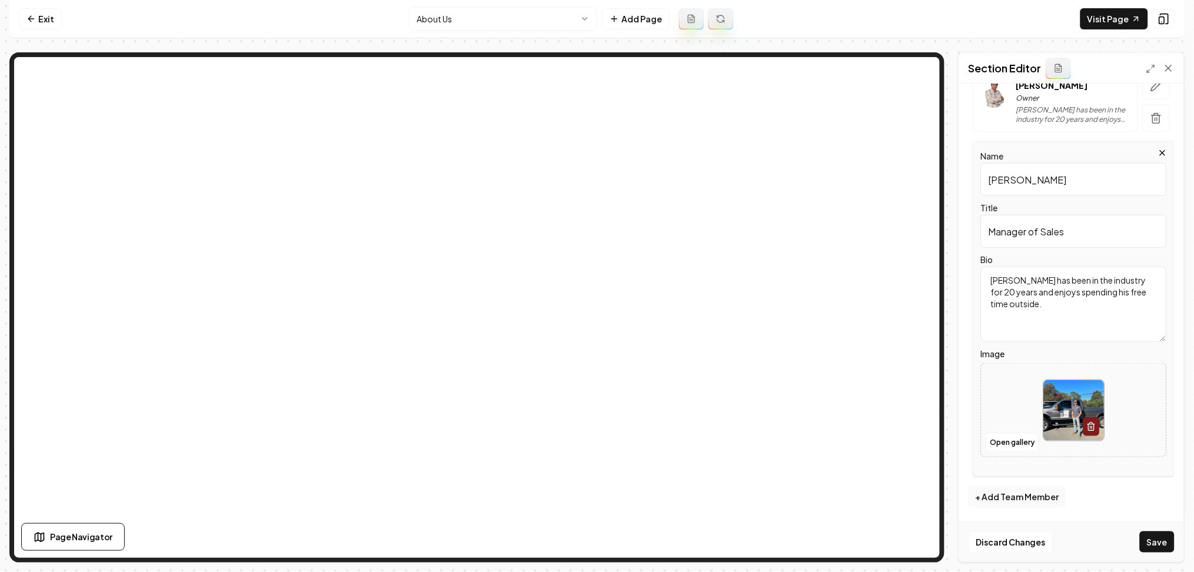
paste textarea "He is the leader of our top-notch sales team. Daniel is a gifted leader and ded…"
type textarea "He is the leader of our top-notch sales team. Daniel is a gifted leader and ded…"
click at [1039, 498] on button "+ Add Team Member" at bounding box center [1017, 496] width 98 height 21
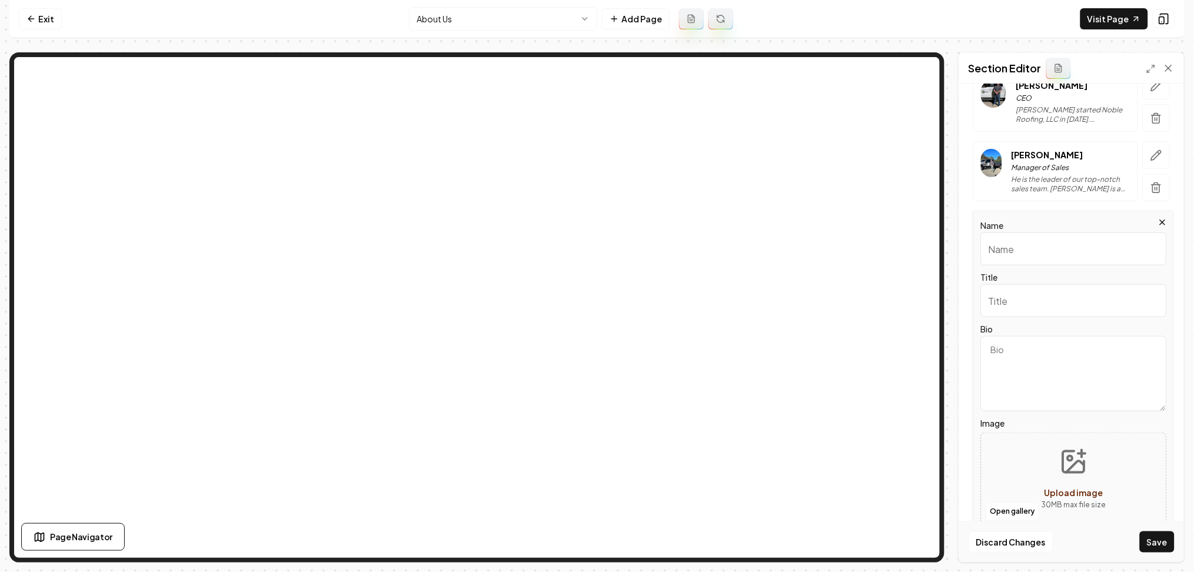
paste input "William Alford Gregg VI"
type input "William Alford Gregg VI"
click at [1005, 311] on input "Title" at bounding box center [1074, 300] width 186 height 33
paste input "Manager of Marketing and Accounting"
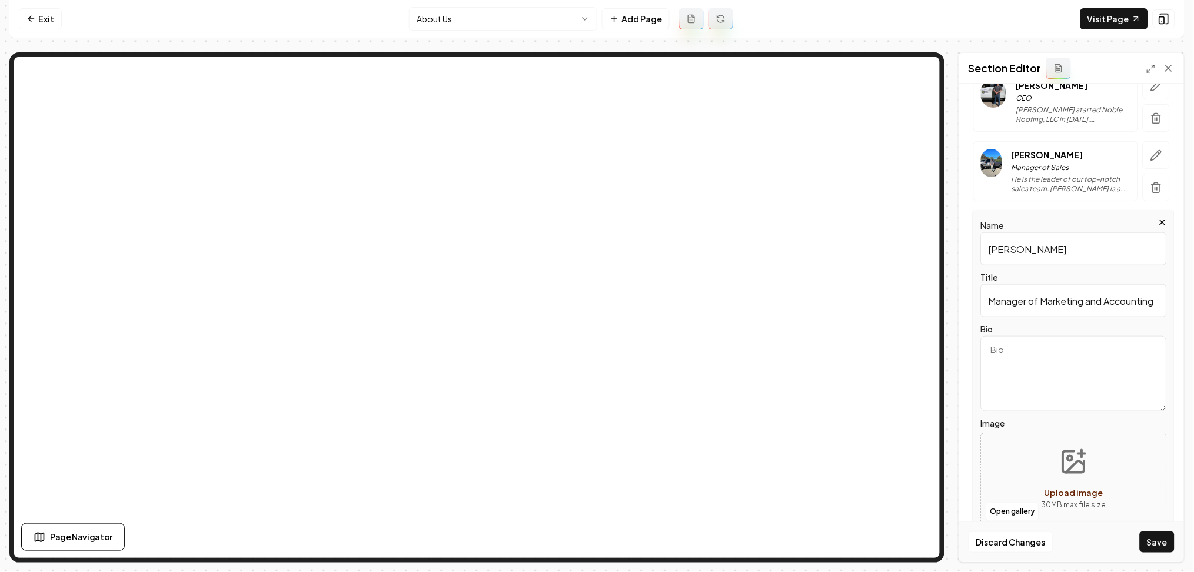
type input "Manager of Marketing and Accounting"
click at [1045, 382] on textarea "Bio" at bounding box center [1074, 373] width 186 height 75
paste textarea "William’s expertise in the realms of data analytics, finance, accounting, and m…"
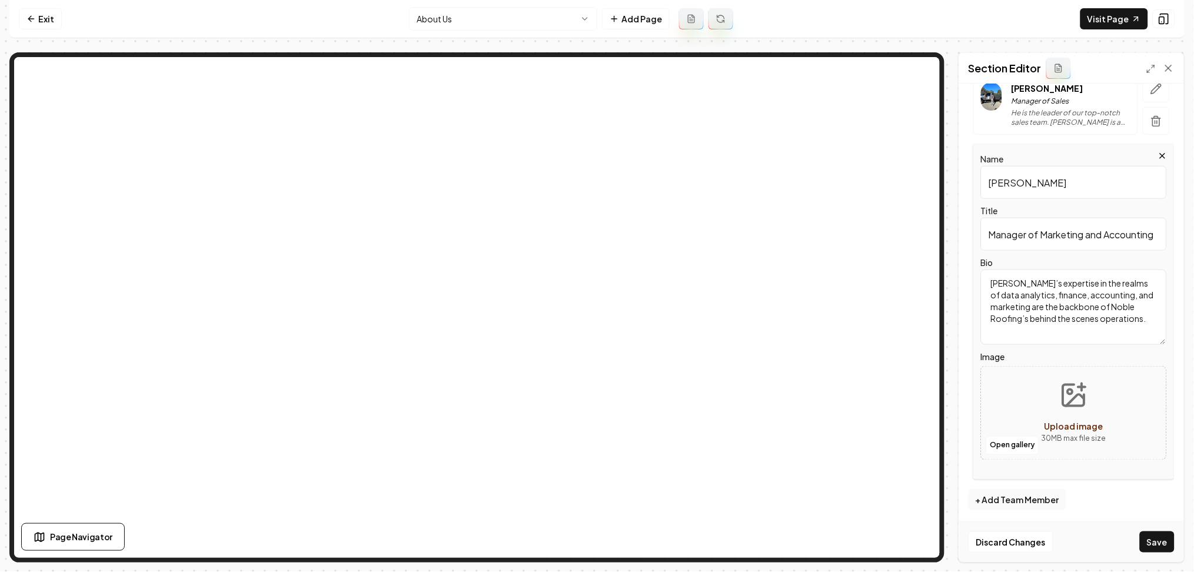
scroll to position [335, 0]
type textarea "William’s expertise in the realms of data analytics, finance, accounting, and m…"
click at [1001, 435] on button "Open gallery" at bounding box center [1012, 442] width 53 height 19
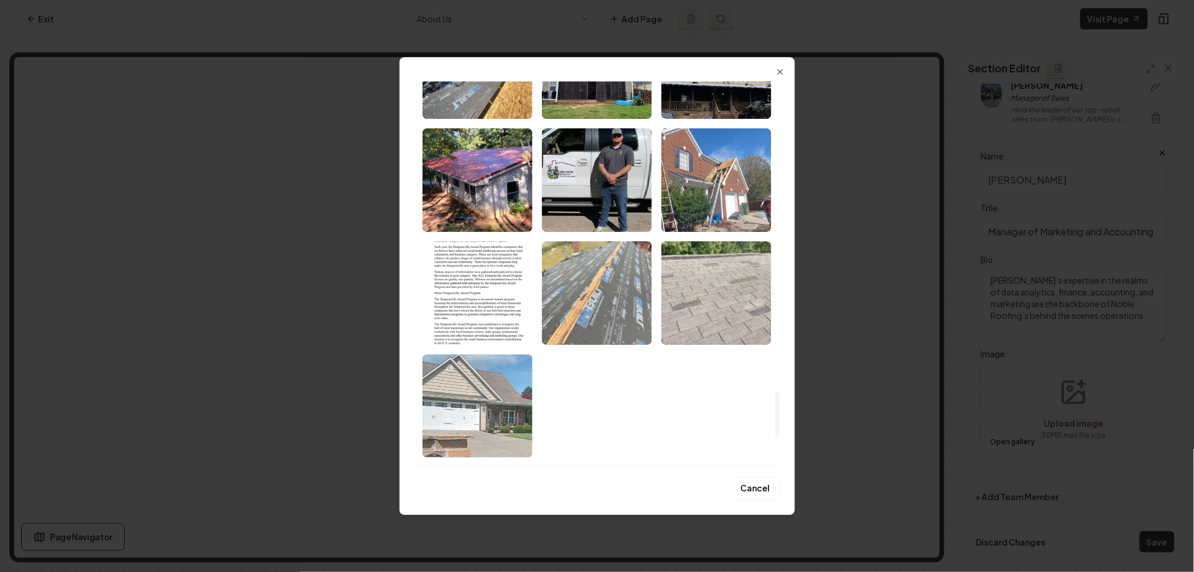
scroll to position [2812, 0]
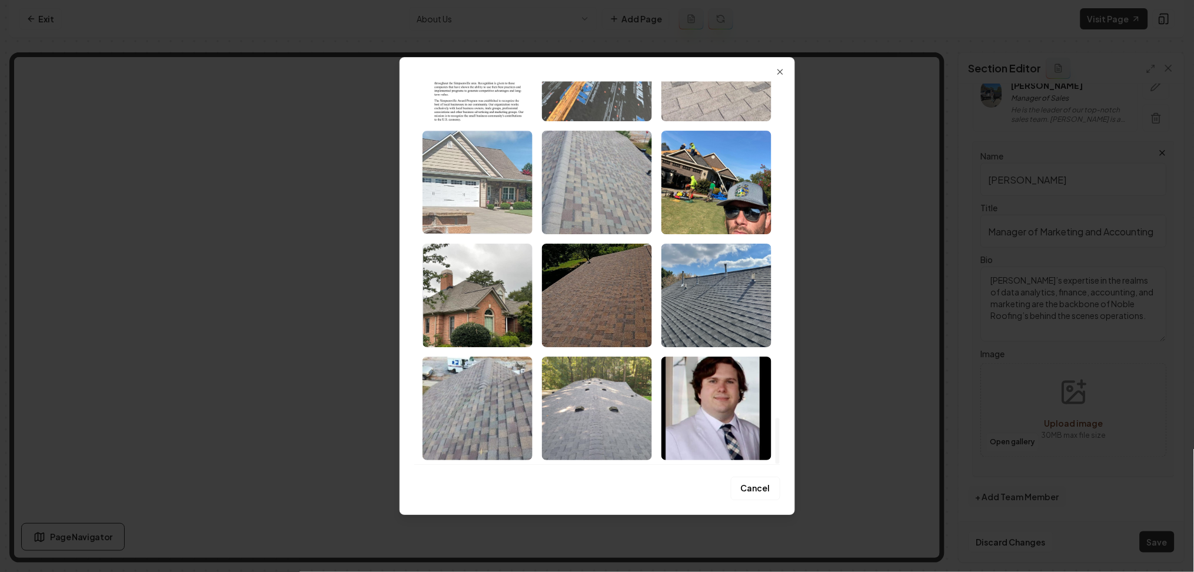
click at [689, 394] on img "Select image image_68b04bd75c7cd75eb87ed3e4.jpeg" at bounding box center [716, 408] width 110 height 104
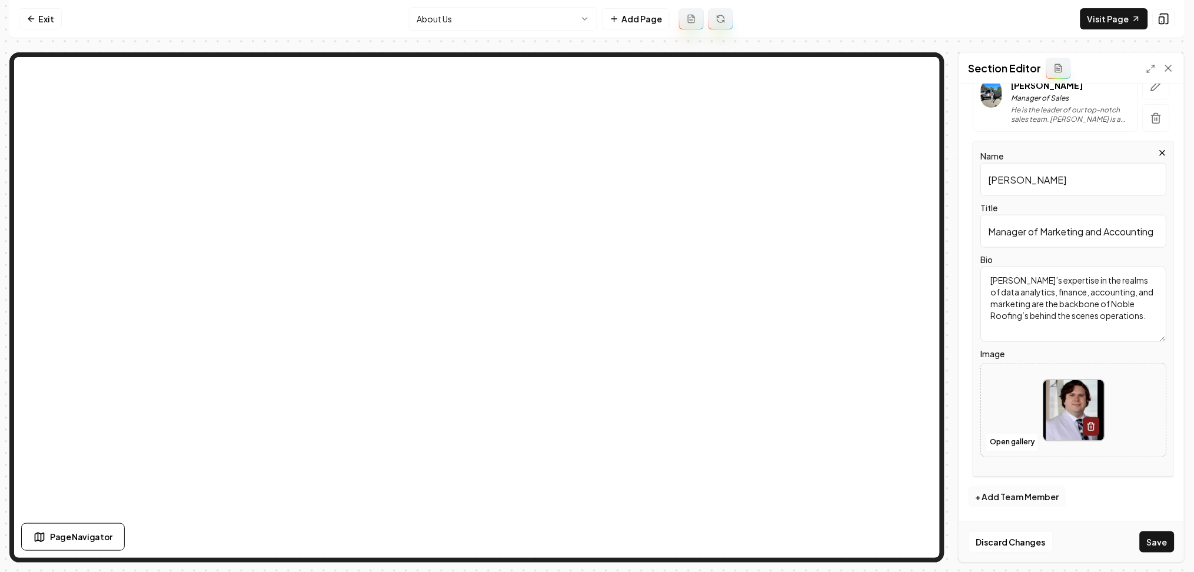
click at [1032, 502] on button "+ Add Team Member" at bounding box center [1017, 496] width 98 height 21
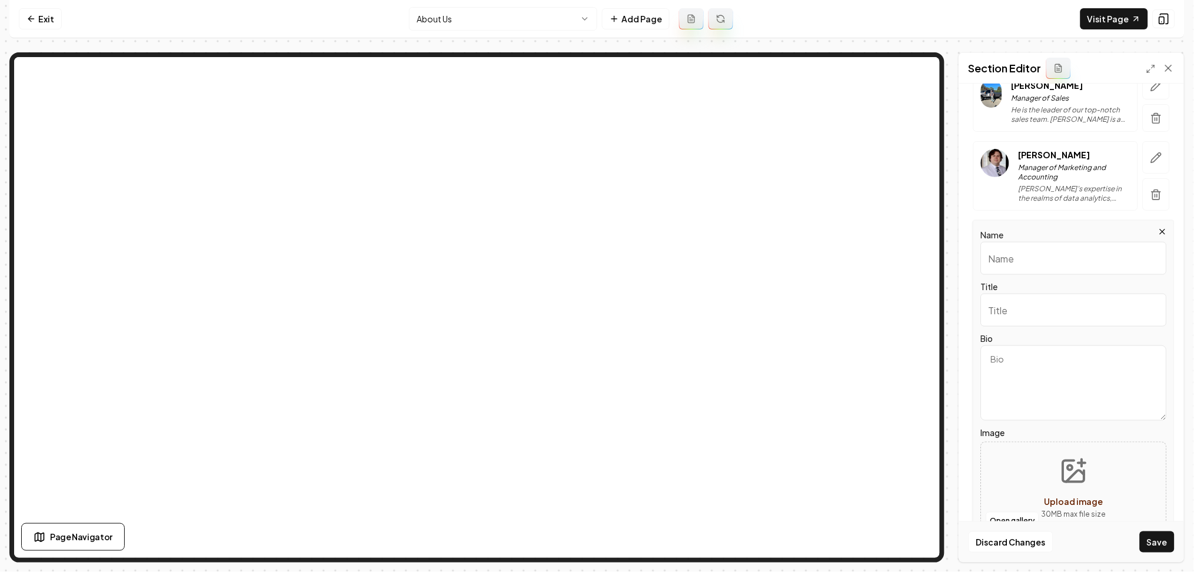
paste input "Marshal Balentine"
type input "Marshal Balentine"
click at [1023, 315] on input "Title" at bounding box center [1074, 310] width 186 height 33
type input "Sales"
click at [1026, 370] on textarea "Bio" at bounding box center [1074, 382] width 186 height 75
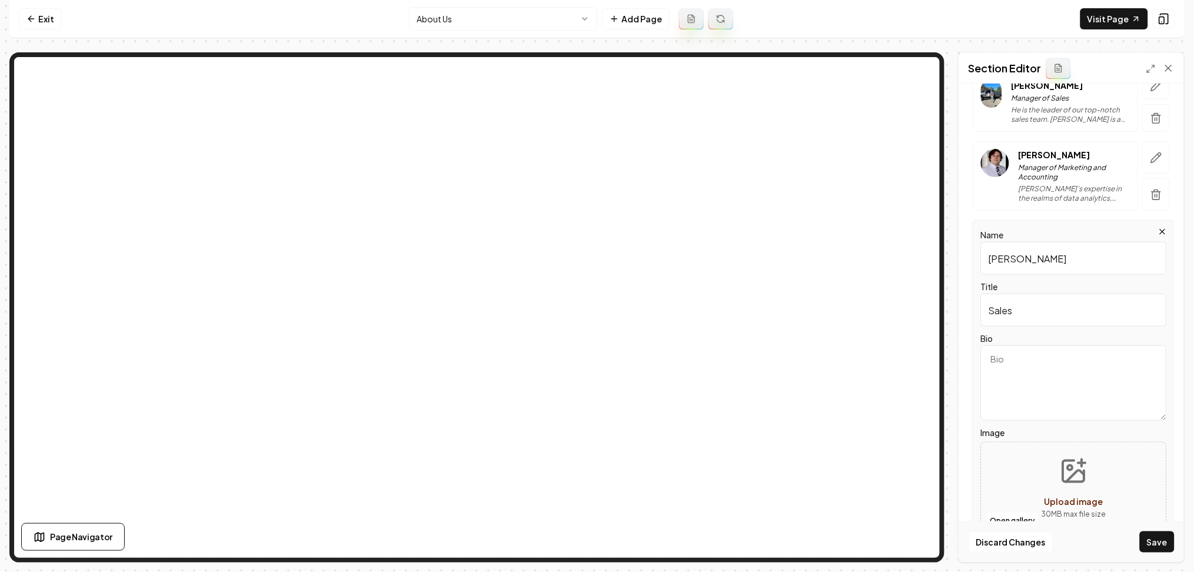
paste textarea "Equipped with prior experience in sales, roofing, and public relations; Marshal…"
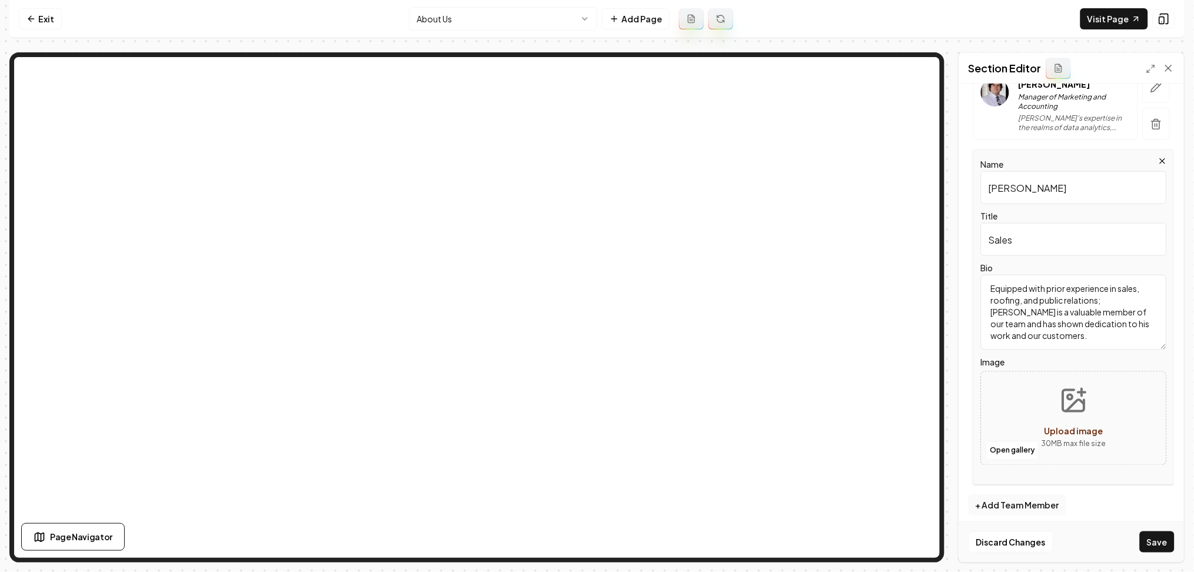
scroll to position [415, 0]
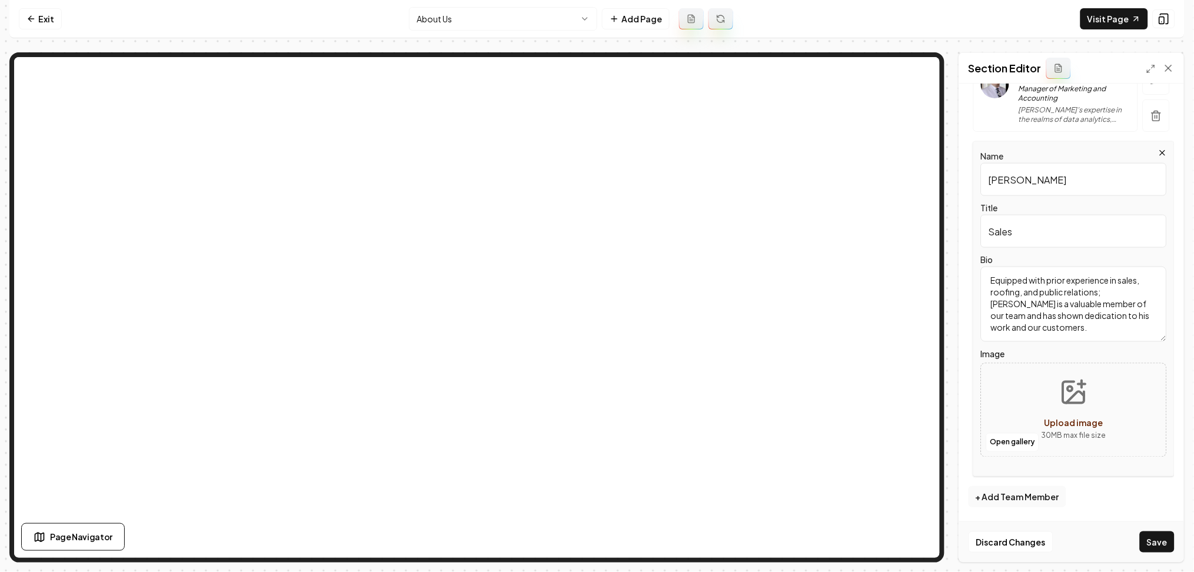
type textarea "Equipped with prior experience in sales, roofing, and public relations; Marshal…"
click at [1032, 399] on button "Upload image 30 MB max file size" at bounding box center [1074, 410] width 84 height 82
type input "**********"
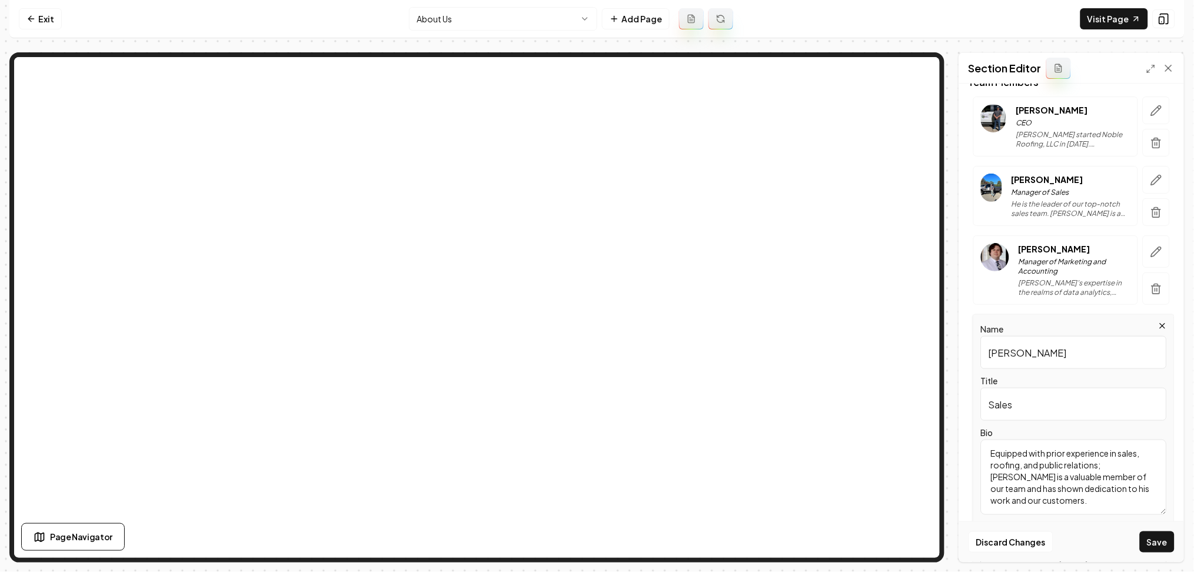
scroll to position [0, 0]
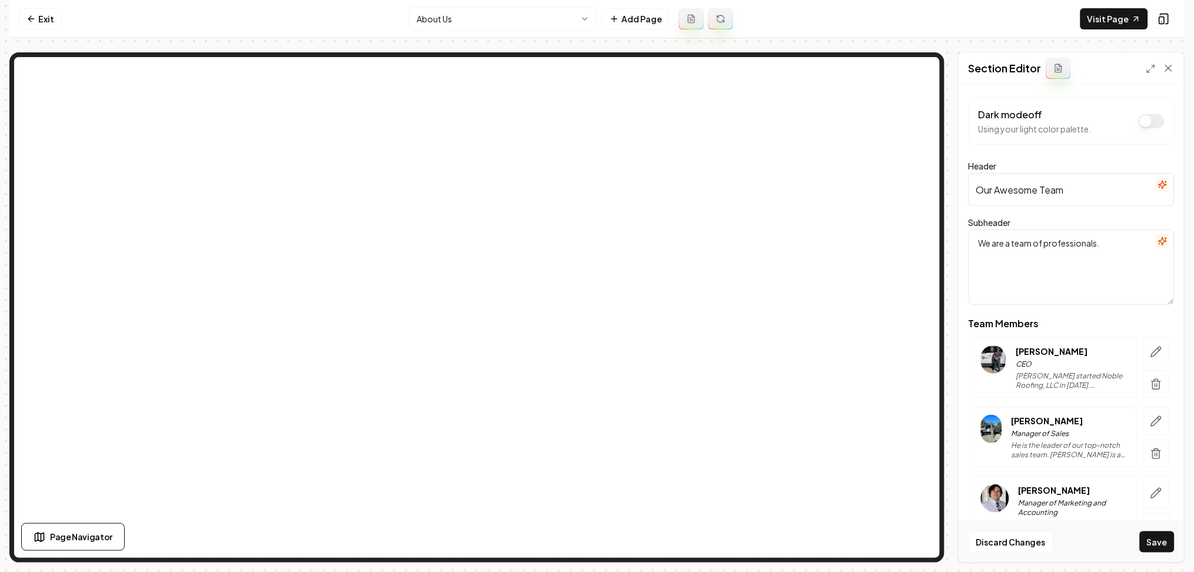
click at [1158, 246] on icon "button" at bounding box center [1162, 240] width 9 height 9
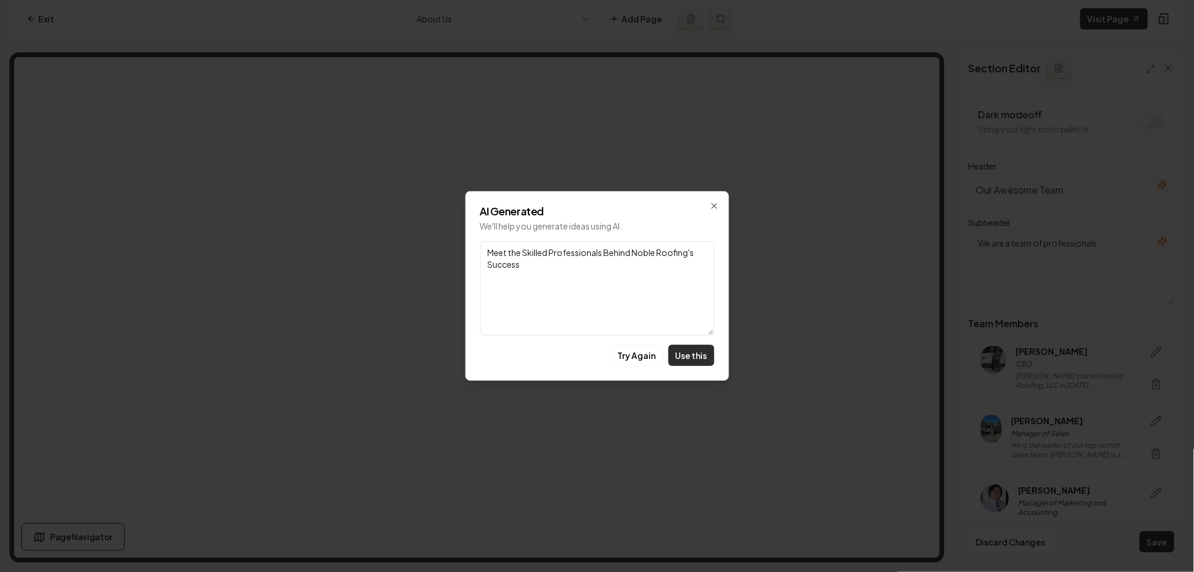
click at [702, 362] on button "Use this" at bounding box center [691, 355] width 46 height 21
type textarea "Meet the Skilled Professionals Behind Noble Roofing's Success"
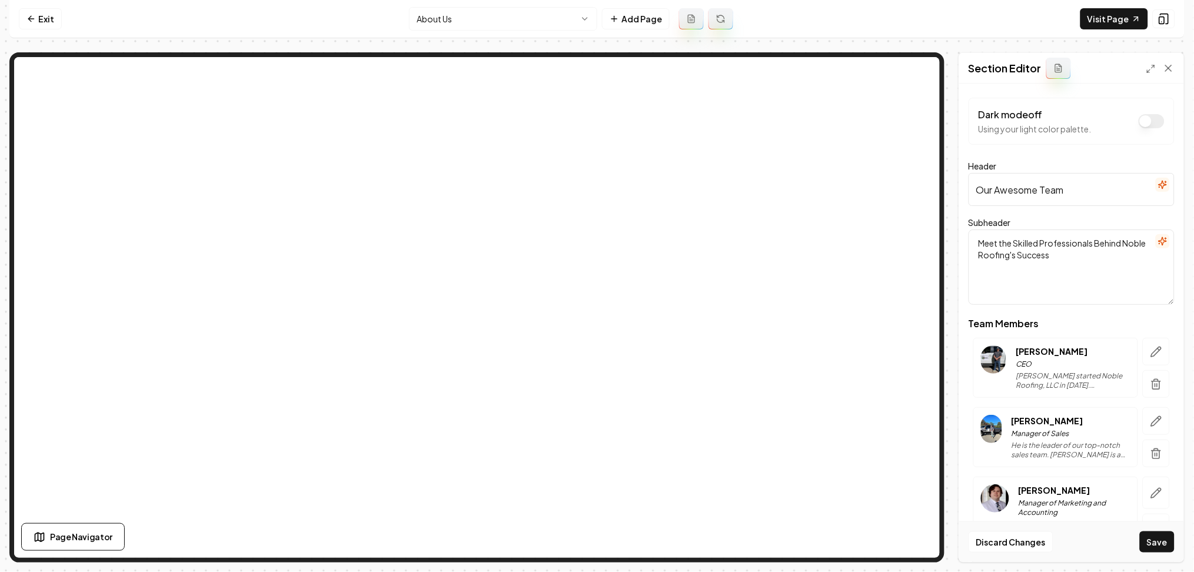
click at [1158, 184] on icon "button" at bounding box center [1162, 184] width 9 height 9
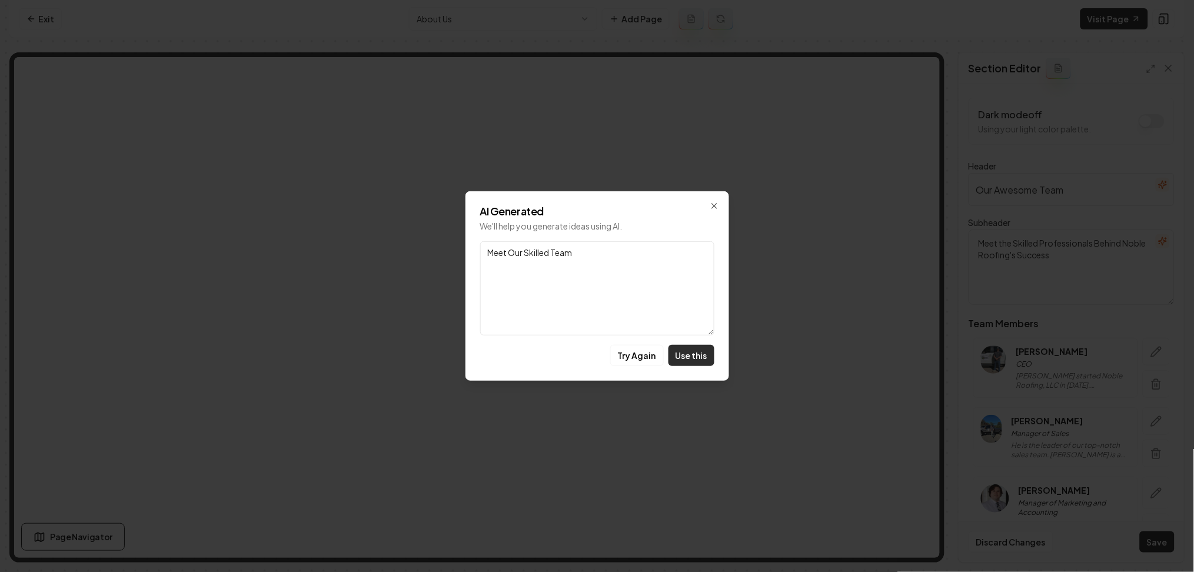
click at [689, 352] on button "Use this" at bounding box center [691, 355] width 46 height 21
type input "Meet Our Skilled Team"
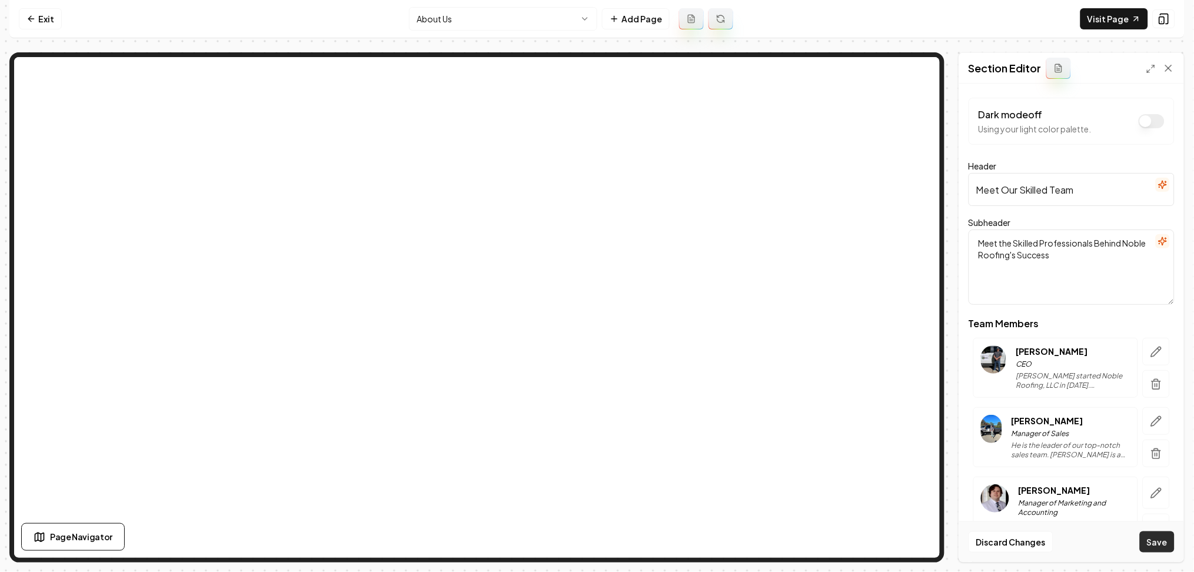
click at [1158, 551] on button "Save" at bounding box center [1156, 541] width 35 height 21
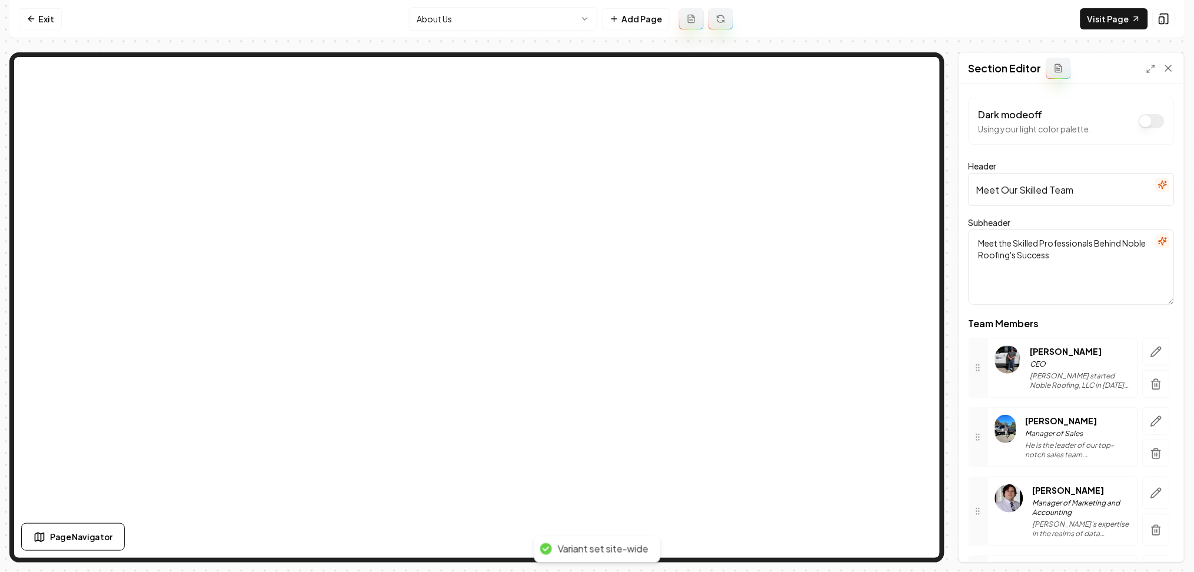
click at [458, 27] on html "Computer Required This feature is only available on a computer. Please switch t…" at bounding box center [597, 286] width 1194 height 572
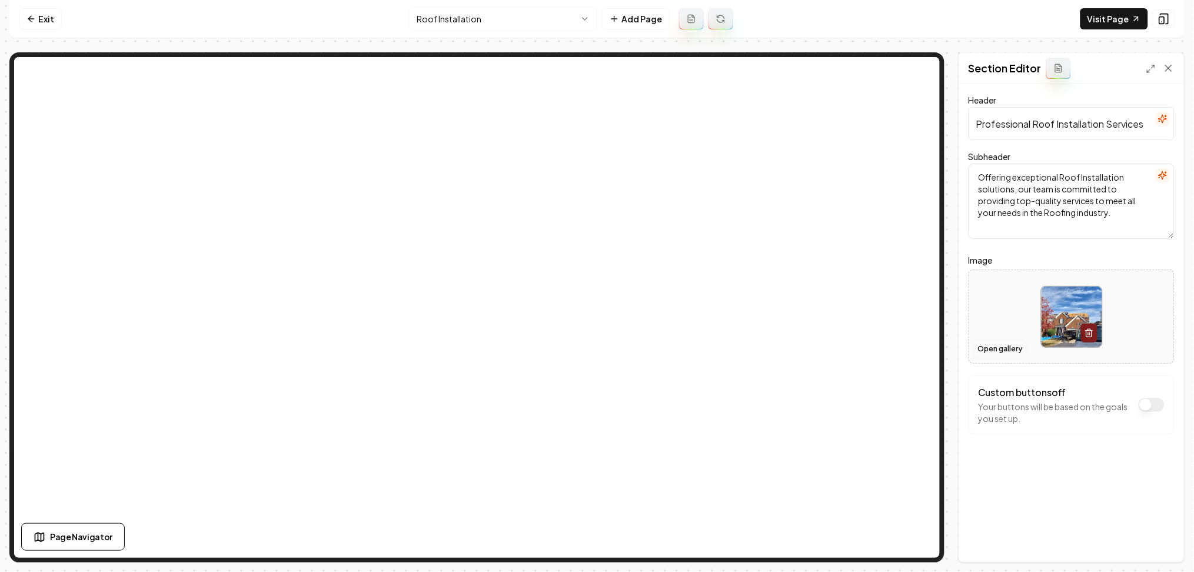
click at [989, 349] on button "Open gallery" at bounding box center [1000, 348] width 53 height 19
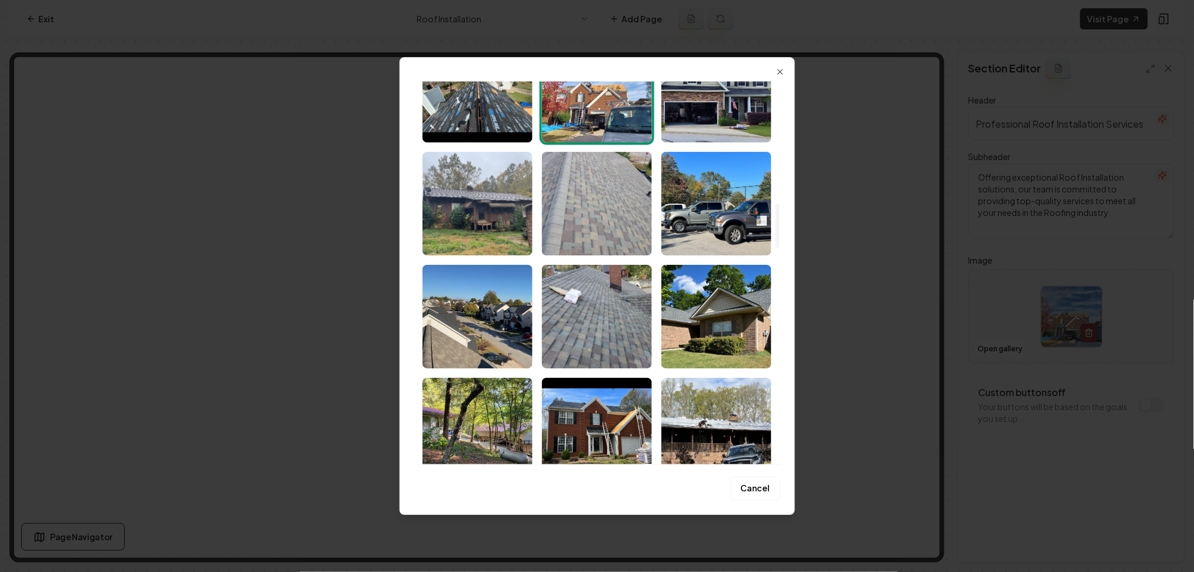
scroll to position [627, 0]
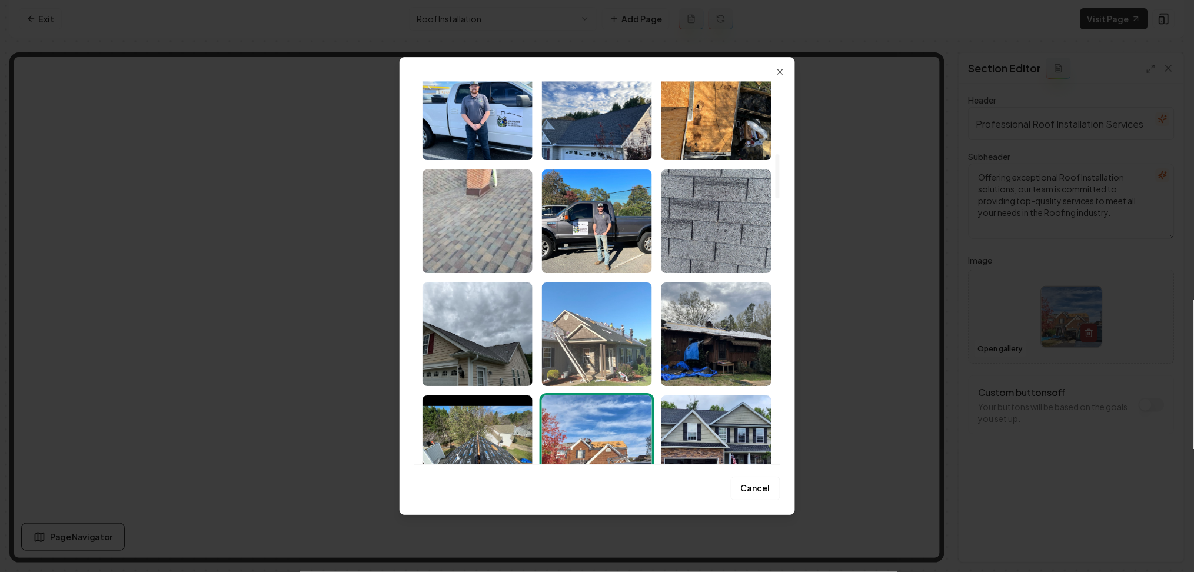
click at [555, 375] on img "Select image image_68b04bd85c7cd75eb87edc22.jpeg" at bounding box center [597, 334] width 110 height 104
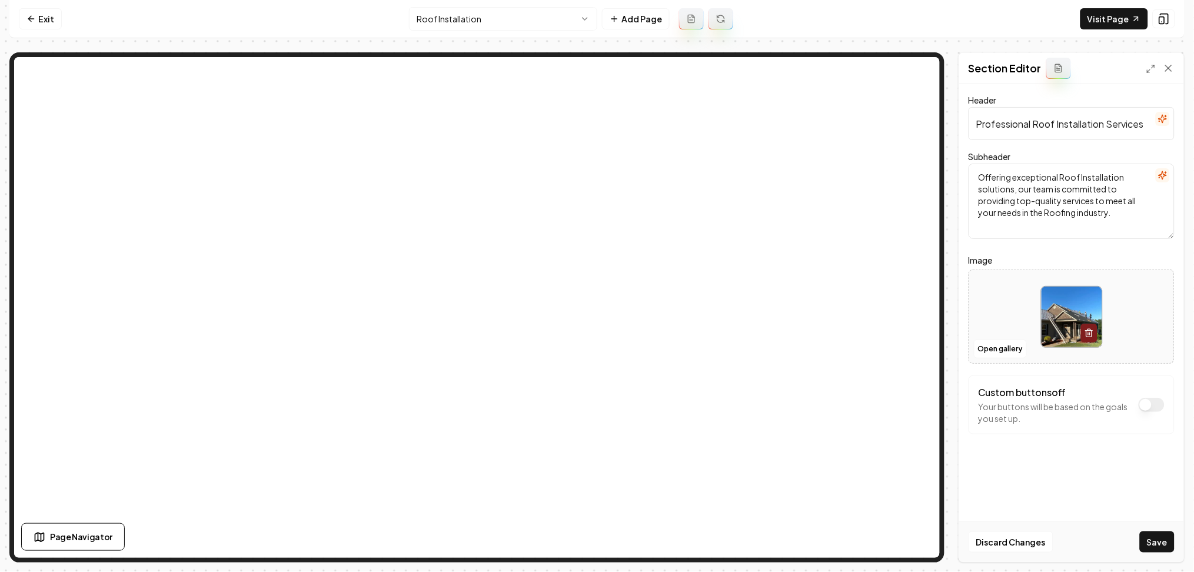
drag, startPoint x: 1151, startPoint y: 541, endPoint x: 1019, endPoint y: 445, distance: 162.5
click at [1151, 540] on button "Save" at bounding box center [1156, 541] width 35 height 21
click at [456, 21] on html "Computer Required This feature is only available on a computer. Please switch t…" at bounding box center [597, 286] width 1194 height 572
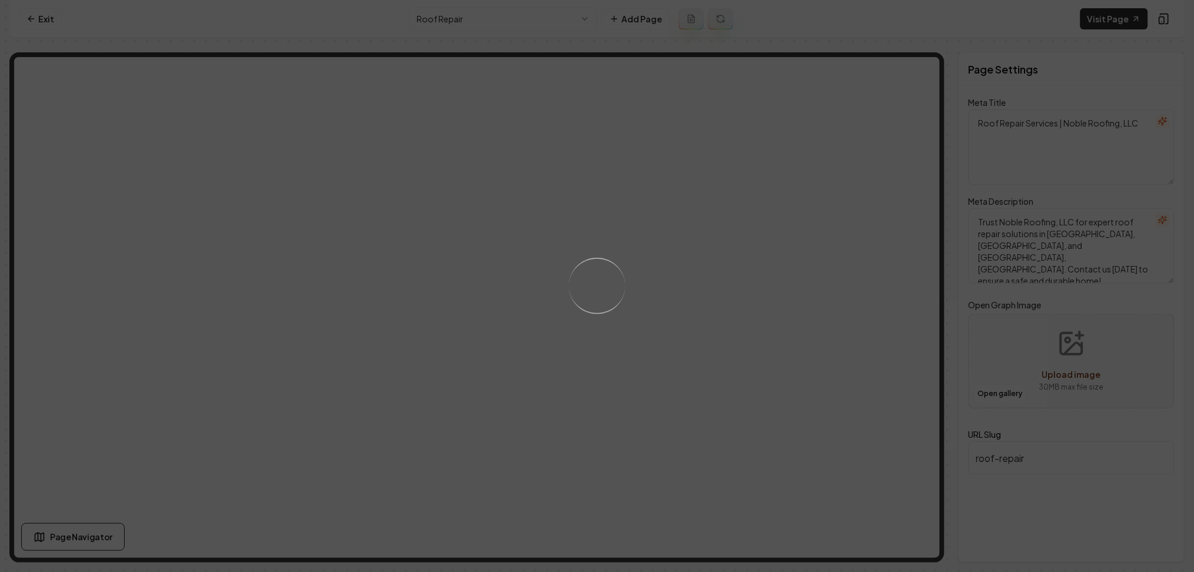
click at [713, 219] on div "Loading..." at bounding box center [597, 286] width 1194 height 572
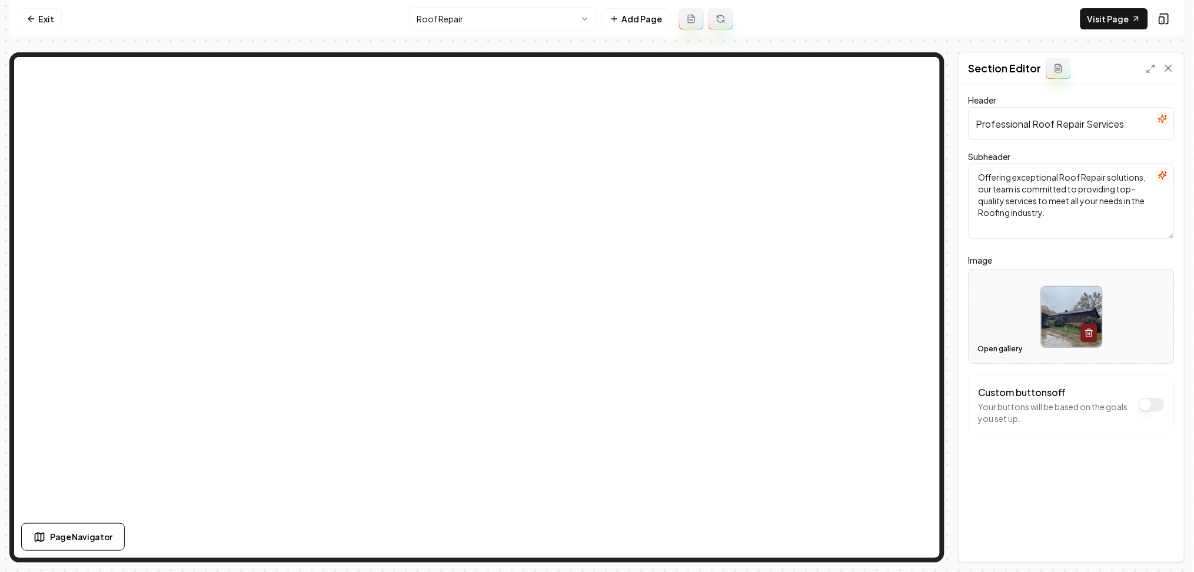
click at [996, 351] on button "Open gallery" at bounding box center [1000, 348] width 53 height 19
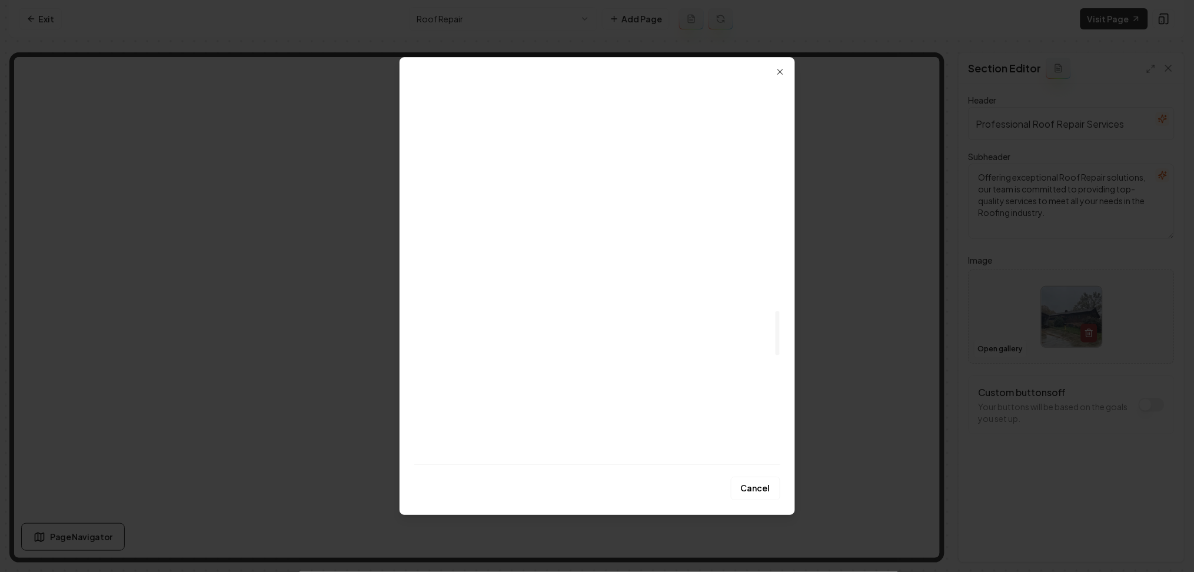
scroll to position [2039, 0]
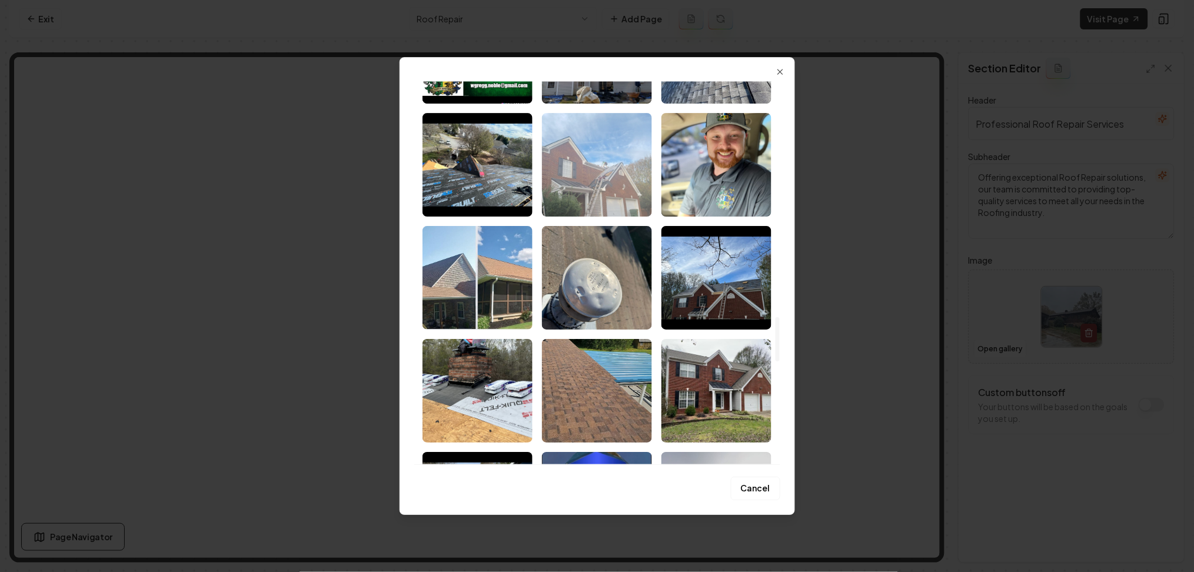
click at [618, 188] on img "Select image image_68b04bd95c7cd75eb87ede14.jpeg" at bounding box center [597, 165] width 110 height 104
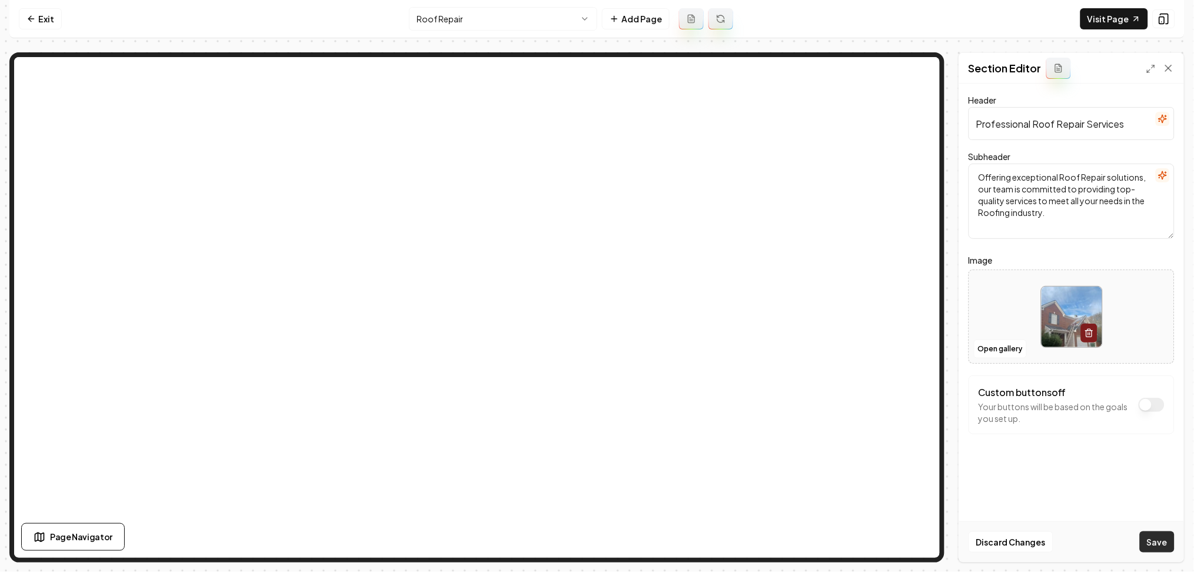
click at [1149, 549] on button "Save" at bounding box center [1156, 541] width 35 height 21
click at [434, 17] on html "Computer Required This feature is only available on a computer. Please switch t…" at bounding box center [597, 286] width 1194 height 572
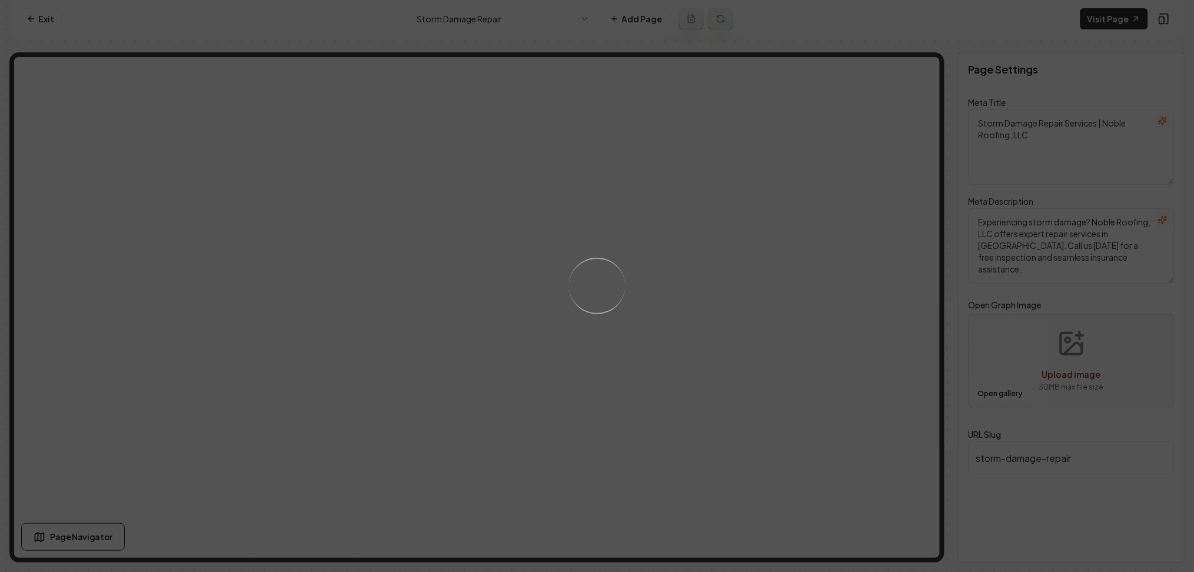
click at [718, 284] on div "Loading..." at bounding box center [597, 286] width 1194 height 572
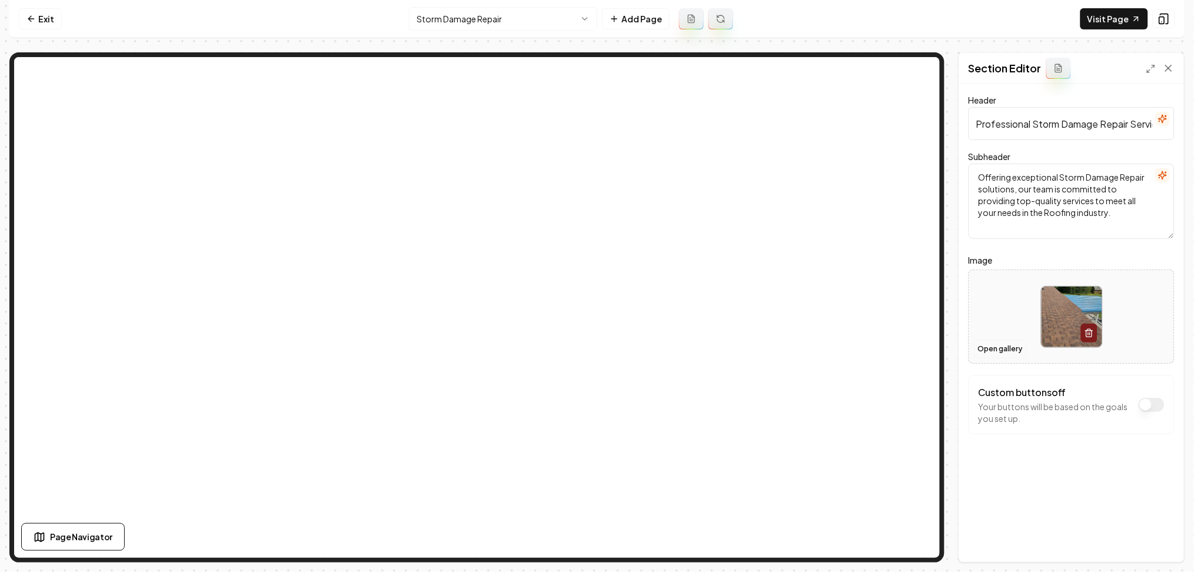
click at [995, 350] on button "Open gallery" at bounding box center [1000, 348] width 53 height 19
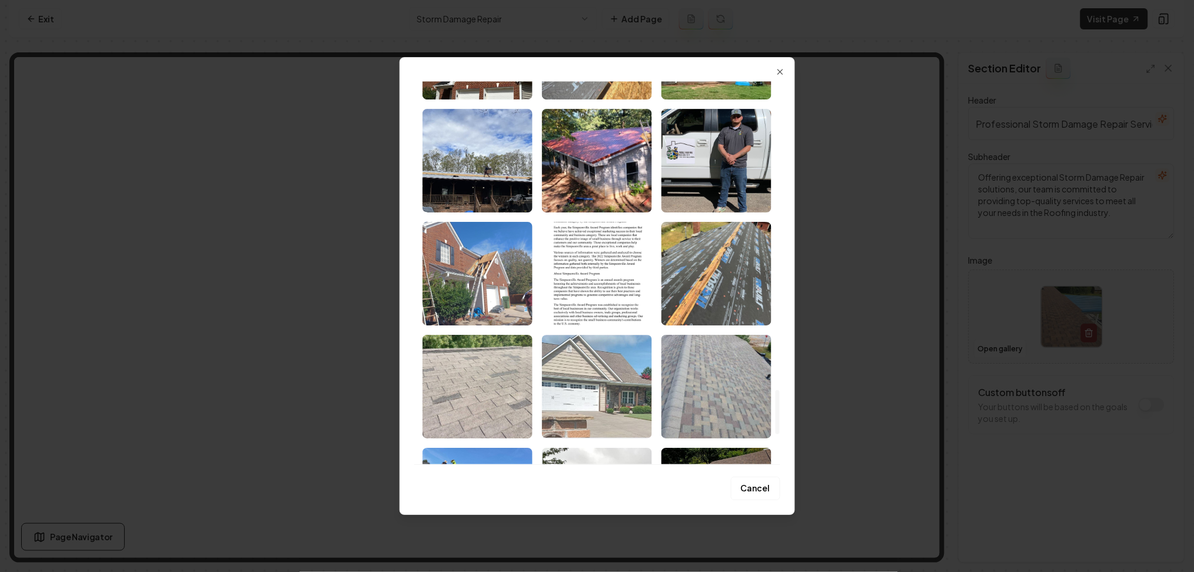
scroll to position [2533, 0]
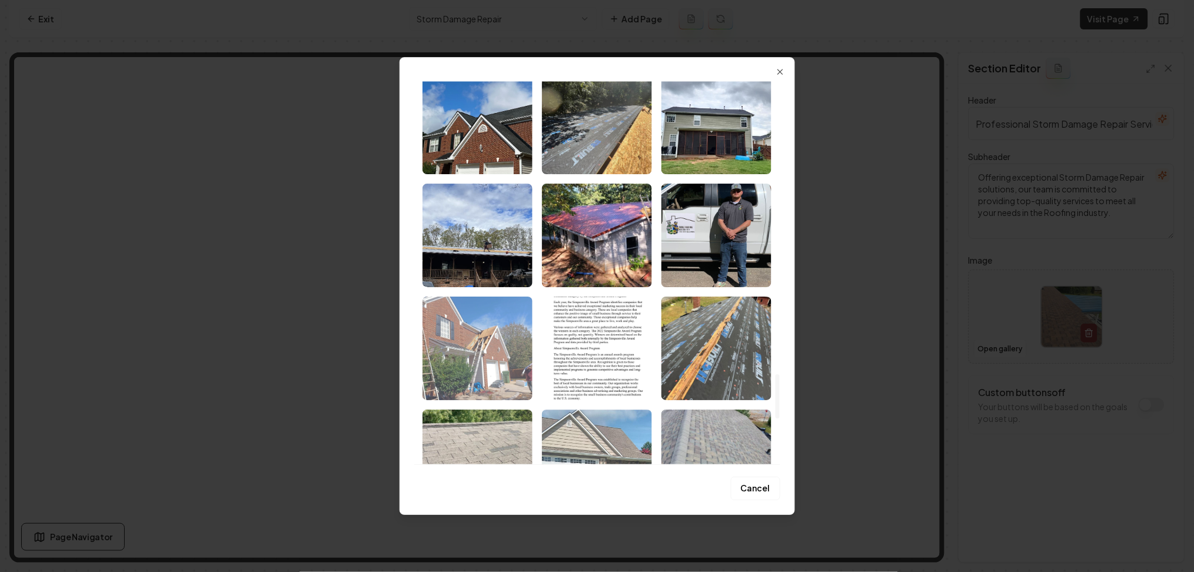
click at [514, 339] on img "Select image image_68b04bd85c7cd75eb87ed997.jpeg" at bounding box center [477, 348] width 110 height 104
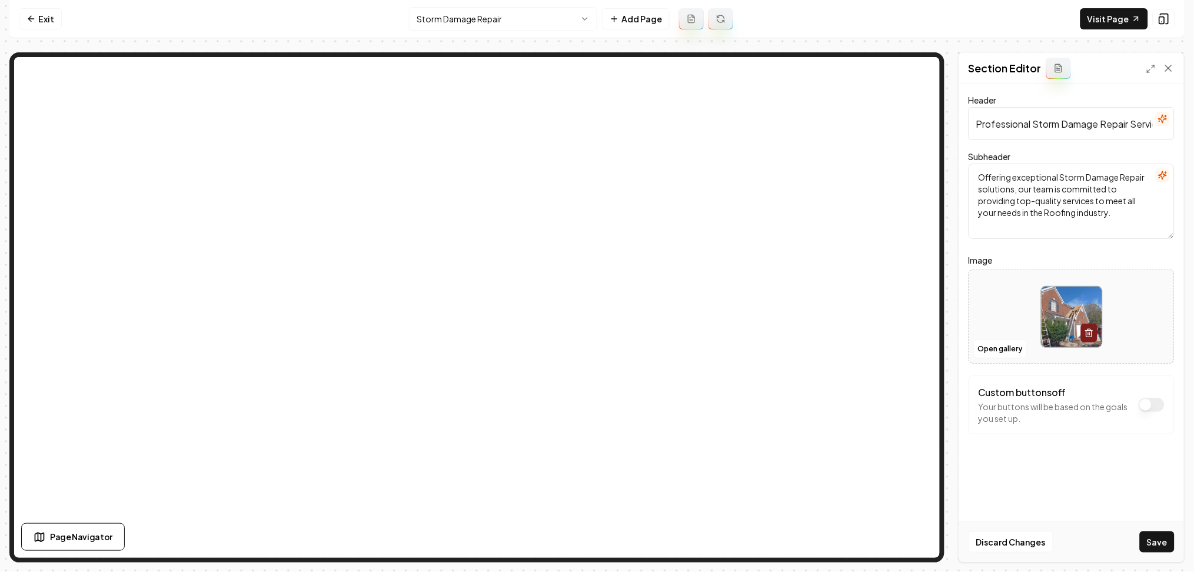
click at [1162, 544] on button "Save" at bounding box center [1156, 541] width 35 height 21
click at [500, 22] on html "Computer Required This feature is only available on a computer. Please switch t…" at bounding box center [597, 286] width 1194 height 572
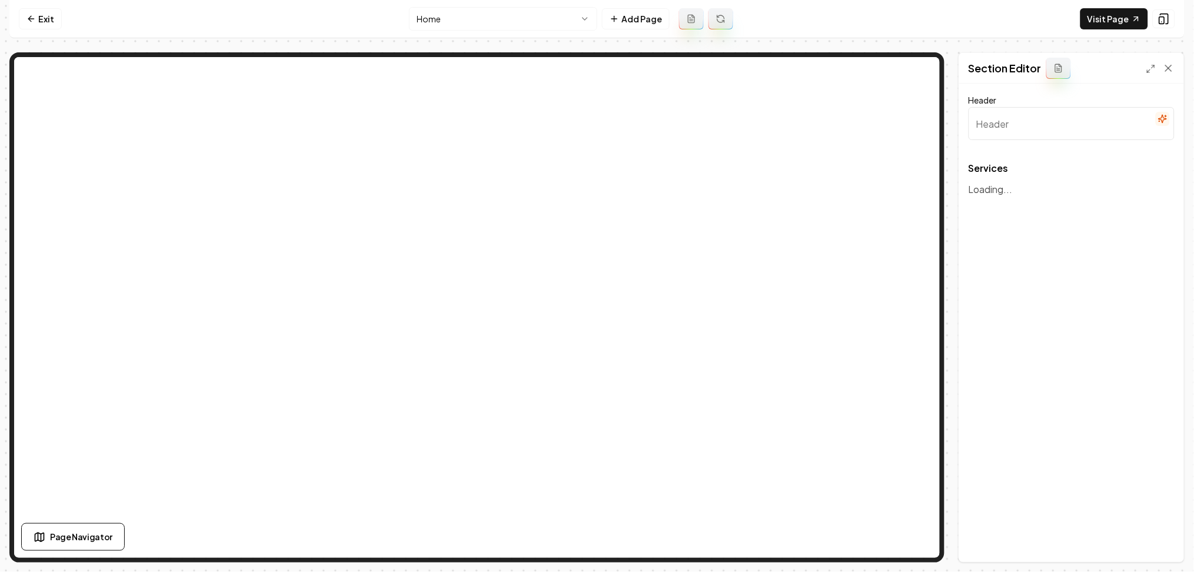
type input "Our Roofing Services"
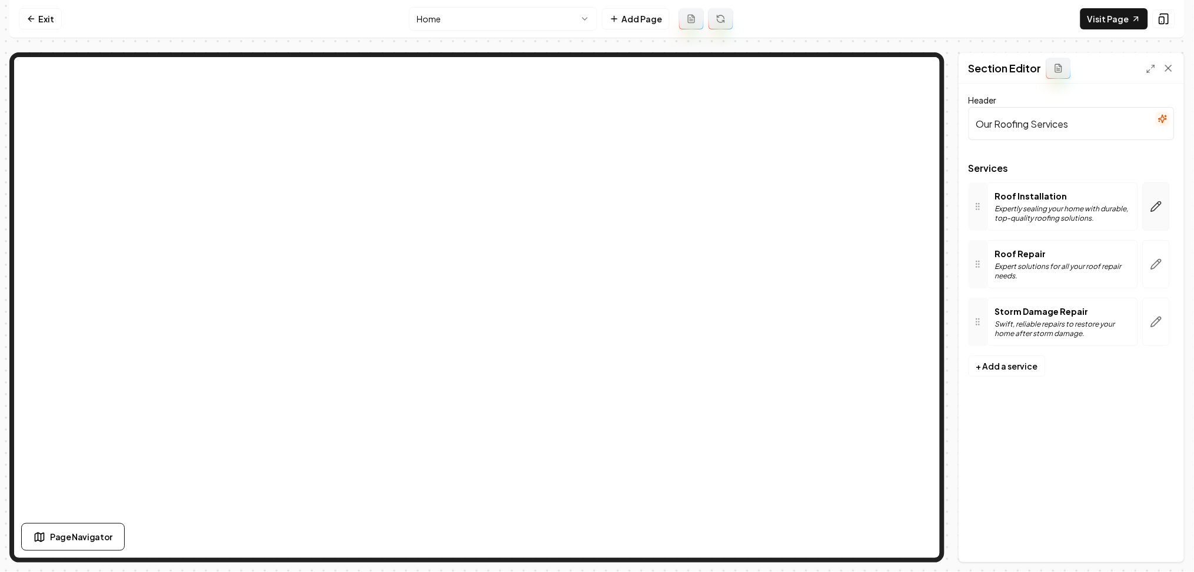
click at [1155, 216] on button "button" at bounding box center [1155, 206] width 27 height 48
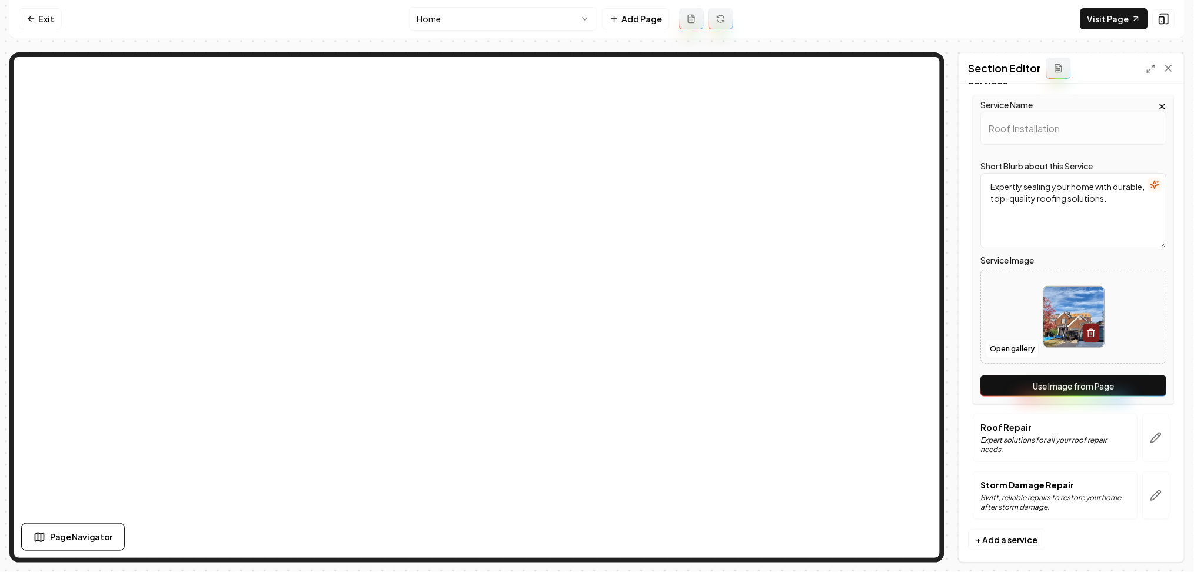
scroll to position [99, 0]
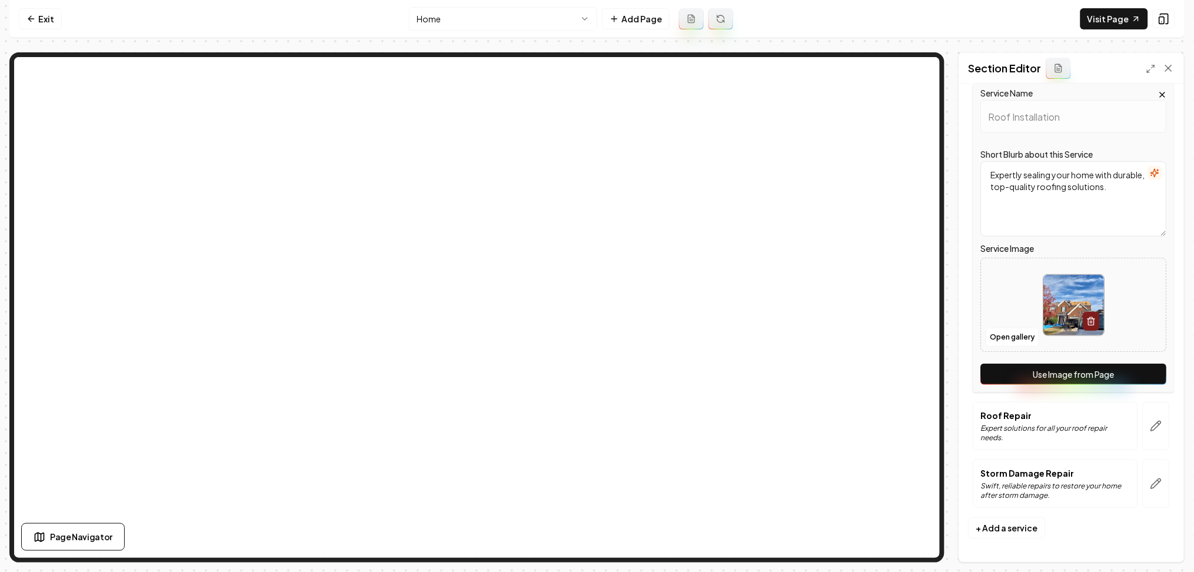
click at [1102, 385] on button "Use Image from Page" at bounding box center [1074, 374] width 186 height 21
click at [1142, 416] on button "button" at bounding box center [1155, 426] width 27 height 48
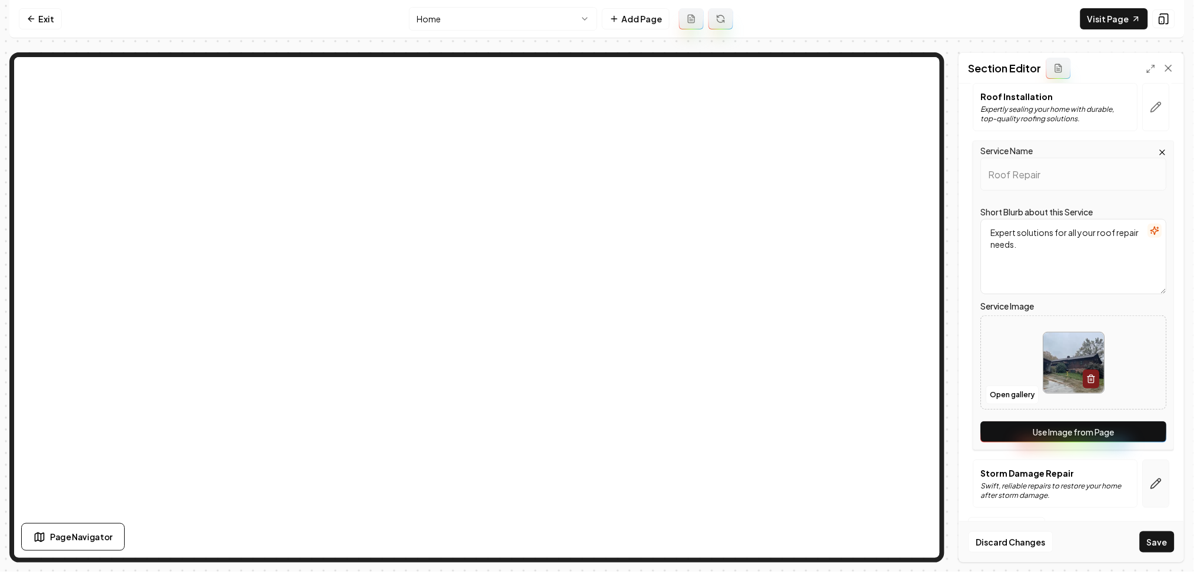
drag, startPoint x: 1136, startPoint y: 427, endPoint x: 1156, endPoint y: 469, distance: 47.1
click at [1136, 429] on button "Use Image from Page" at bounding box center [1074, 431] width 186 height 21
drag, startPoint x: 1160, startPoint y: 485, endPoint x: 1154, endPoint y: 489, distance: 7.7
click at [1159, 485] on div at bounding box center [1156, 483] width 36 height 48
click at [1151, 491] on button "button" at bounding box center [1155, 483] width 27 height 48
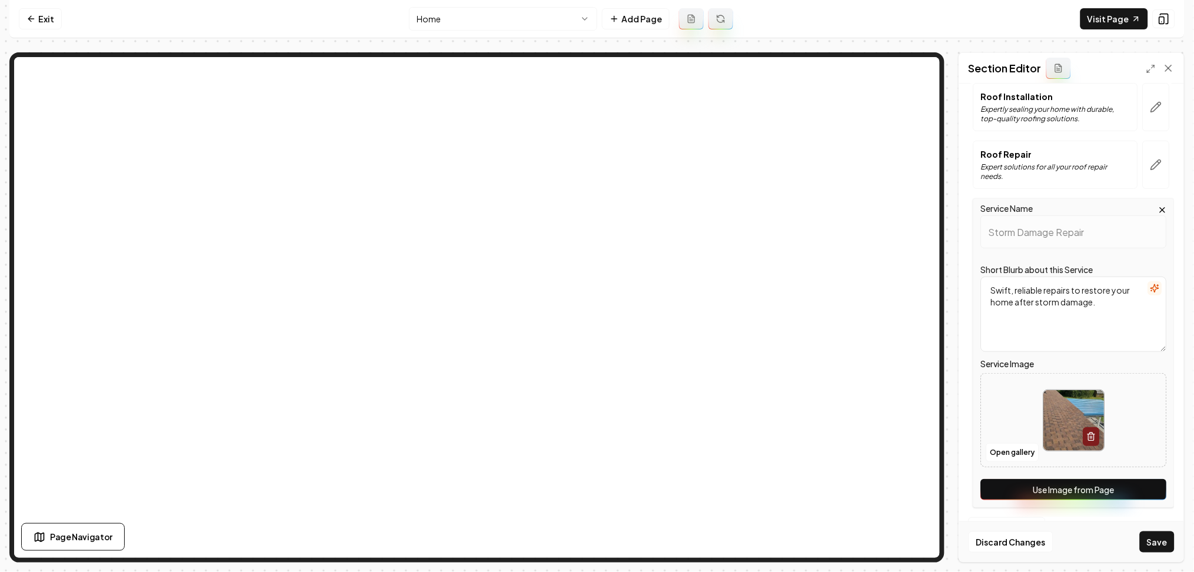
click at [1152, 499] on button "Use Image from Page" at bounding box center [1074, 489] width 186 height 21
click at [1162, 538] on button "Save" at bounding box center [1156, 541] width 35 height 21
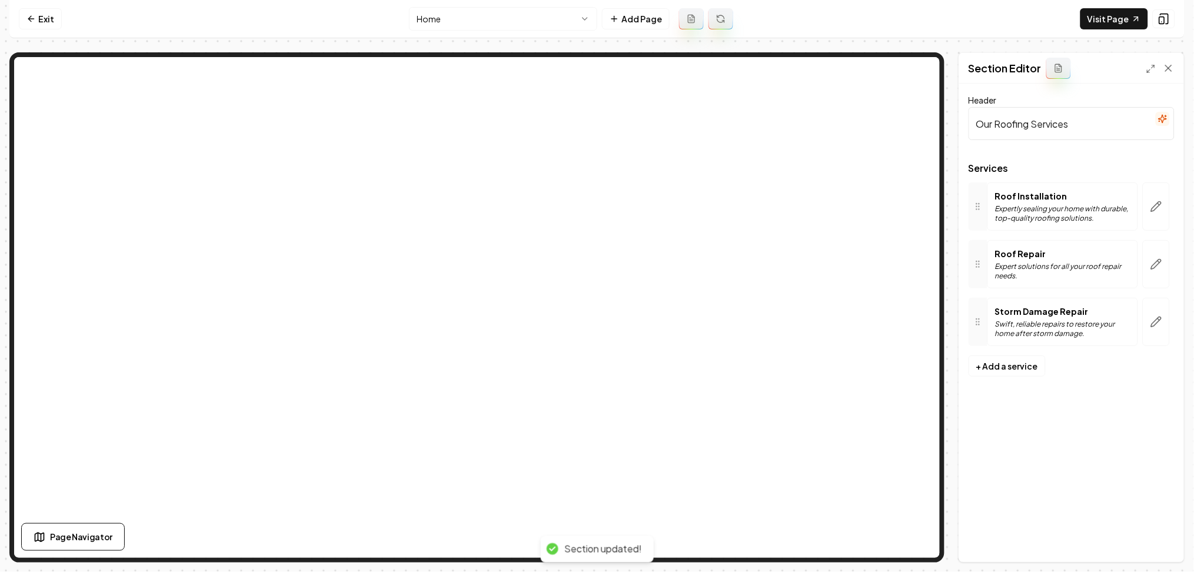
scroll to position [0, 0]
click at [44, 14] on link "Exit" at bounding box center [40, 18] width 43 height 21
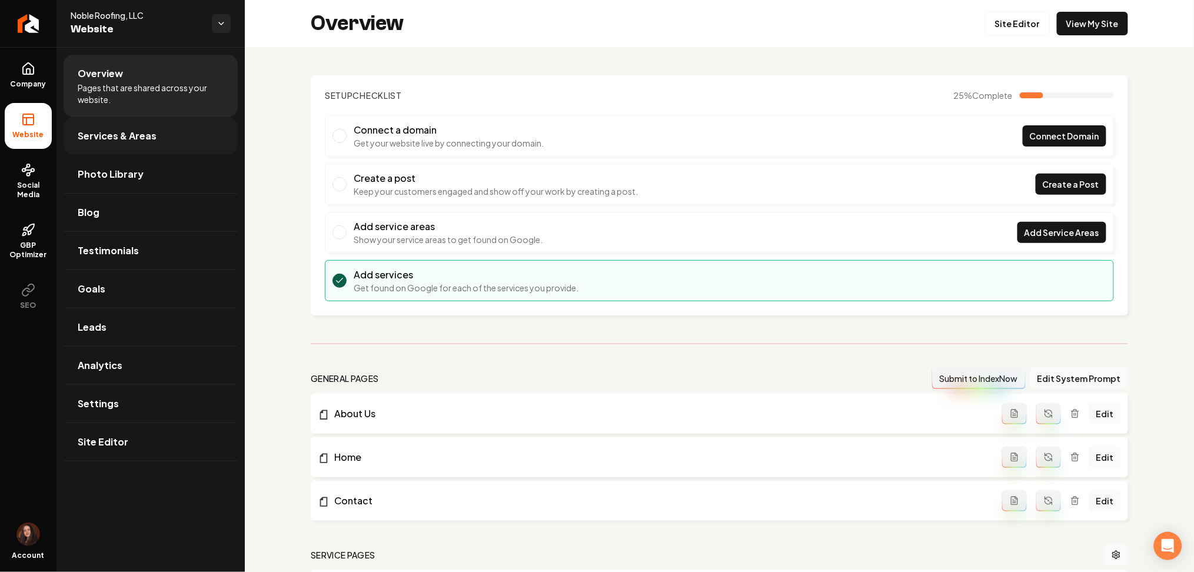
click at [94, 133] on span "Services & Areas" at bounding box center [117, 136] width 79 height 14
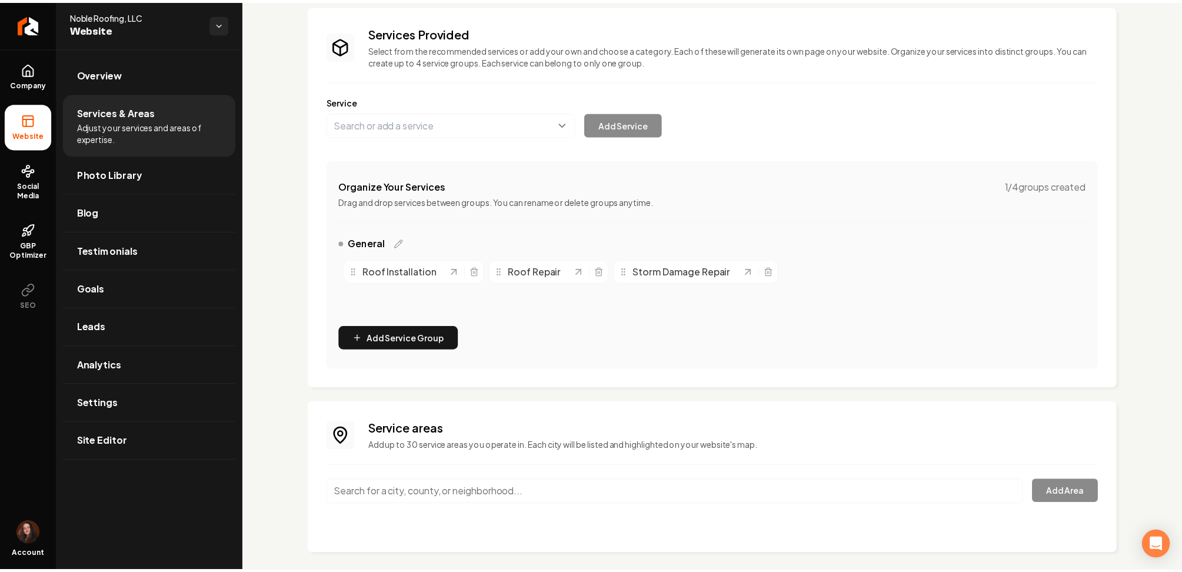
scroll to position [81, 0]
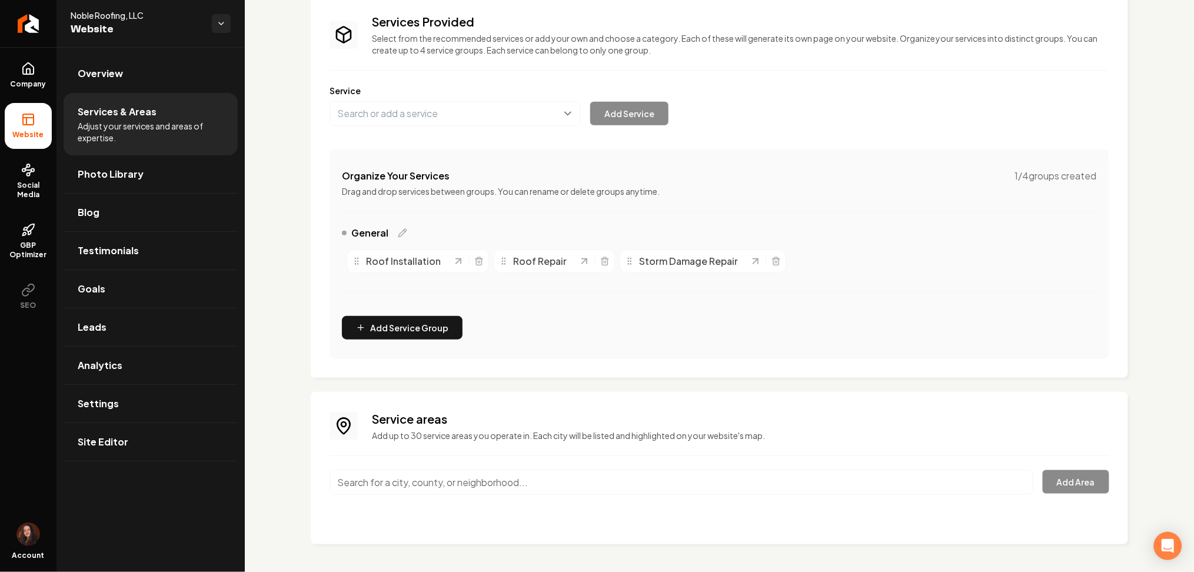
click at [401, 481] on input "Main content area" at bounding box center [681, 482] width 704 height 25
paste input "Greenville"
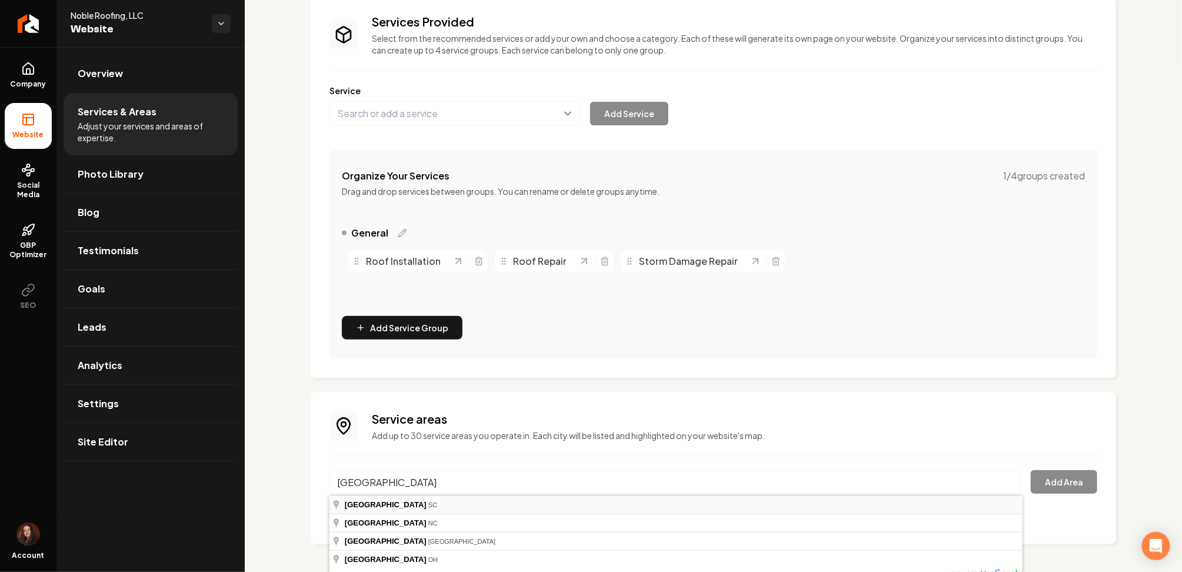
type input "Greenville, SC"
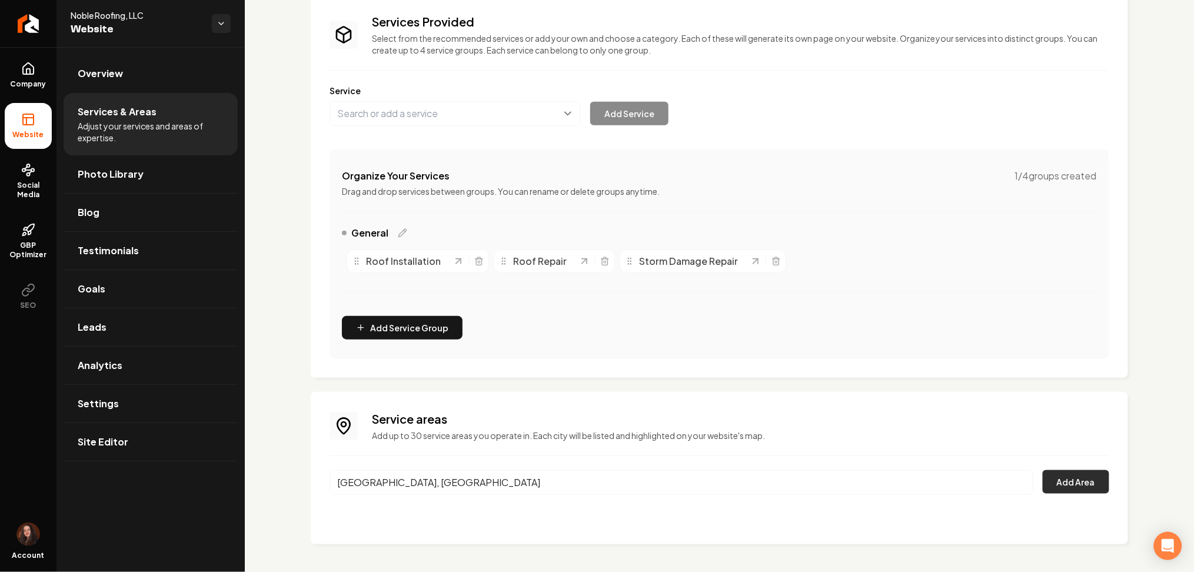
click at [1048, 471] on button "Add Area" at bounding box center [1075, 482] width 66 height 24
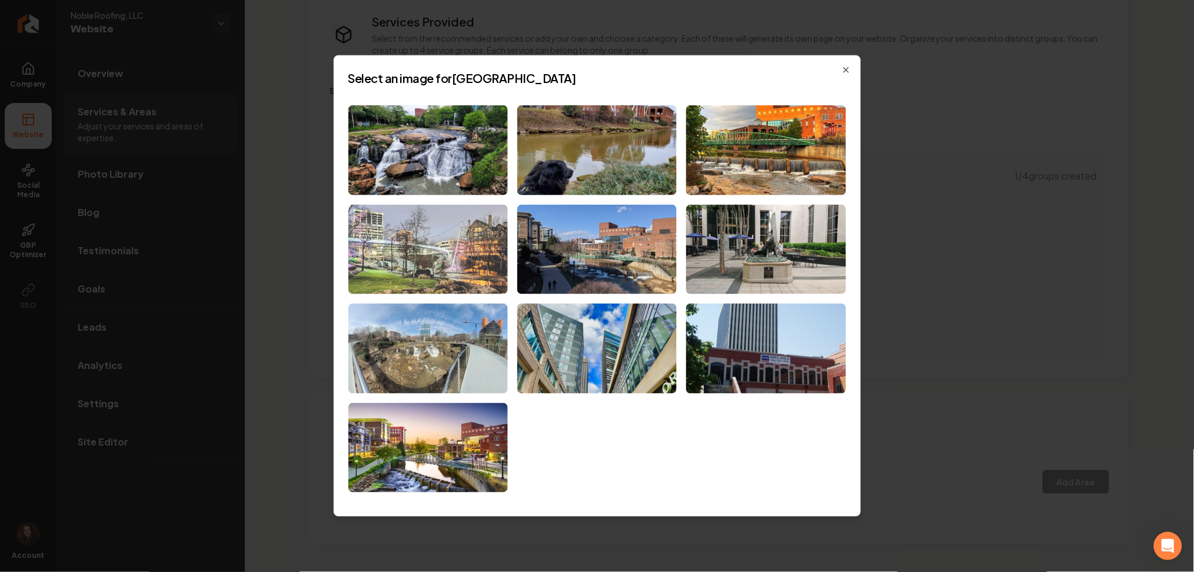
click at [445, 259] on img at bounding box center [427, 249] width 159 height 90
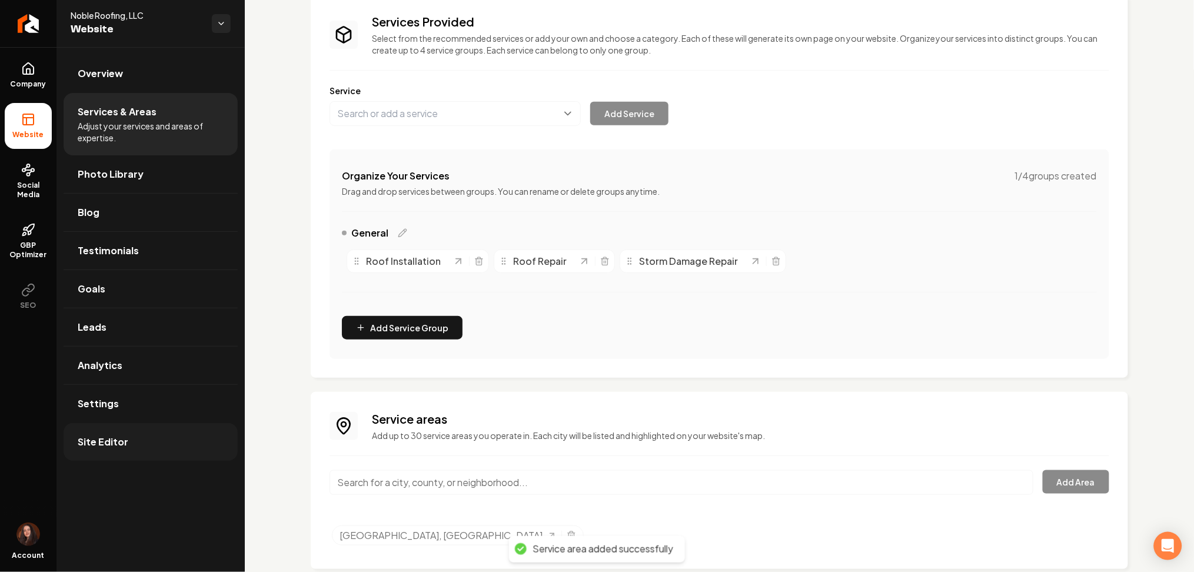
click at [100, 443] on span "Site Editor" at bounding box center [103, 442] width 51 height 14
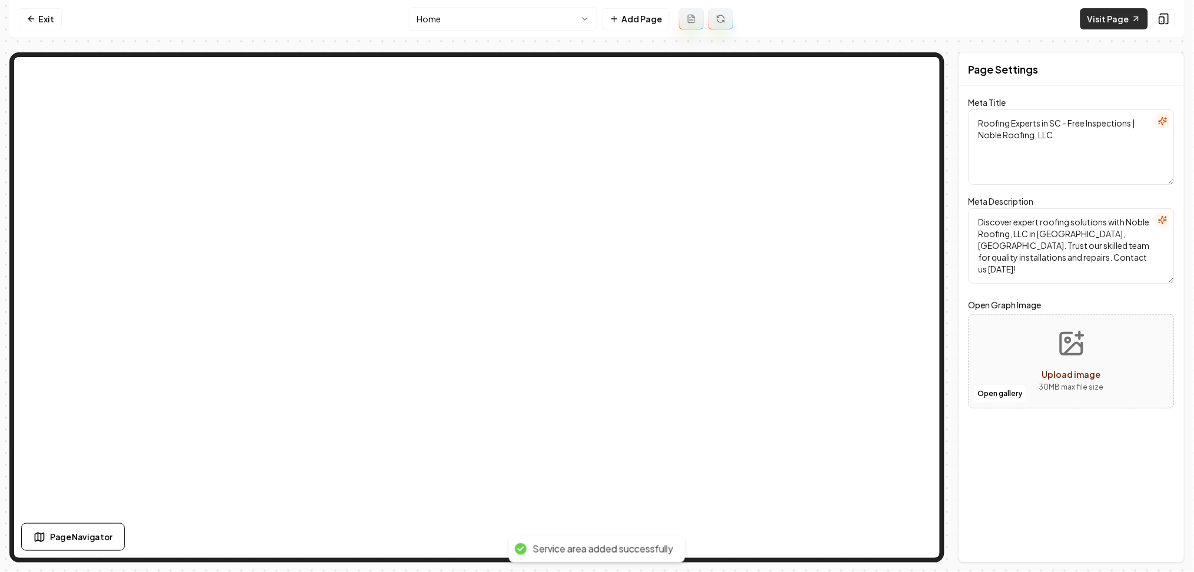
click at [1095, 14] on link "Visit Page" at bounding box center [1114, 18] width 68 height 21
click at [40, 17] on link "Exit" at bounding box center [40, 18] width 43 height 21
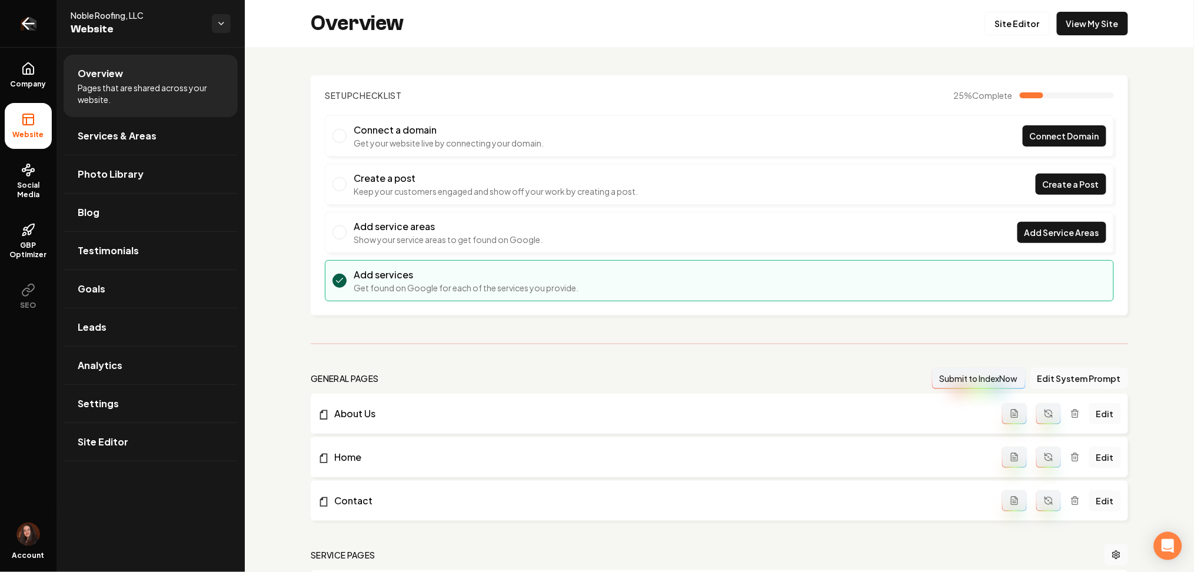
click at [40, 19] on link "Return to dashboard" at bounding box center [28, 23] width 56 height 47
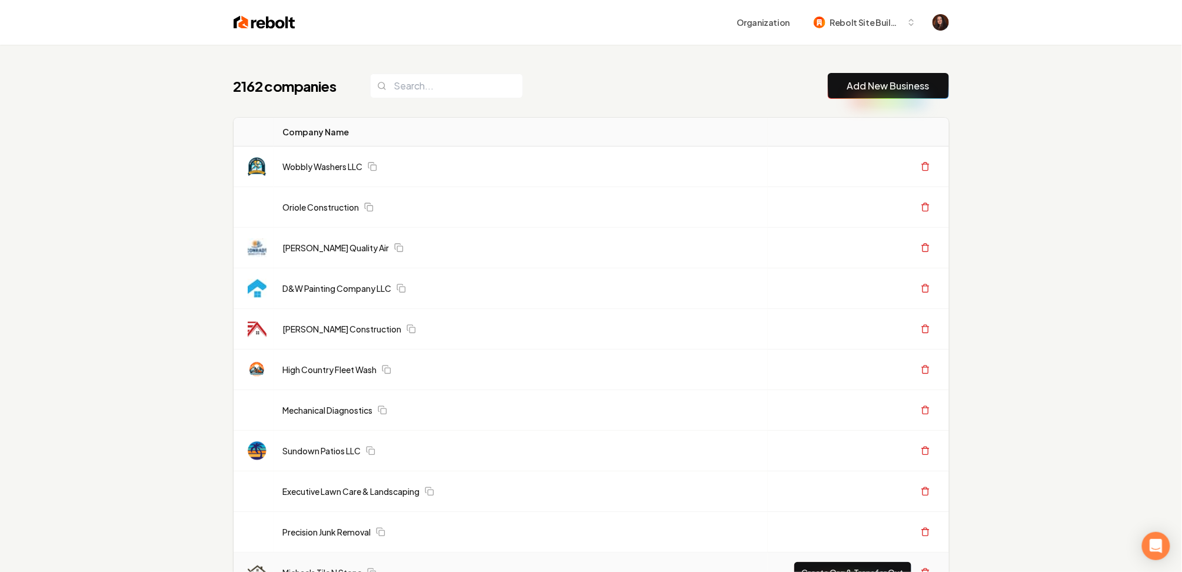
click at [912, 84] on link "Add New Business" at bounding box center [888, 86] width 82 height 14
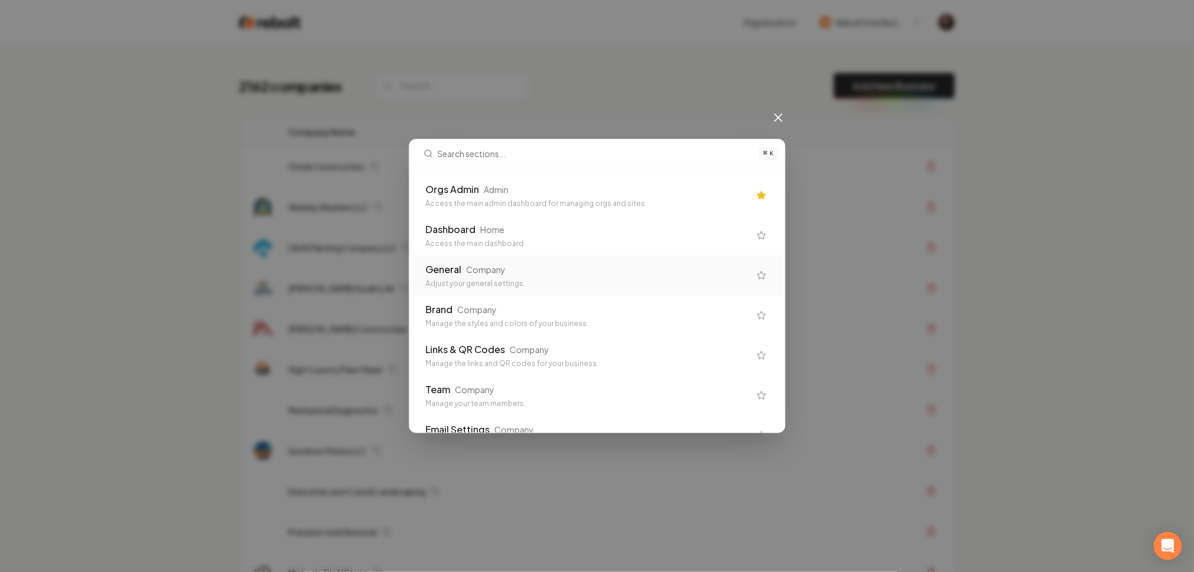
click at [520, 211] on div "Orgs Admin Admin Access the main admin dashboard for managing orgs and sites" at bounding box center [597, 195] width 371 height 40
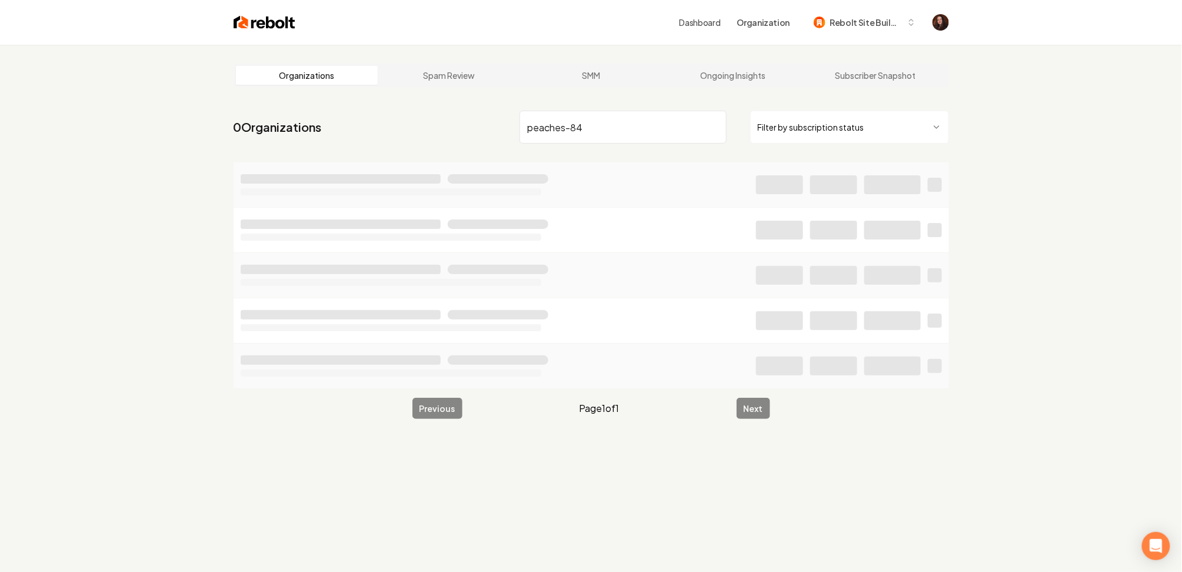
type input "peaches-84"
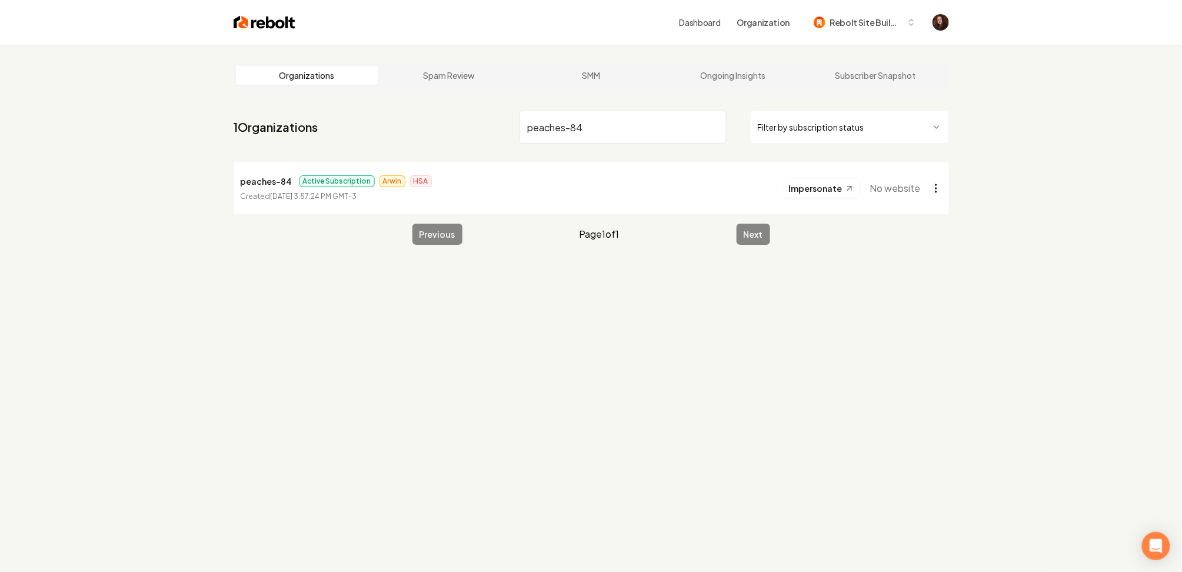
click at [932, 192] on html "Dashboard Organization Rebolt Site Builder Organizations Spam Review SMM Ongoin…" at bounding box center [591, 286] width 1182 height 572
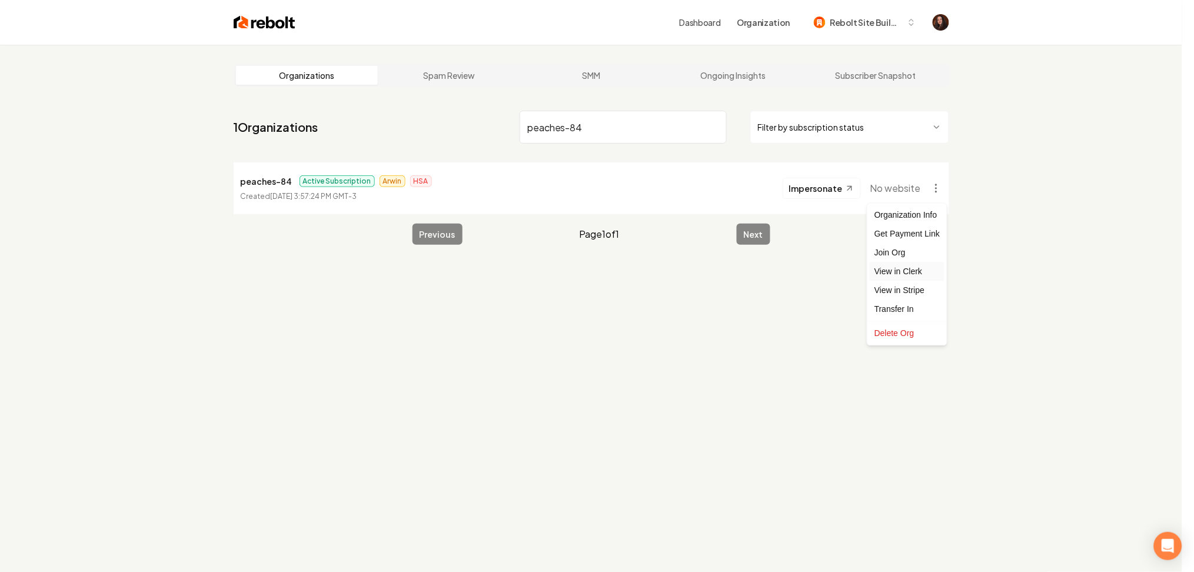
click at [907, 276] on link "View in Clerk" at bounding box center [906, 271] width 75 height 19
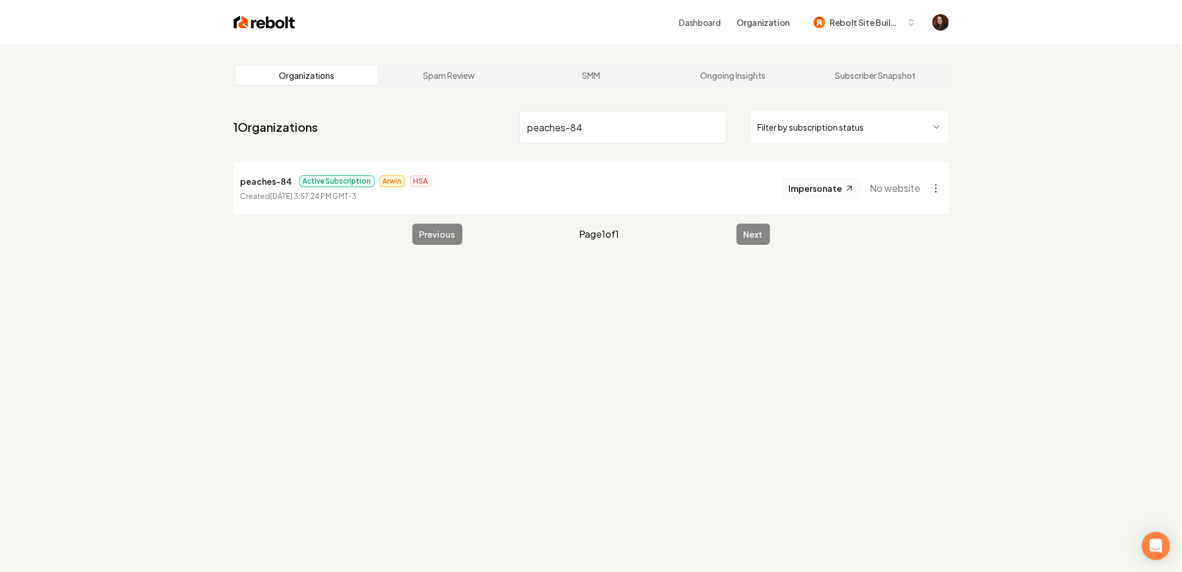
click at [823, 186] on span "Impersonate" at bounding box center [816, 188] width 54 height 12
